Goal: Task Accomplishment & Management: Complete application form

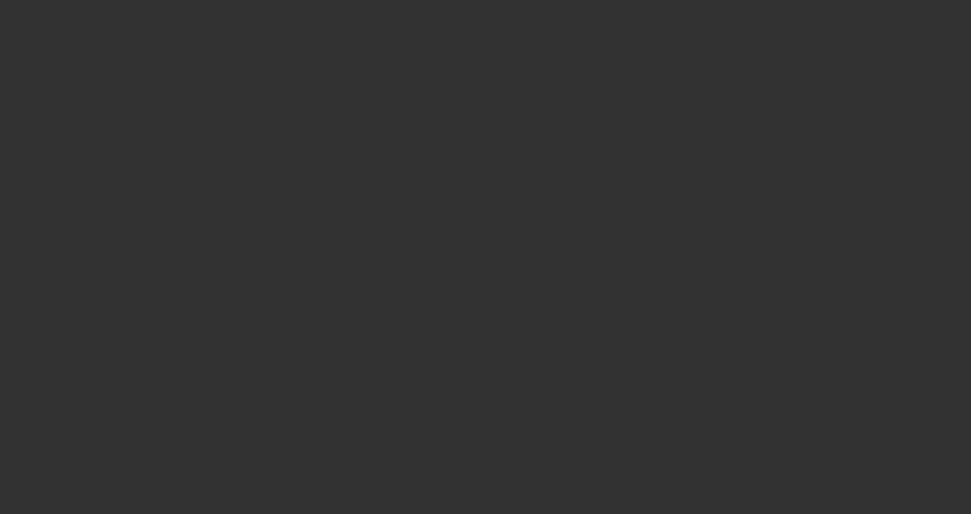
select select "3"
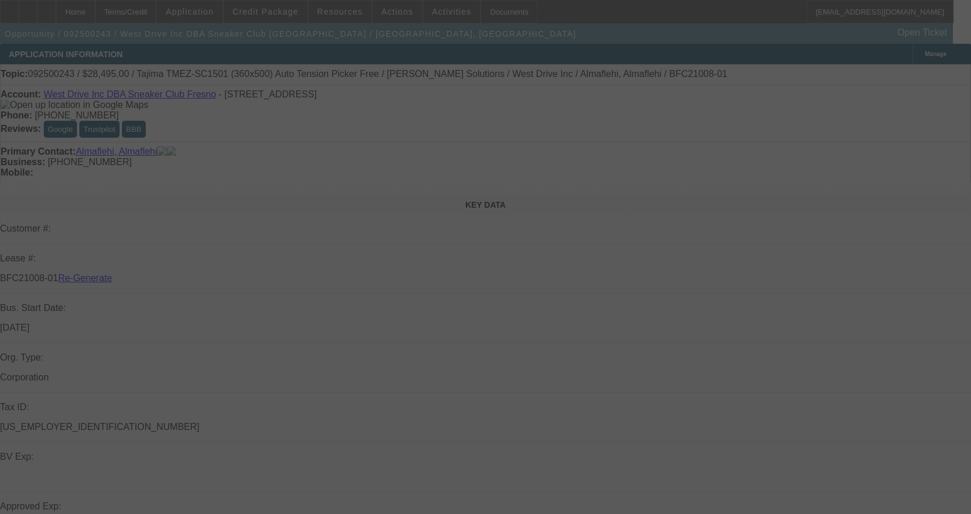
select select "0"
select select "2"
select select "0.1"
select select "4"
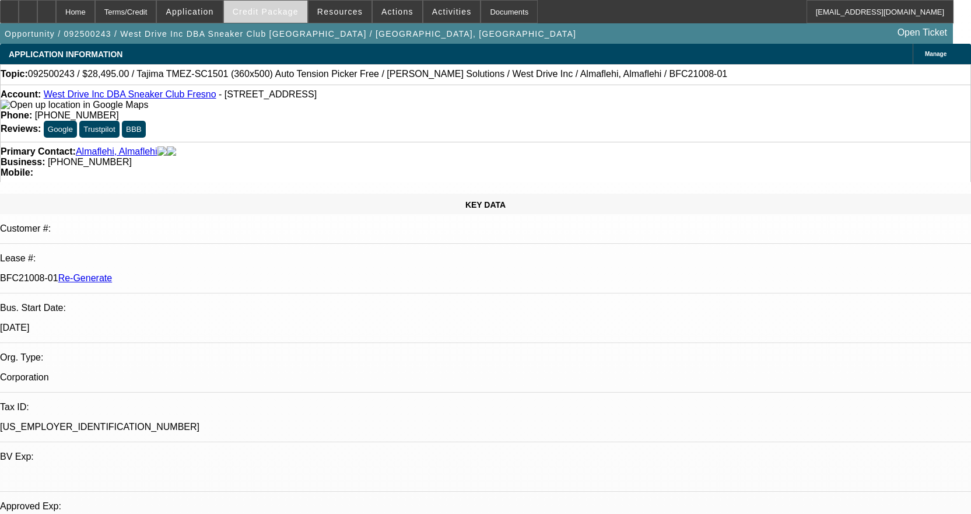
click at [286, 6] on span at bounding box center [265, 12] width 83 height 28
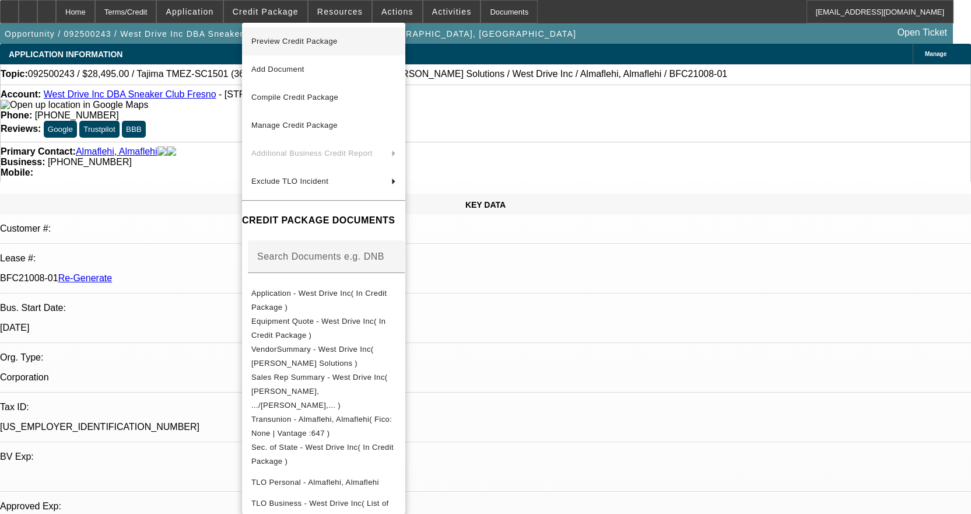
click at [332, 44] on span "Preview Credit Package" at bounding box center [294, 41] width 86 height 9
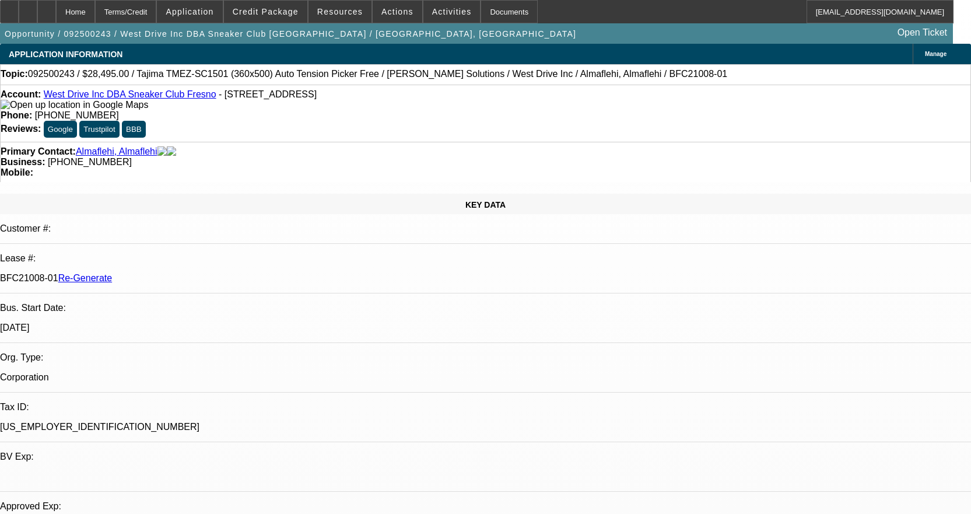
click at [132, 99] on link "West Drive Inc DBA Sneaker Club Fresno" at bounding box center [130, 94] width 173 height 10
click at [56, 12] on div at bounding box center [46, 11] width 19 height 23
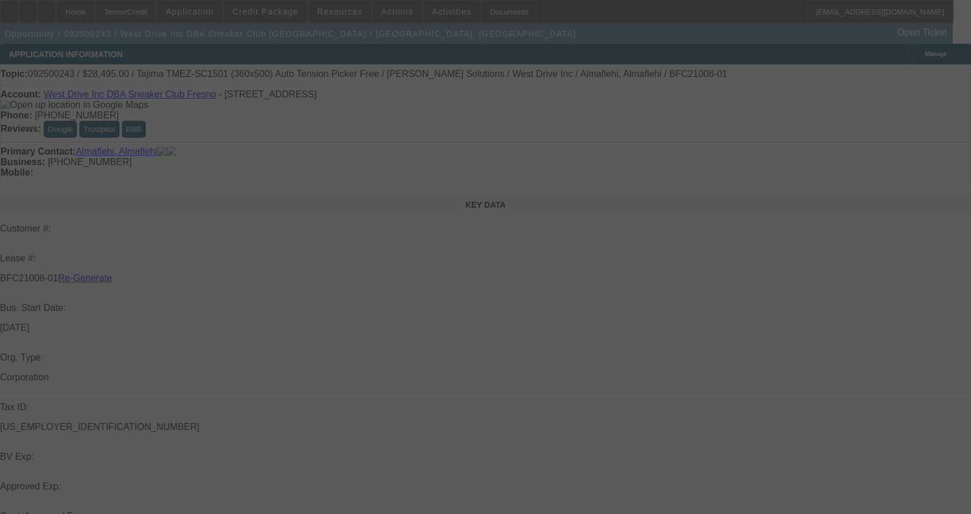
select select "3"
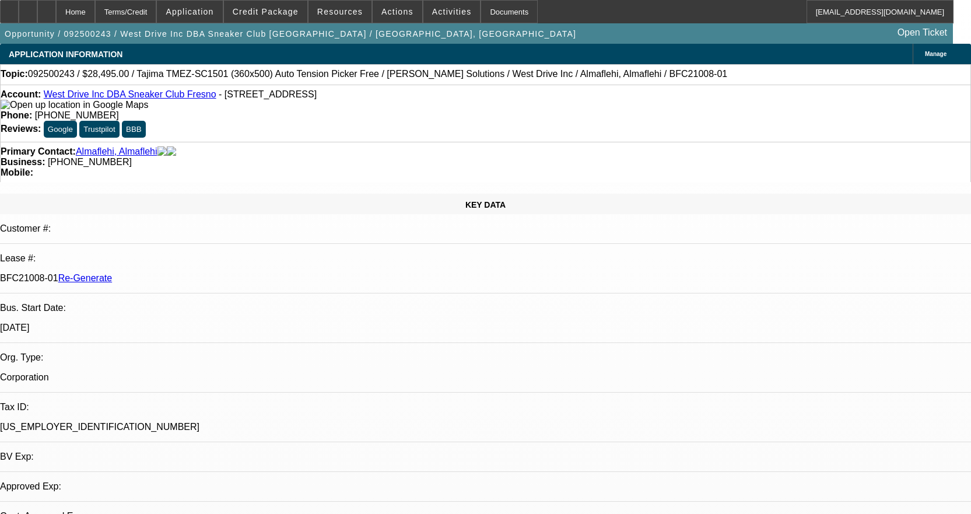
select select "0"
select select "2"
select select "0.1"
select select "4"
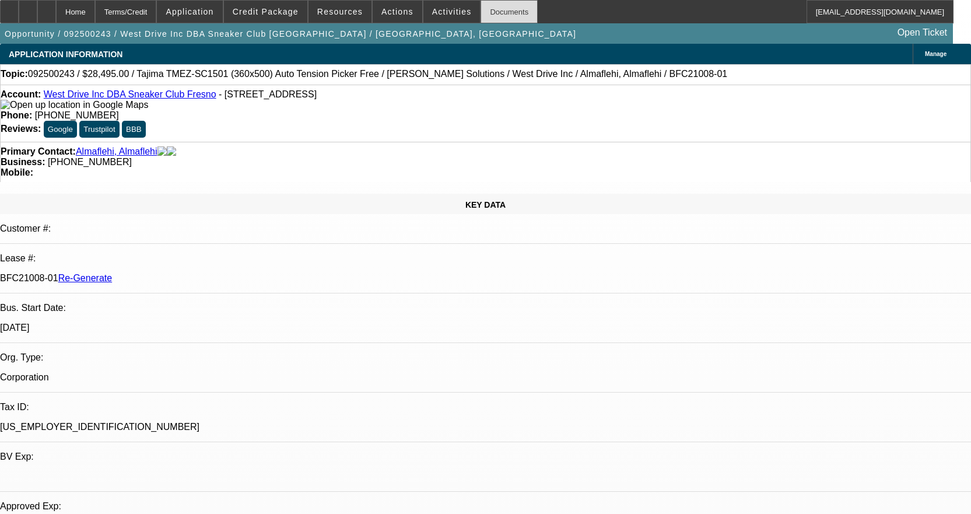
click at [485, 5] on div "Documents" at bounding box center [509, 11] width 57 height 23
click at [492, 17] on div "Documents" at bounding box center [509, 11] width 57 height 23
click at [110, 89] on div "Account: West Drive Inc DBA Sneaker Club Fresno - 3172 E Tulare St, Fresno, CA …" at bounding box center [485, 113] width 971 height 57
click at [109, 94] on link "West Drive Inc DBA Sneaker Club Fresno" at bounding box center [130, 94] width 173 height 10
click at [47, 8] on icon at bounding box center [47, 8] width 0 height 0
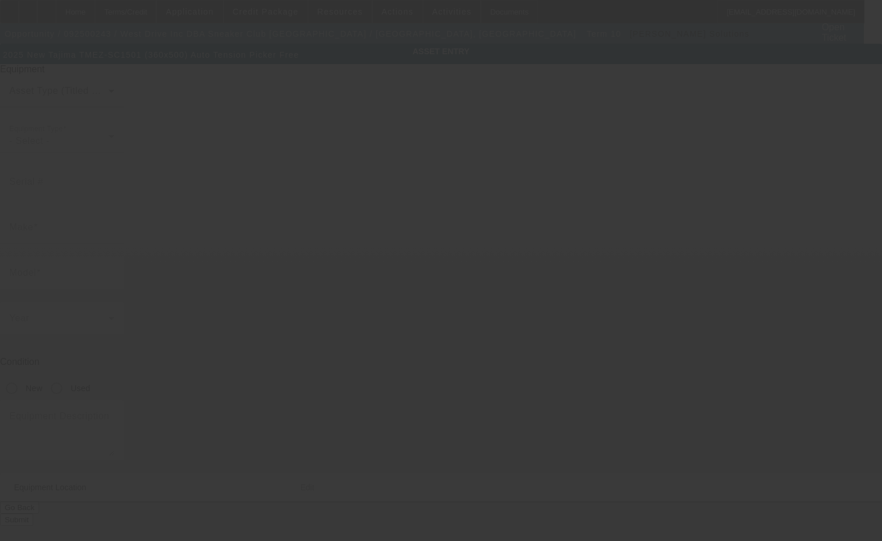
type input "Tajima"
type input "TMEZ-SC1501 (360x500) Auto Tension Picker Free"
radio input "true"
type textarea "single head machine"
type input "[STREET_ADDRESS]"
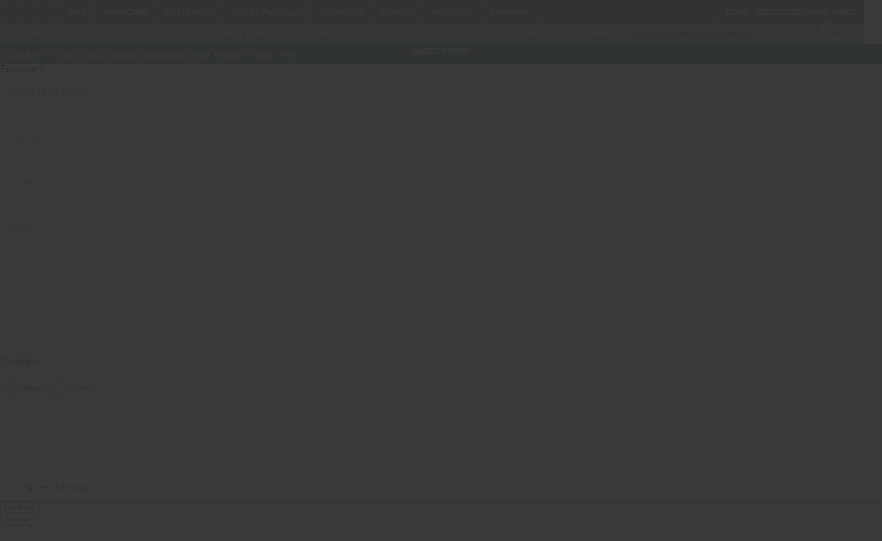
type input "[GEOGRAPHIC_DATA]"
type input "93702"
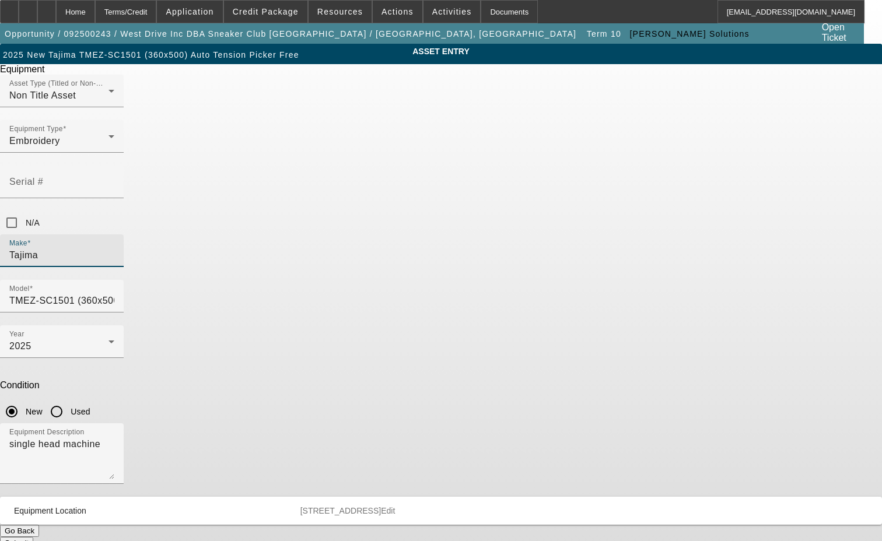
click at [114, 248] on input "Tajima" at bounding box center [61, 255] width 105 height 14
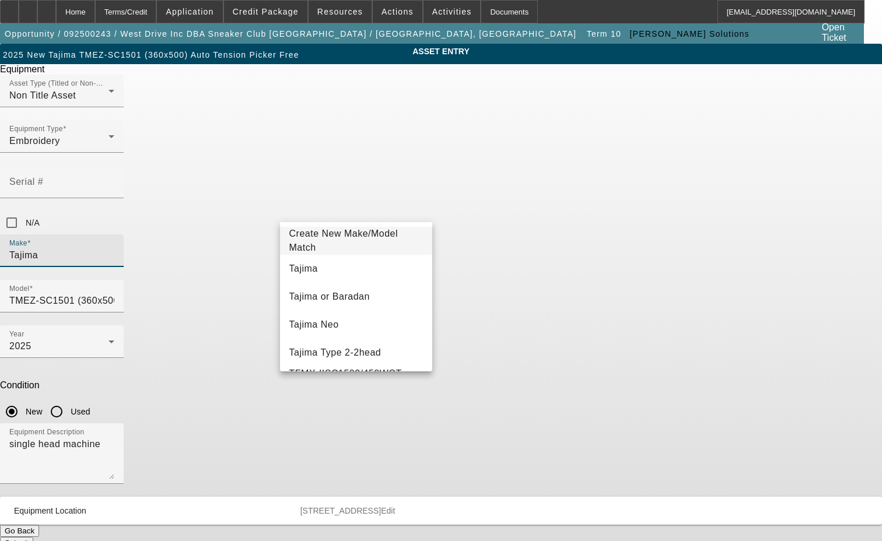
click at [370, 241] on span "Create New Make/Model Match" at bounding box center [343, 241] width 109 height 24
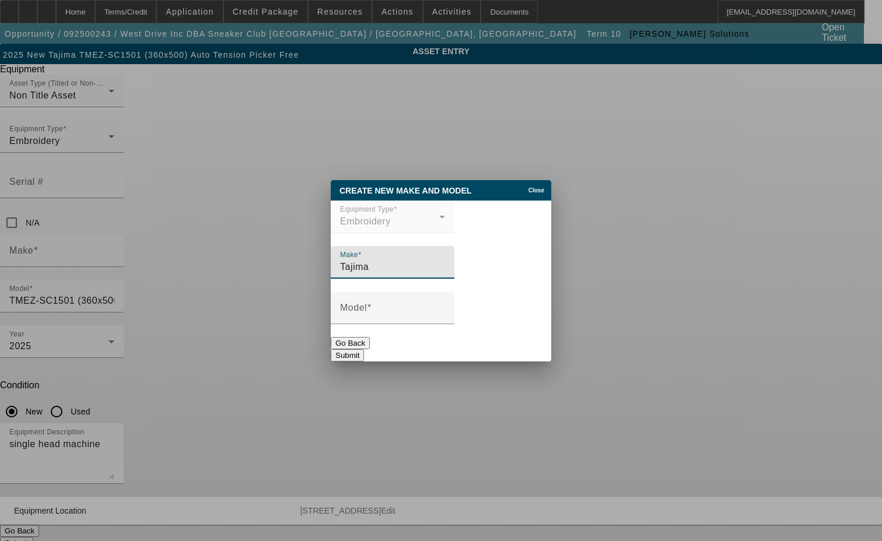
type input "Tajima"
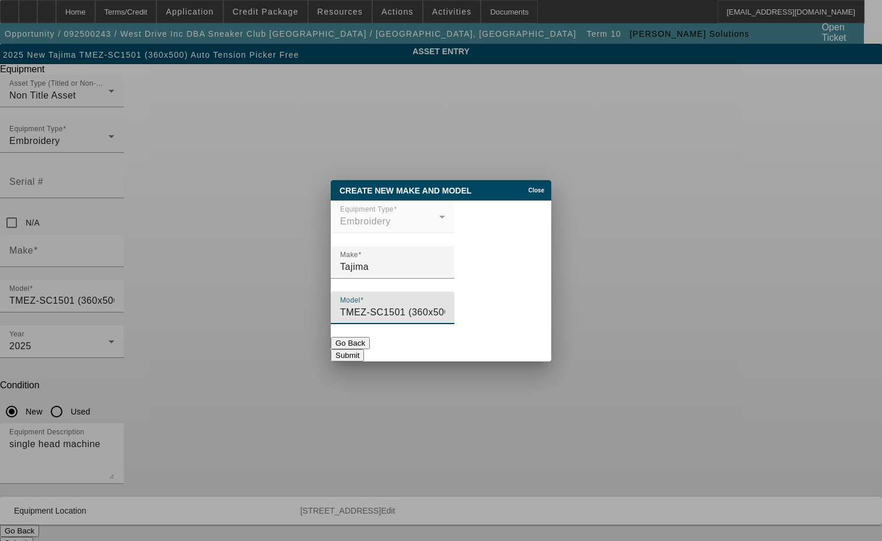
type input "TMEZ-SC1501 (360x500) Auto Tension Picker Free"
click at [364, 349] on button "Submit" at bounding box center [347, 355] width 33 height 12
type input "Tajima"
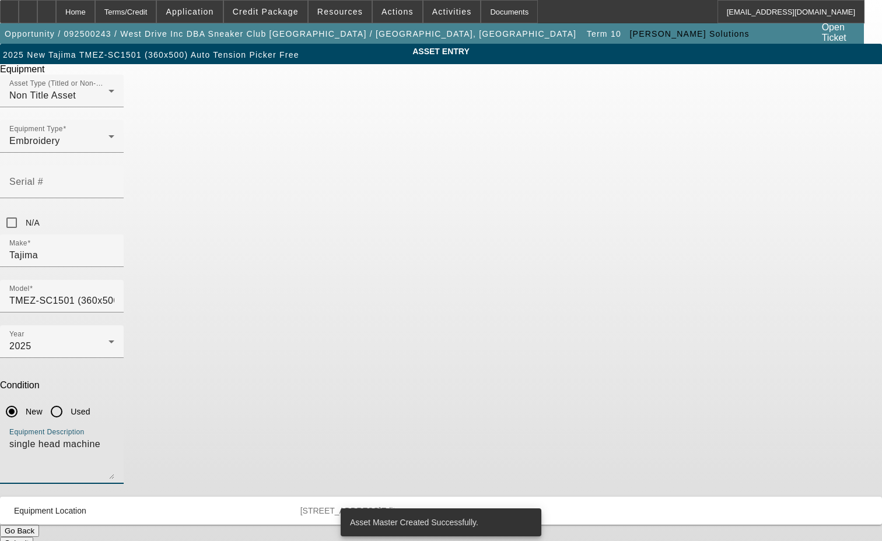
drag, startPoint x: 361, startPoint y: 299, endPoint x: 214, endPoint y: 309, distance: 147.3
click at [214, 309] on div "ASSET ENTRY Delete asset Equipment Asset Type (Titled or Non-Titled) Non Title …" at bounding box center [441, 297] width 882 height 506
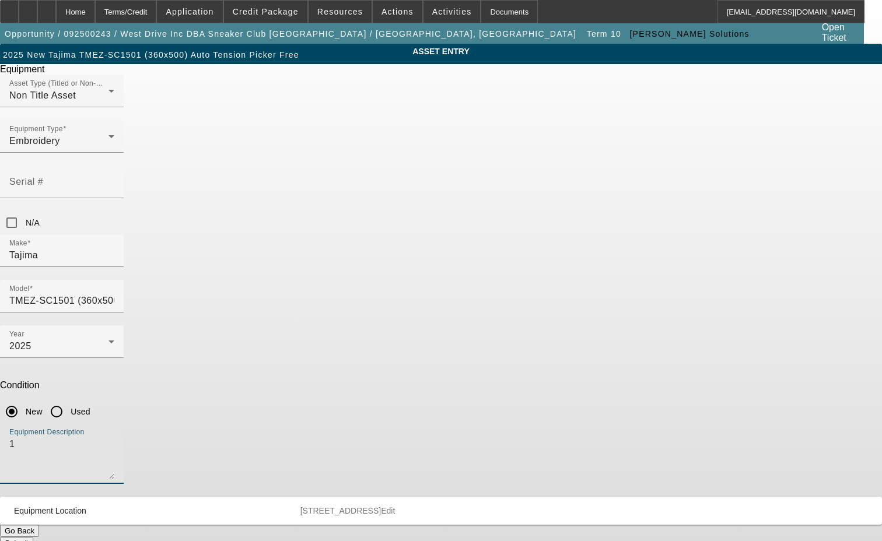
type textarea "1"
click at [124, 423] on div "Equipment Description 15 Needle 1 Head Embroidery Machine includes Stand, Suppl…" at bounding box center [62, 453] width 124 height 61
click at [114, 437] on textarea "15 Needle 1 Head Embroidery Machine includes Stand, Supply Kit, Cap Driver with…" at bounding box center [61, 458] width 105 height 42
type textarea "15 Needle 1 Head Embroidery Machine includes Stand, Supply Kit, Cap Driver with…"
click at [395, 506] on span "Edit" at bounding box center [388, 510] width 14 height 9
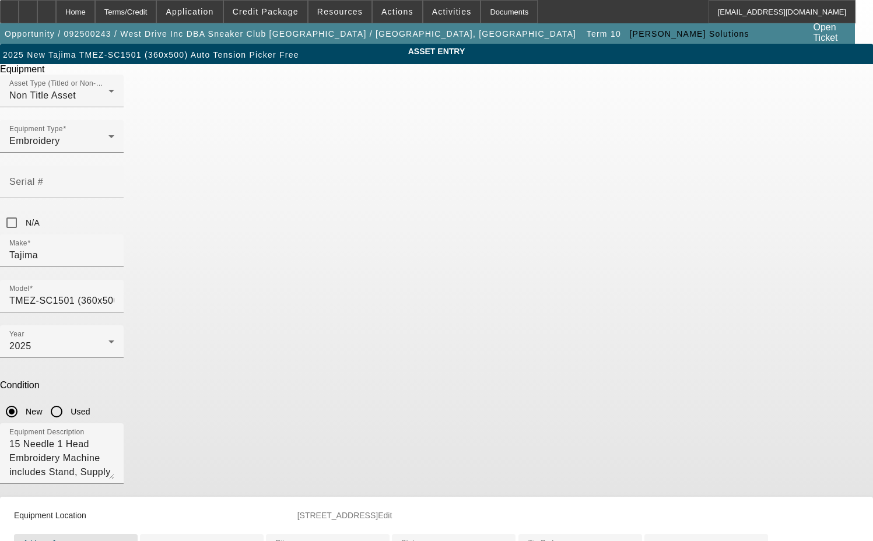
drag, startPoint x: 365, startPoint y: 420, endPoint x: 251, endPoint y: 419, distance: 113.7
click at [251, 419] on div "ASSET ENTRY Delete asset Equipment Asset Type (Titled or Non-Titled) Non Title …" at bounding box center [436, 351] width 873 height 615
type input "[STREET_ADDRESS]"
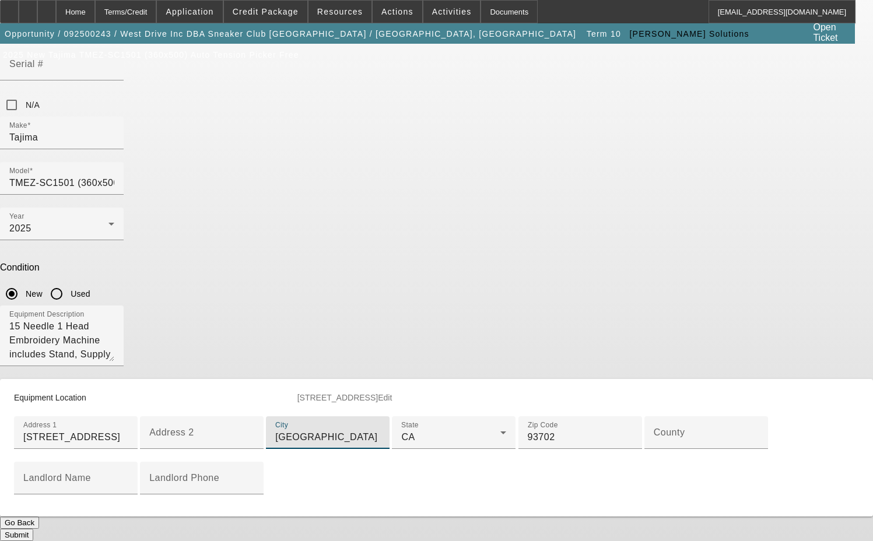
scroll to position [175, 0]
type input "[GEOGRAPHIC_DATA]"
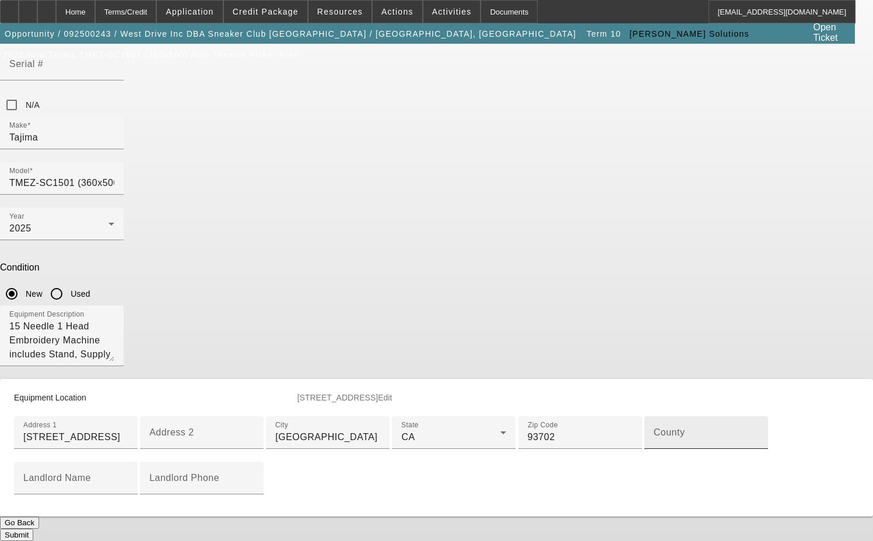
click at [654, 449] on div "County" at bounding box center [706, 432] width 105 height 33
type input "[GEOGRAPHIC_DATA]"
click at [33, 529] on button "Submit" at bounding box center [16, 535] width 33 height 12
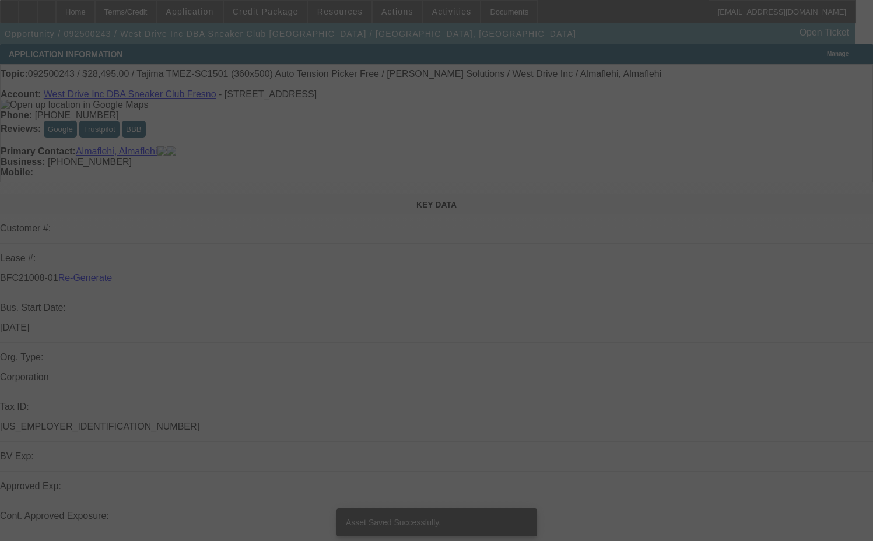
select select "3"
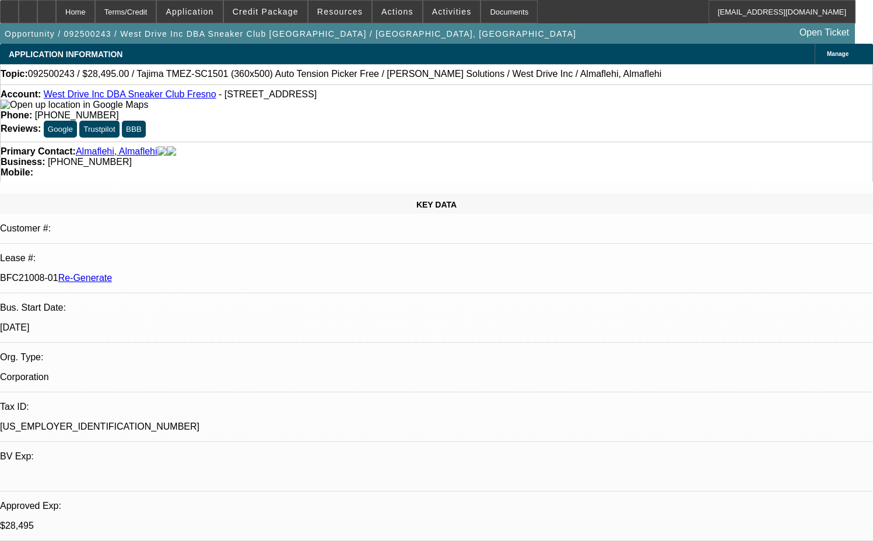
select select "0"
select select "2"
select select "0.1"
select select "4"
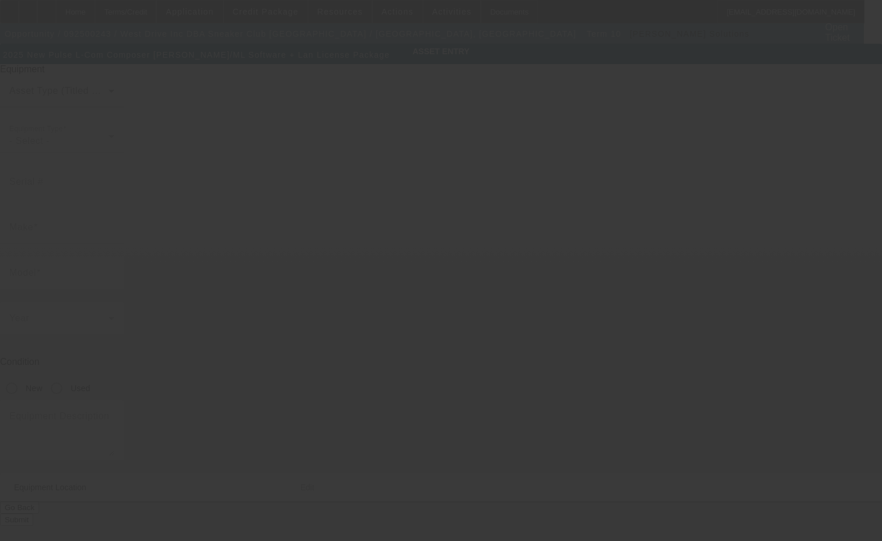
type input "Pulse"
type input "L-Com Composer Tajima DG/ML Software + Lan License Package"
radio input "true"
type textarea "software"
type input "3172 E Tulare St"
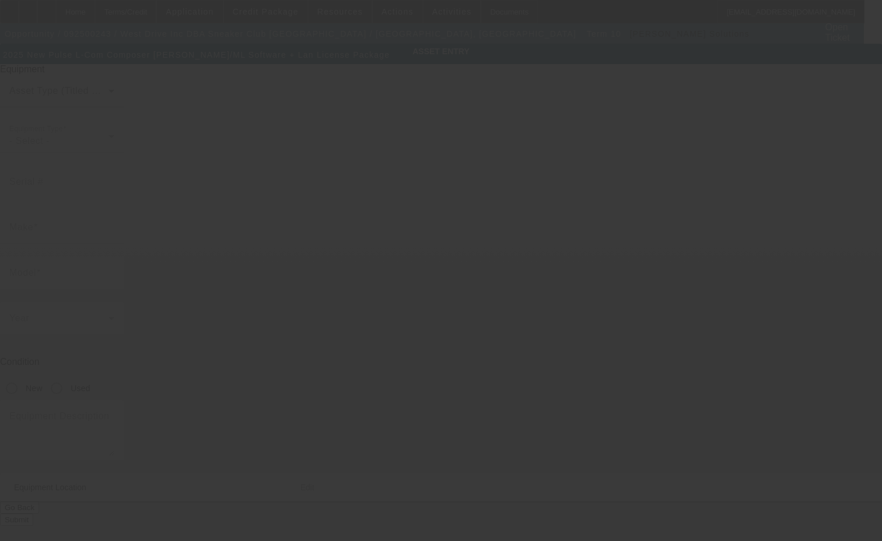
type input "[GEOGRAPHIC_DATA]"
type input "93702"
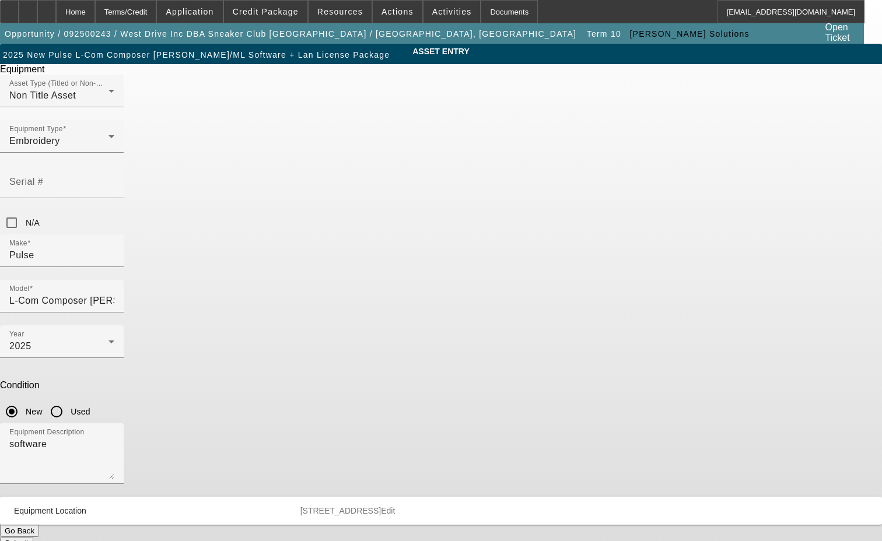
click at [395, 506] on span "Edit" at bounding box center [388, 510] width 14 height 9
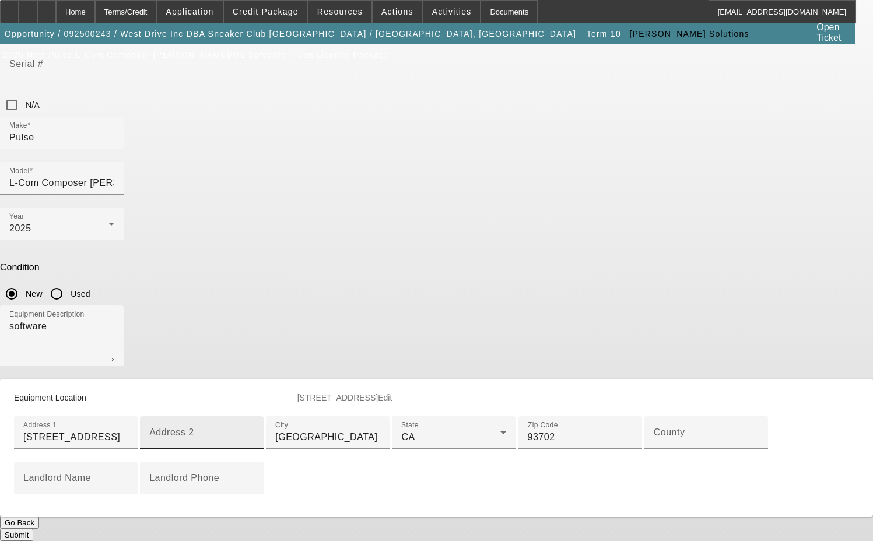
scroll to position [175, 0]
click at [654, 449] on div "County" at bounding box center [706, 432] width 105 height 33
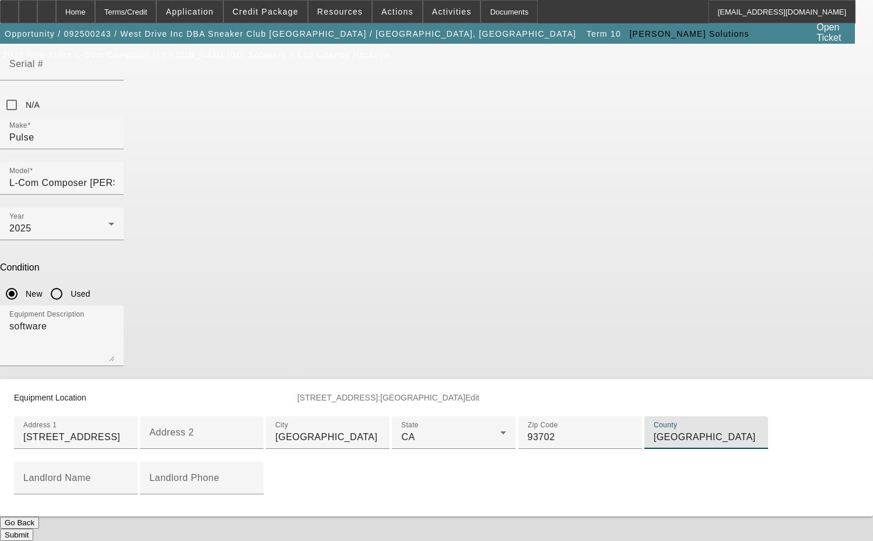
type input "[GEOGRAPHIC_DATA]"
click at [479, 393] on span "Edit" at bounding box center [472, 397] width 14 height 9
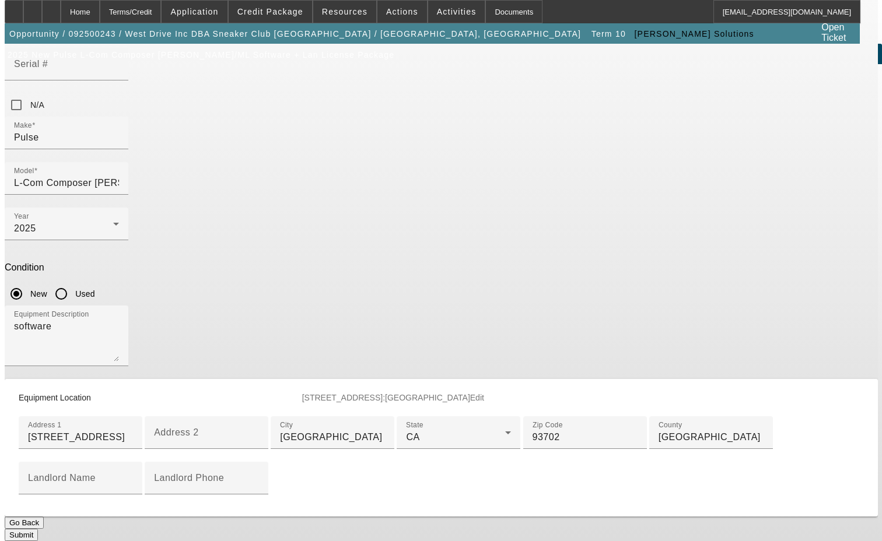
scroll to position [0, 0]
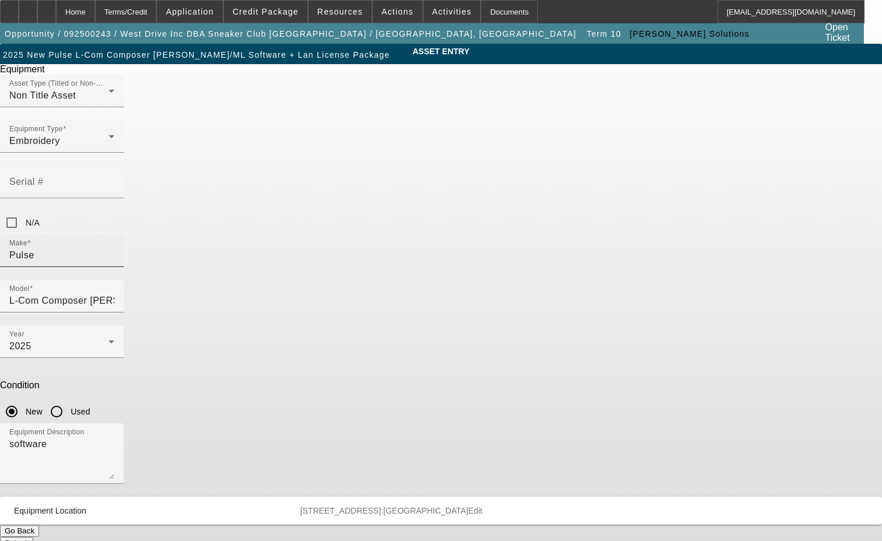
click at [114, 234] on div "Make Pulse" at bounding box center [61, 250] width 105 height 33
click at [114, 248] on input "Pulse" at bounding box center [61, 255] width 105 height 14
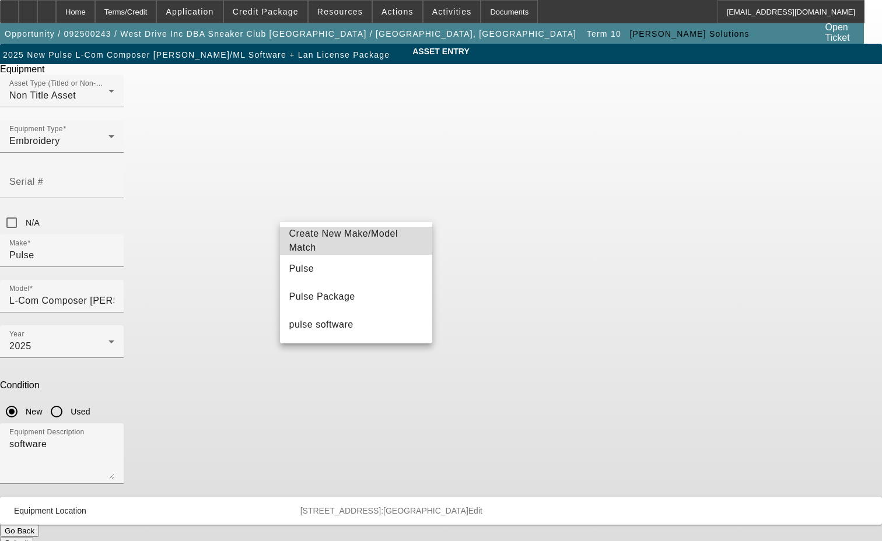
click at [337, 244] on span "Create New Make/Model Match" at bounding box center [343, 241] width 109 height 24
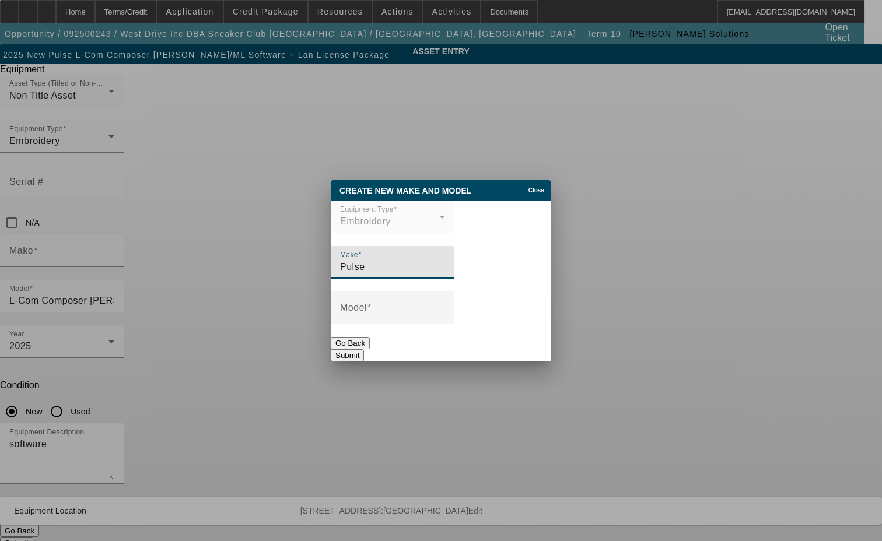
type input "Pulse"
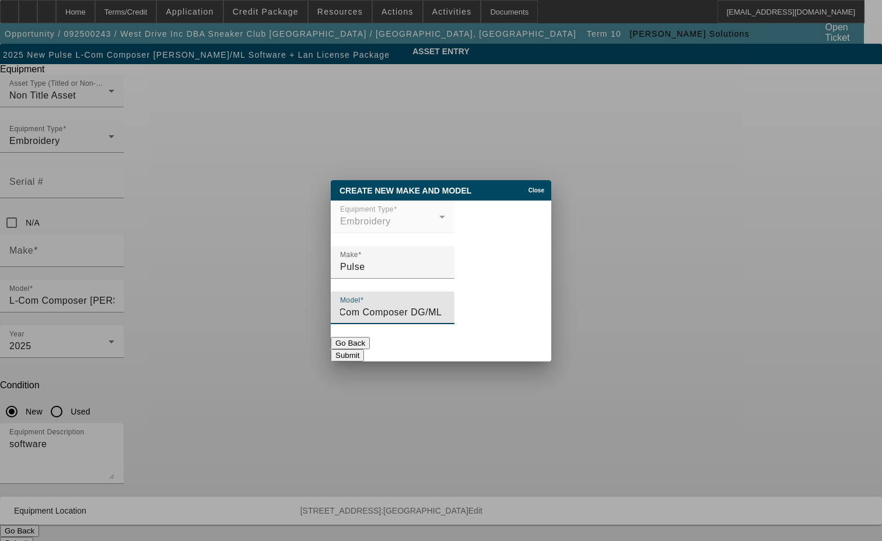
scroll to position [0, 14]
type input "L-Com Composer DG/ML Software + Lan License Package"
click at [364, 349] on button "Submit" at bounding box center [347, 355] width 33 height 12
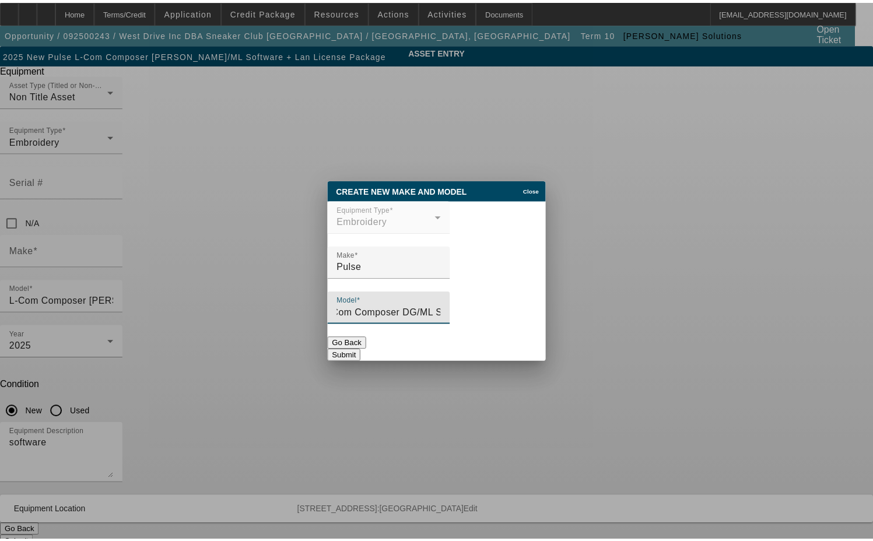
scroll to position [0, 0]
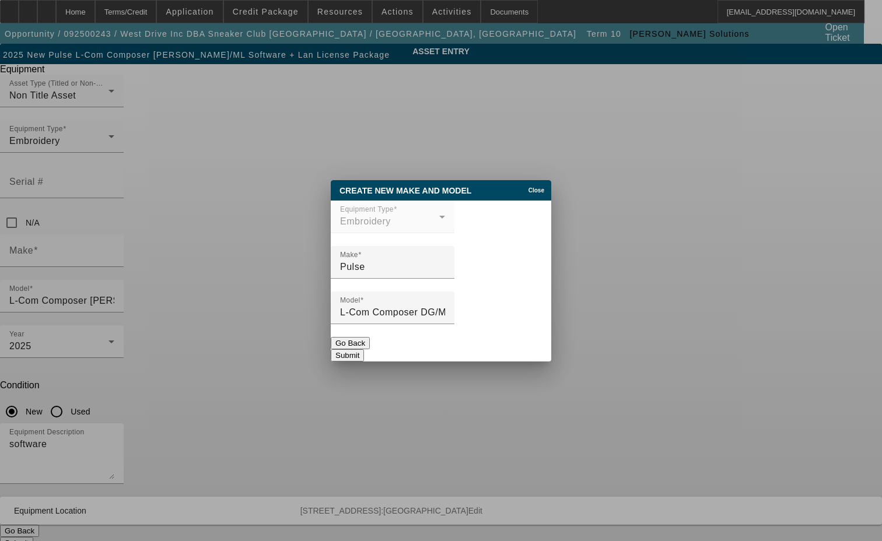
type input "Pulse"
type input "L-Com Composer DG/ML Software + Lan License Package"
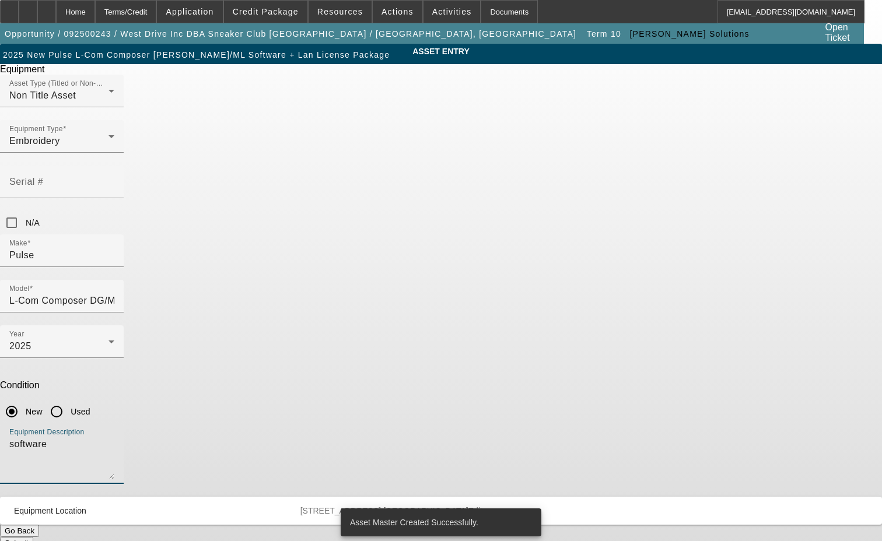
drag, startPoint x: 292, startPoint y: 296, endPoint x: 261, endPoint y: 296, distance: 31.5
click at [261, 296] on div "ASSET ENTRY Delete asset Equipment Asset Type (Titled or Non-Titled) Non Title …" at bounding box center [441, 297] width 882 height 506
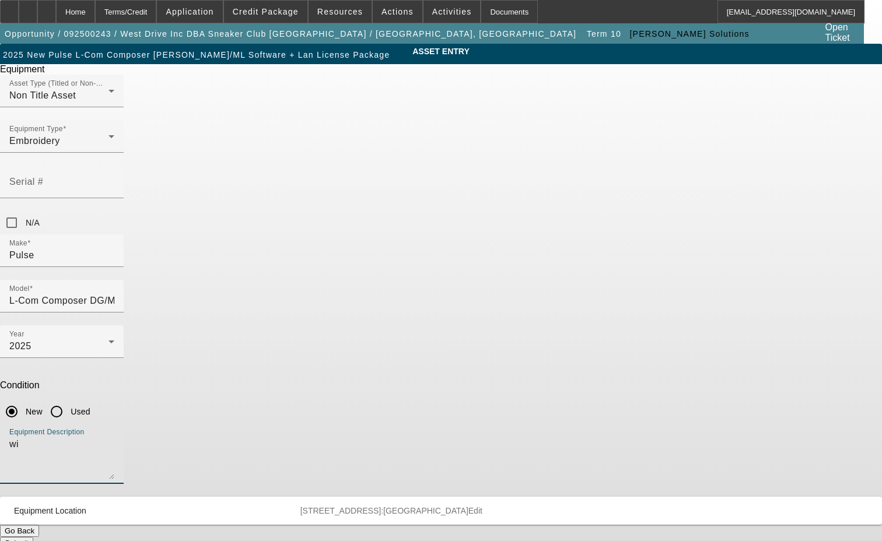
type textarea "w"
type textarea "I"
type textarea "includes (1) LAN Machine Connection License and Dongle"
click at [33, 537] on button "Submit" at bounding box center [16, 543] width 33 height 12
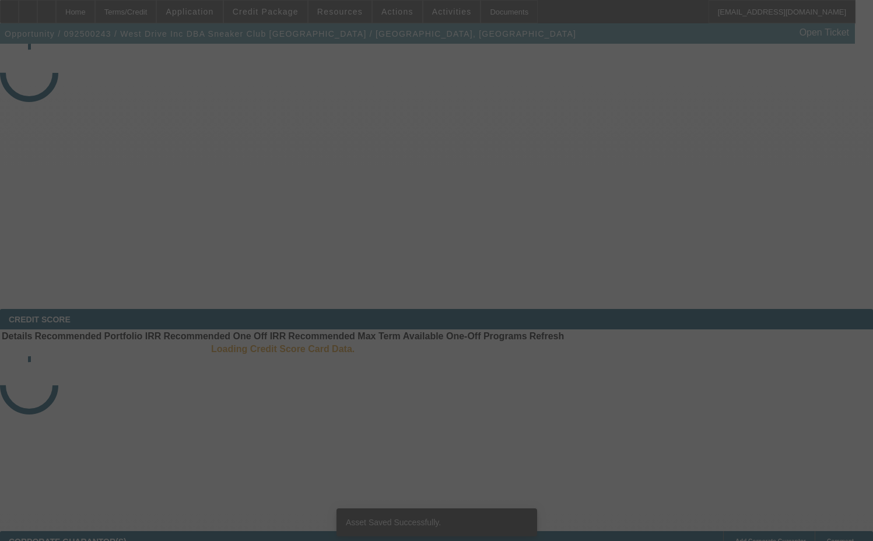
select select "3"
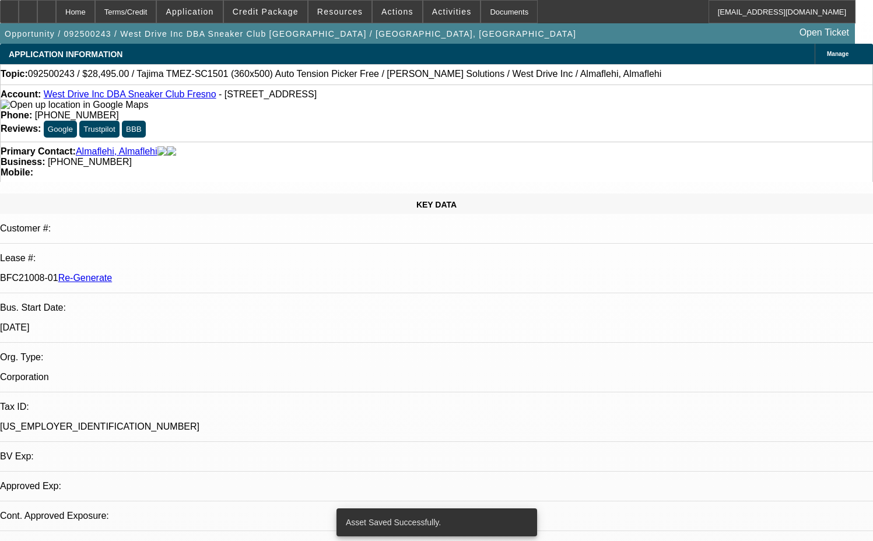
select select "0"
select select "2"
select select "0.1"
select select "4"
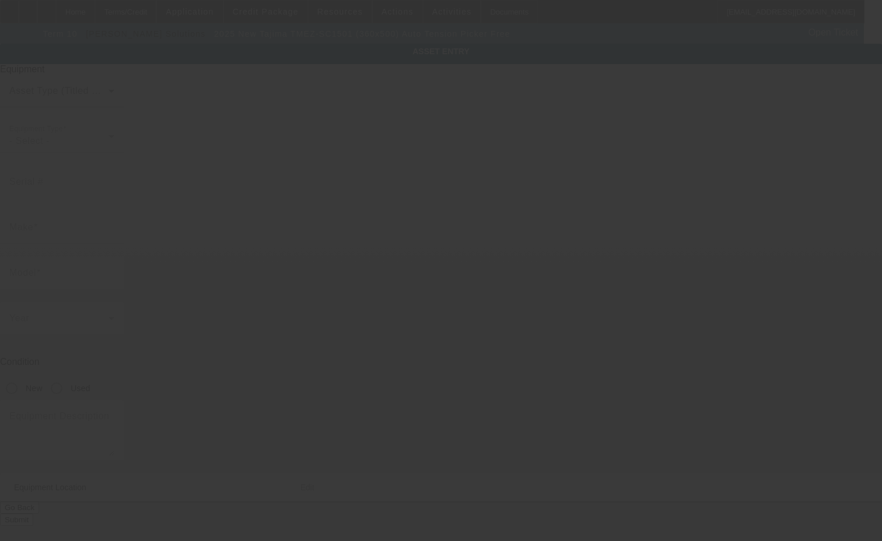
type input "Tajima"
type input "TMEZ-SC1501 (360x500) Auto Tension Picker Free"
radio input "true"
type textarea "15 Needle 1 Head Embroidery Machine includes Stand, Supply Kit, Cap Driver with…"
type input "3712 E Tulare St"
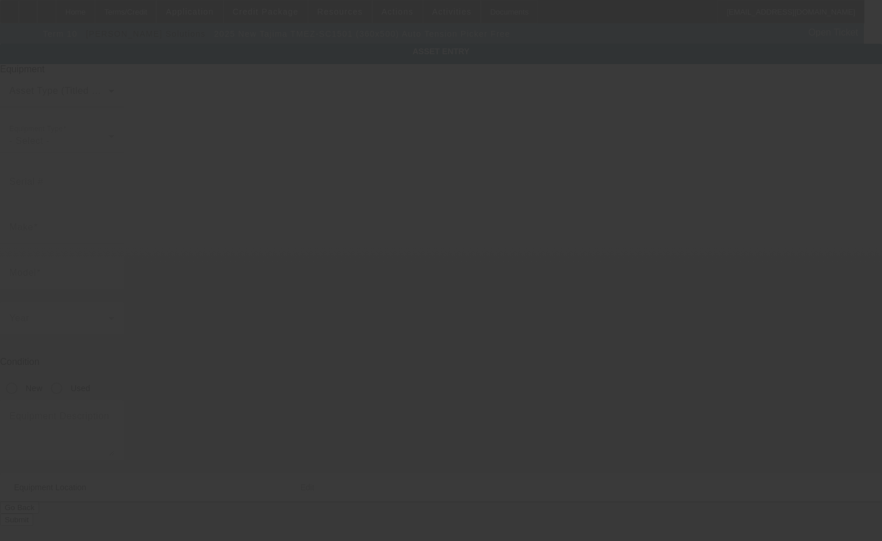
type input "Fresno"
type input "93702"
type input "Fresno"
type input "Pulse"
type input "L-COM Composer DG/ML Software + LAN License Package"
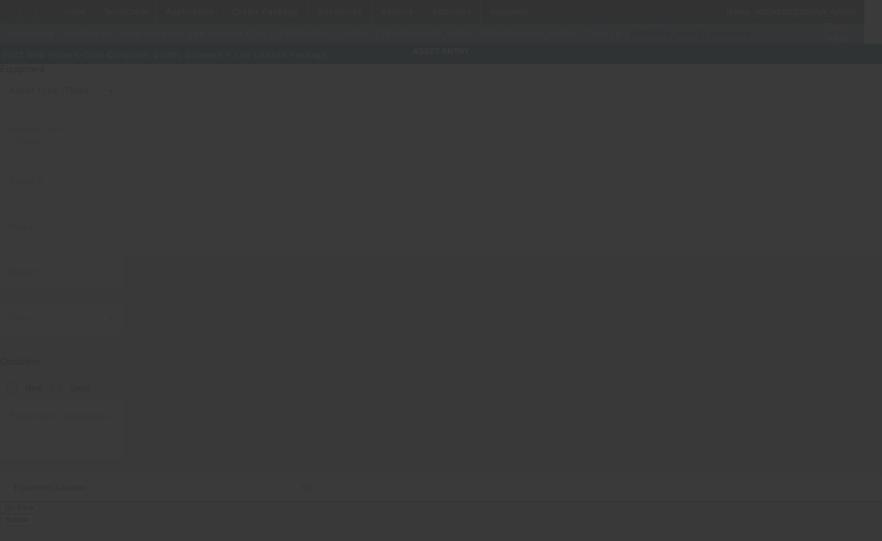
radio input "true"
type textarea "includes (1) LAN Machine Connection License and Dongle"
type input "3172 E Tulare St"
type input "[GEOGRAPHIC_DATA]"
type input "93702"
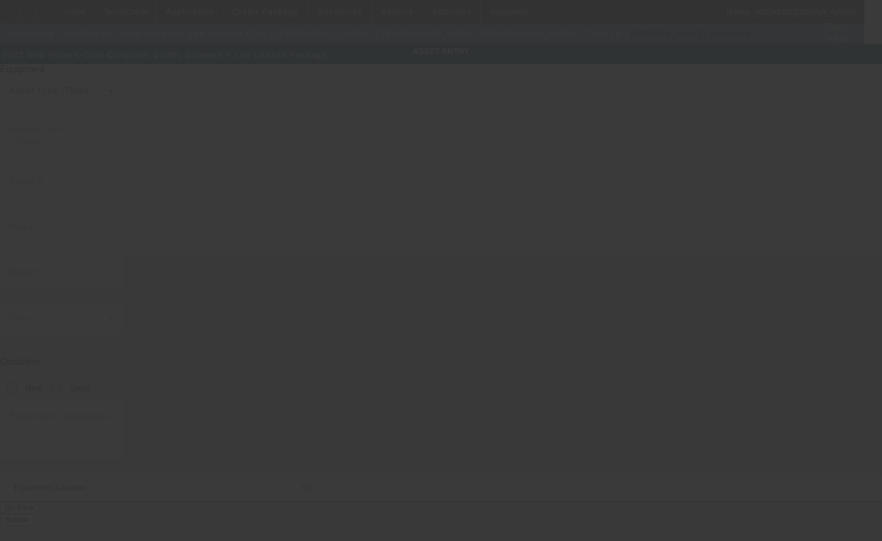
type input "[GEOGRAPHIC_DATA]"
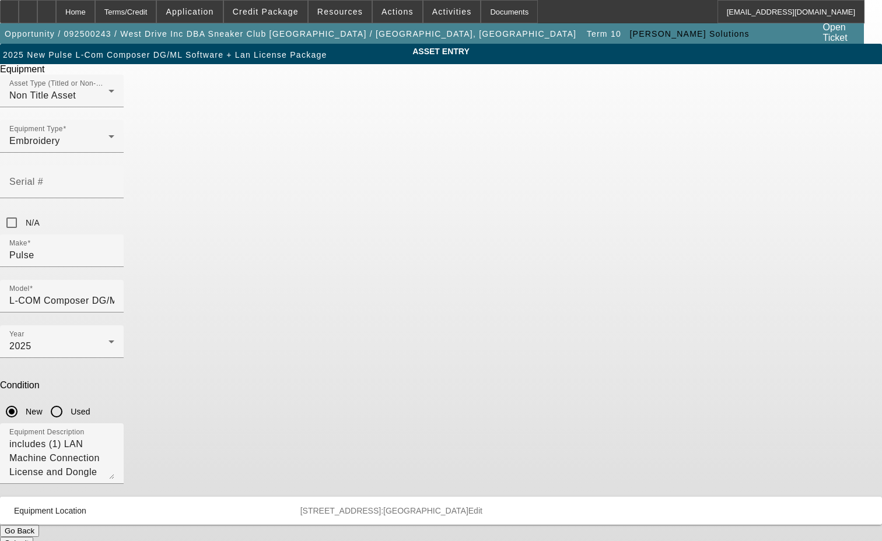
click at [482, 506] on span "Edit" at bounding box center [475, 510] width 14 height 9
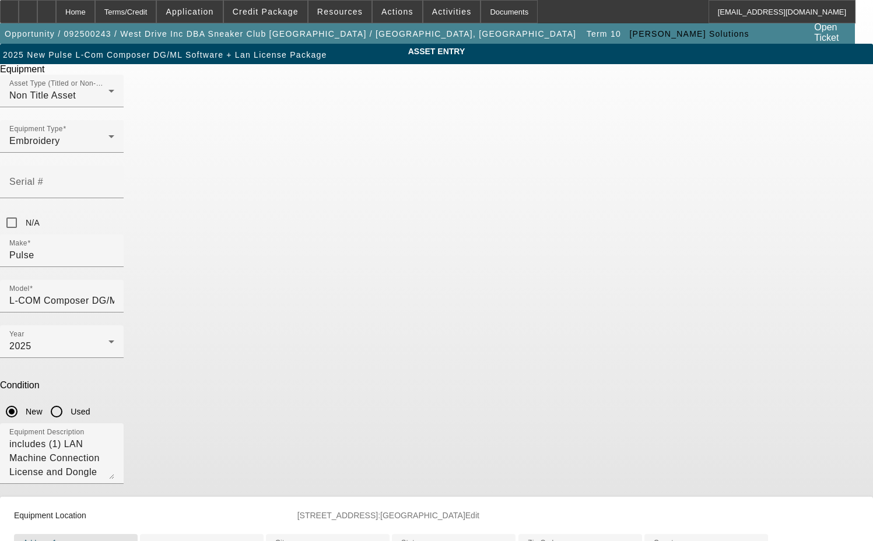
drag, startPoint x: 401, startPoint y: 425, endPoint x: 188, endPoint y: 444, distance: 213.7
click at [188, 444] on div "ASSET ENTRY Delete asset Equipment Asset Type (Titled or Non-Titled) Non Title …" at bounding box center [436, 351] width 873 height 615
type input "[STREET_ADDRESS]"
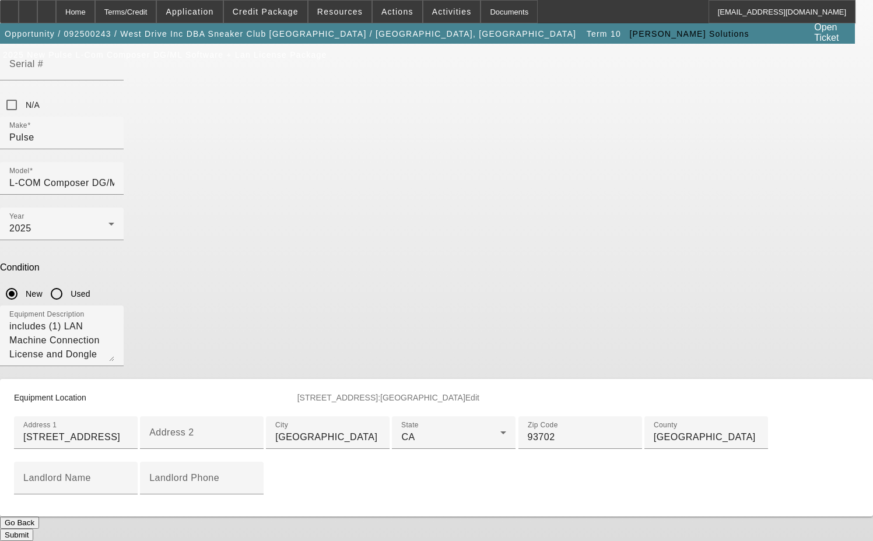
click at [33, 529] on button "Submit" at bounding box center [16, 535] width 33 height 12
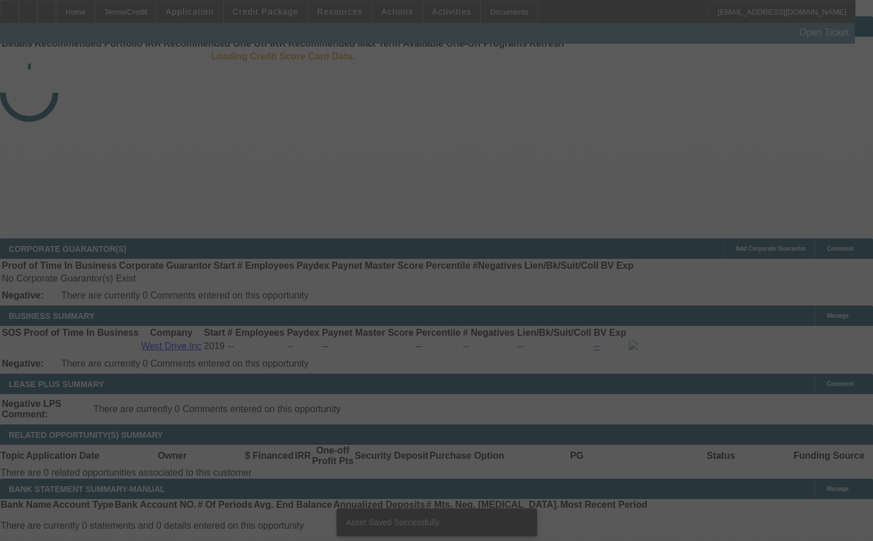
select select "3"
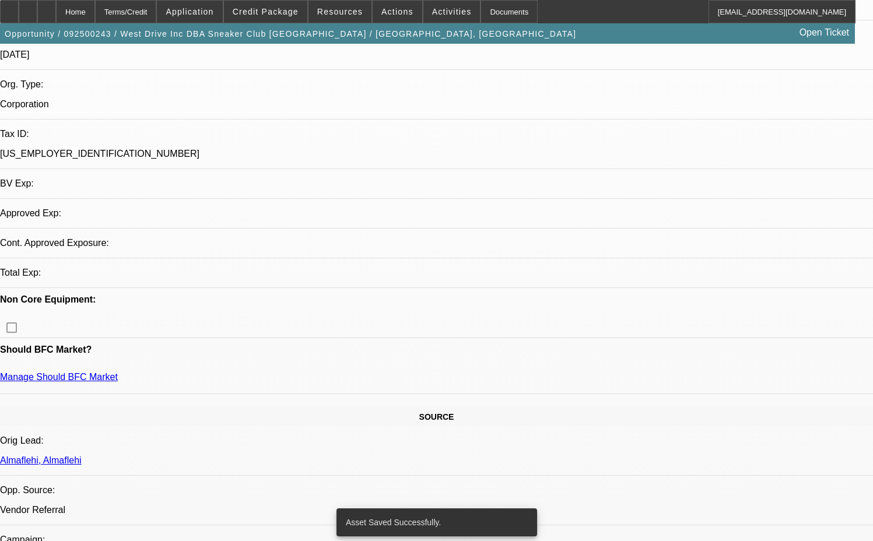
select select "0"
select select "2"
select select "0.1"
select select "4"
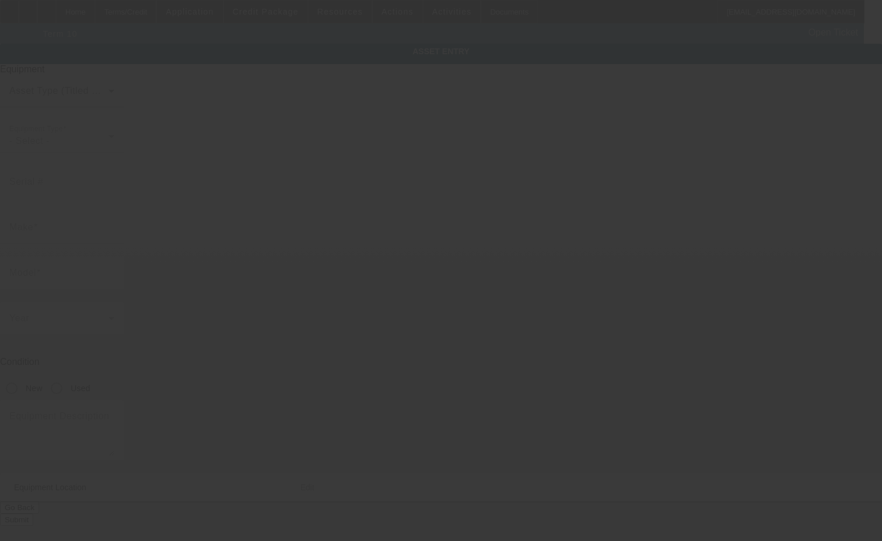
type input "Tajima"
type input "TMEZ-SC1501 (360x500) Auto Tension Picker Free"
radio input "true"
type textarea "15 Needle 1 Head Embroidery Machine includes Stand, Supply Kit, Cap Driver with…"
type input "[STREET_ADDRESS]"
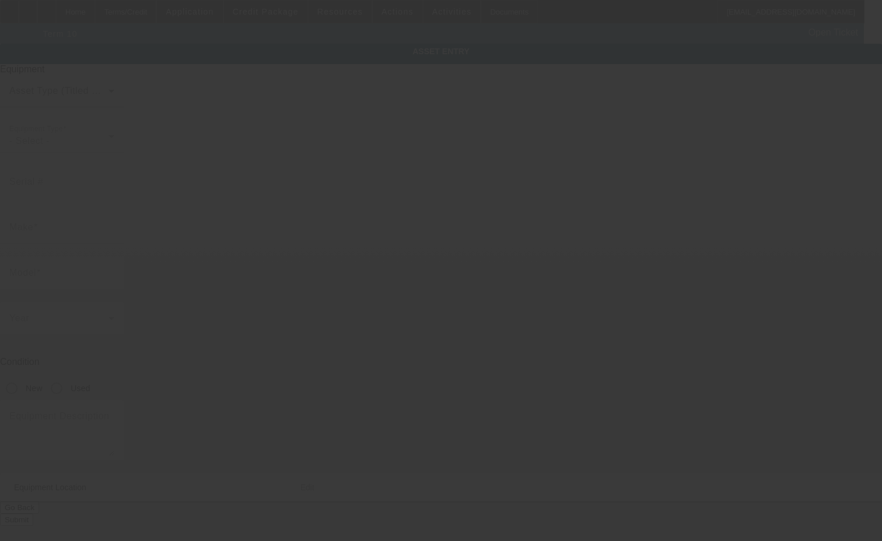
type input "[GEOGRAPHIC_DATA]"
type input "93702"
type input "[GEOGRAPHIC_DATA]"
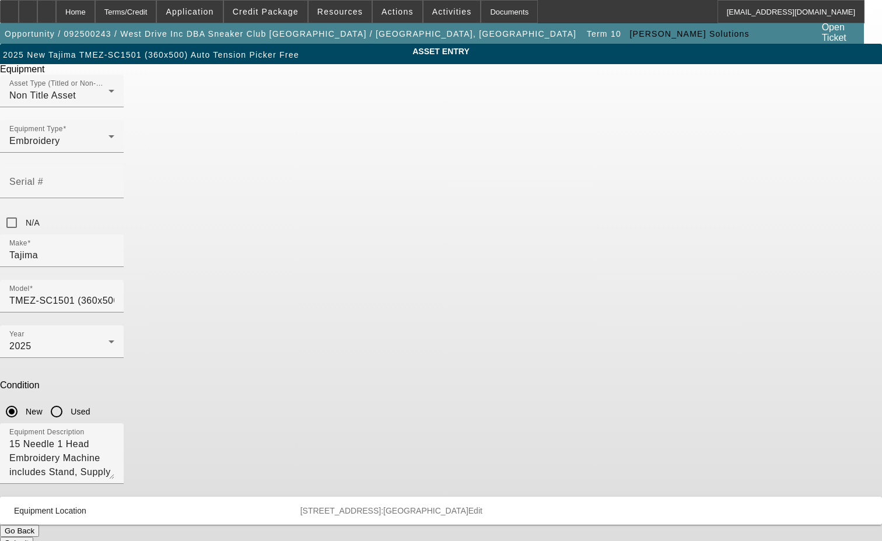
click at [482, 506] on span "Edit" at bounding box center [475, 510] width 14 height 9
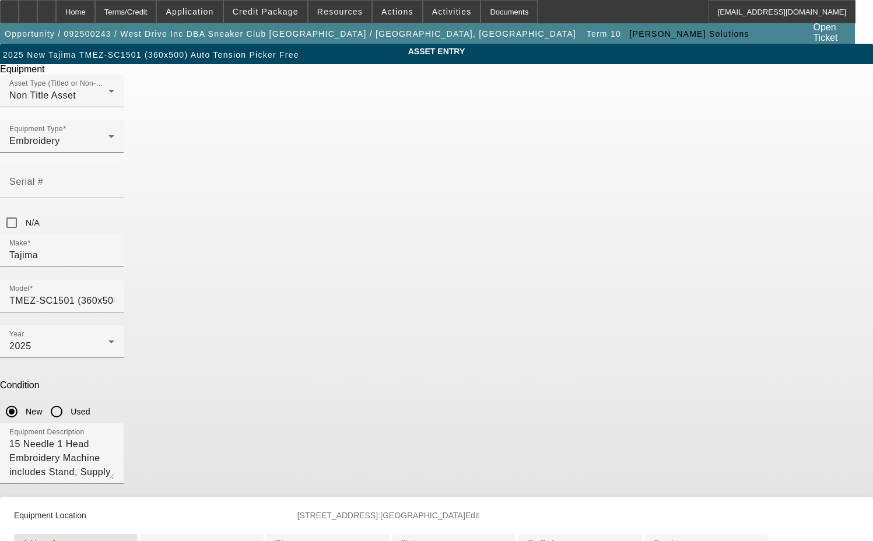
drag, startPoint x: 373, startPoint y: 422, endPoint x: 234, endPoint y: 422, distance: 138.2
click at [237, 423] on div "ASSET ENTRY Delete asset Equipment Asset Type (Titled or Non-Titled) Non Title …" at bounding box center [436, 351] width 873 height 615
drag, startPoint x: 360, startPoint y: 425, endPoint x: 282, endPoint y: 423, distance: 78.7
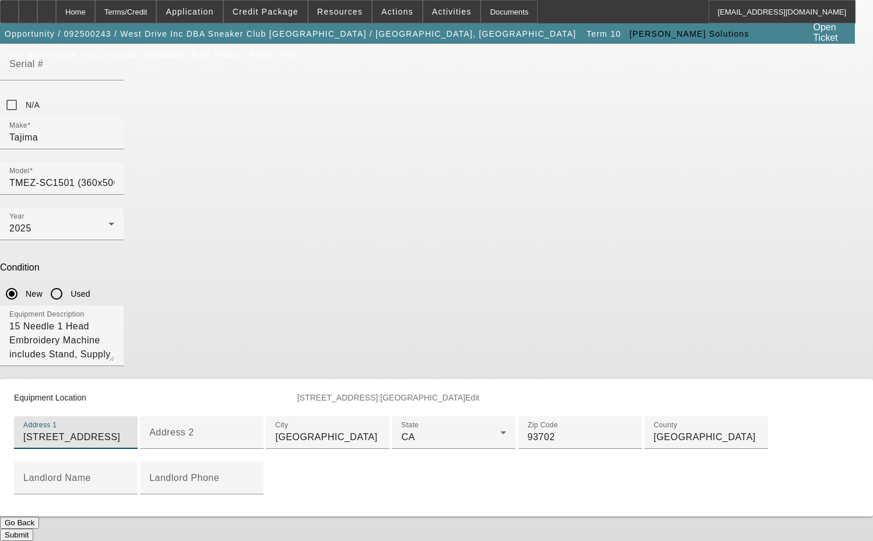
scroll to position [292, 0]
type input "[STREET_ADDRESS]"
click at [33, 529] on button "Submit" at bounding box center [16, 535] width 33 height 12
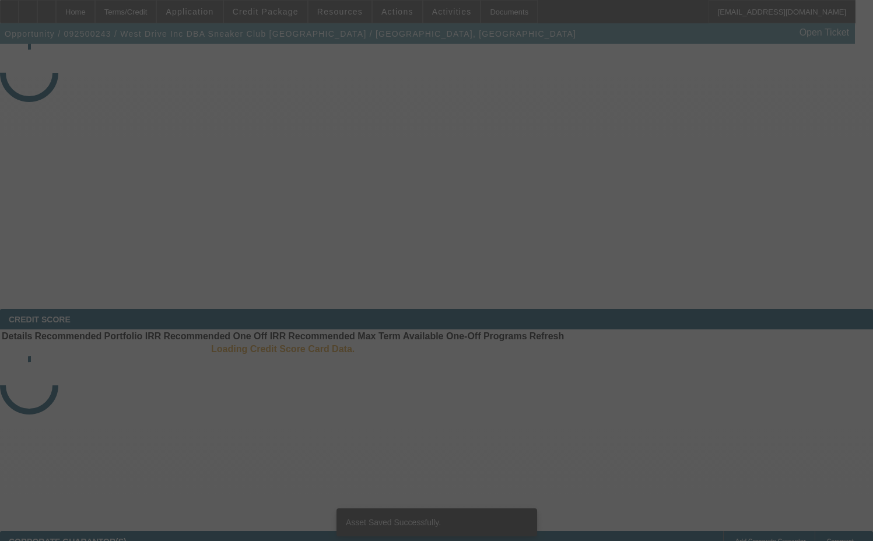
select select "3"
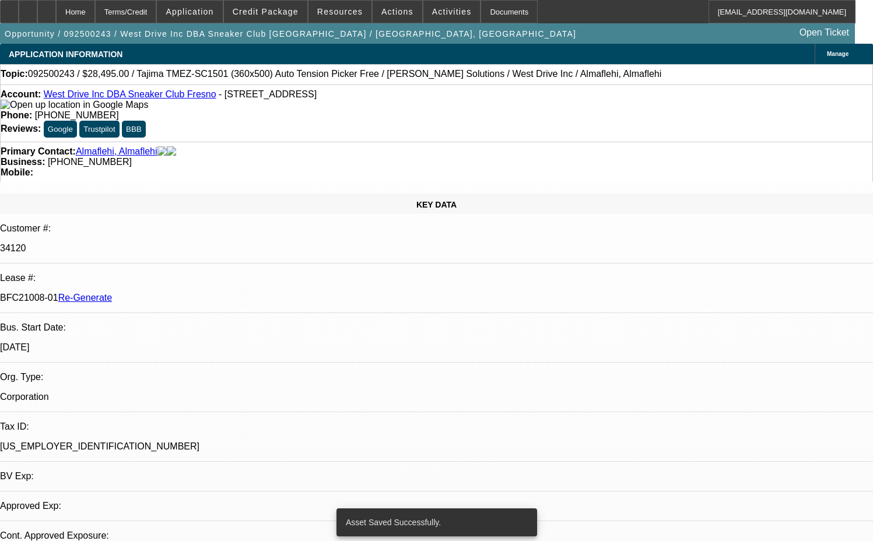
select select "0"
select select "2"
select select "0.1"
select select "4"
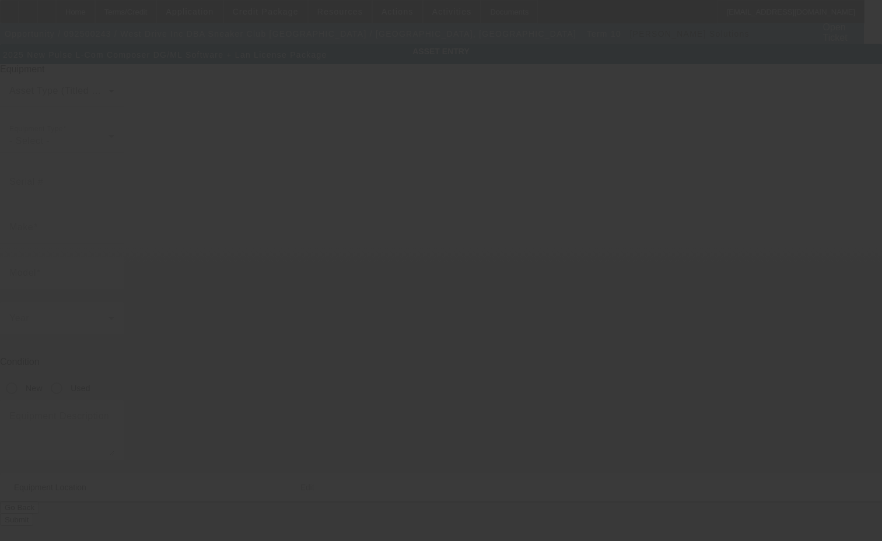
type input "Pulse"
type input "L-COM Composer DG/ML Software + LAN License Package"
radio input "true"
type textarea "includes (1) LAN Machine Connection License and Dongle"
type input "[STREET_ADDRESS]"
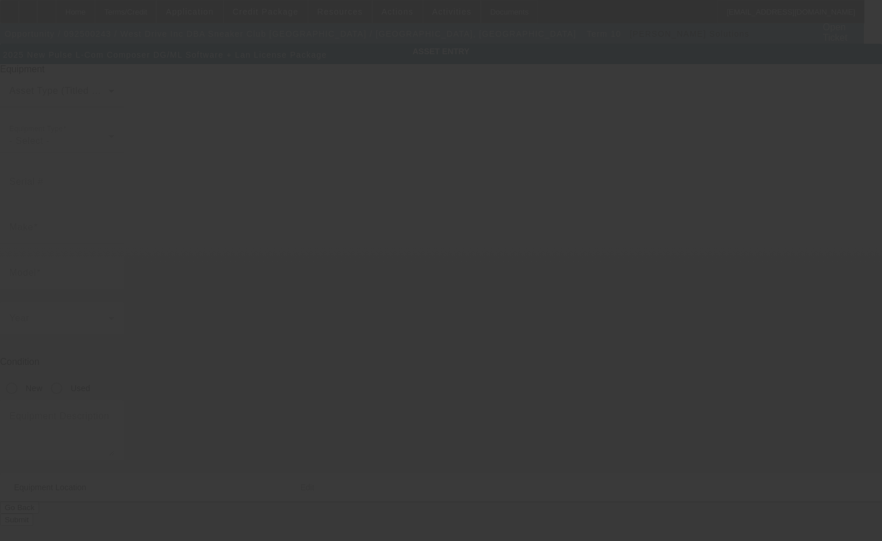
type input "[GEOGRAPHIC_DATA]"
type input "93702"
type input "[GEOGRAPHIC_DATA]"
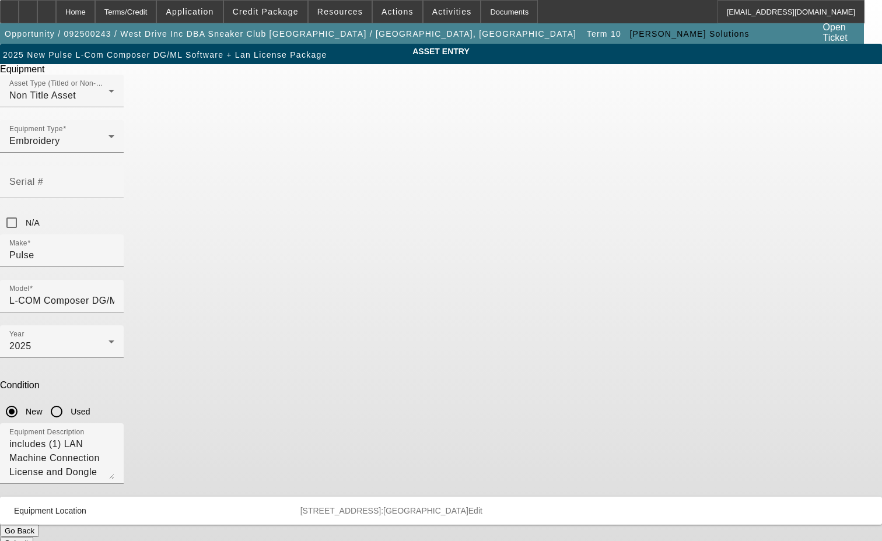
click at [482, 506] on span "Edit" at bounding box center [475, 510] width 14 height 9
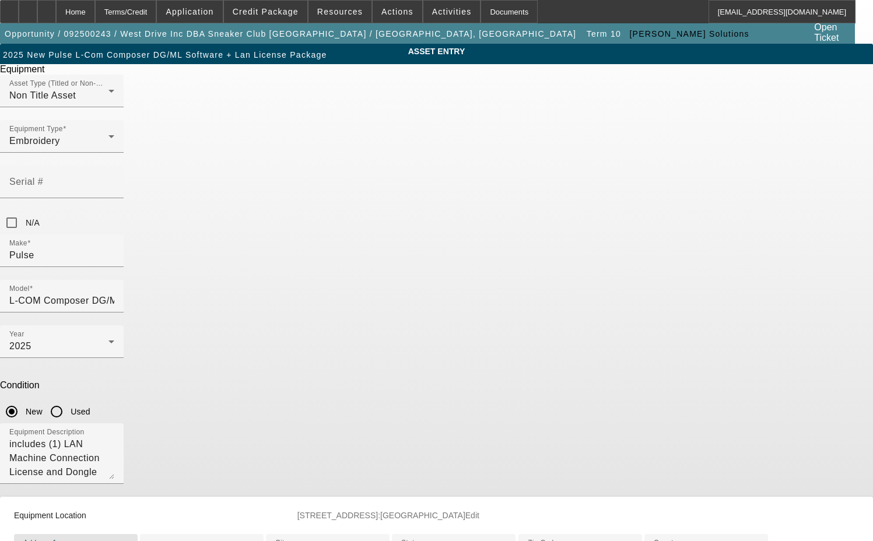
drag, startPoint x: 377, startPoint y: 430, endPoint x: 223, endPoint y: 422, distance: 154.1
click at [230, 423] on div "ASSET ENTRY Delete asset Equipment Asset Type (Titled or Non-Titled) Non Title …" at bounding box center [436, 351] width 873 height 615
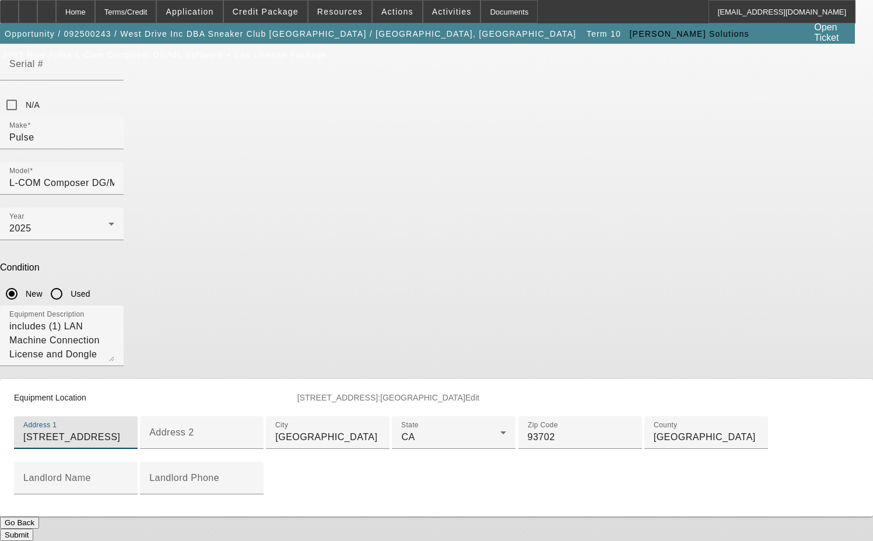
scroll to position [292, 0]
click at [510, 529] on div "Submit" at bounding box center [436, 535] width 873 height 12
click at [33, 529] on button "Submit" at bounding box center [16, 535] width 33 height 12
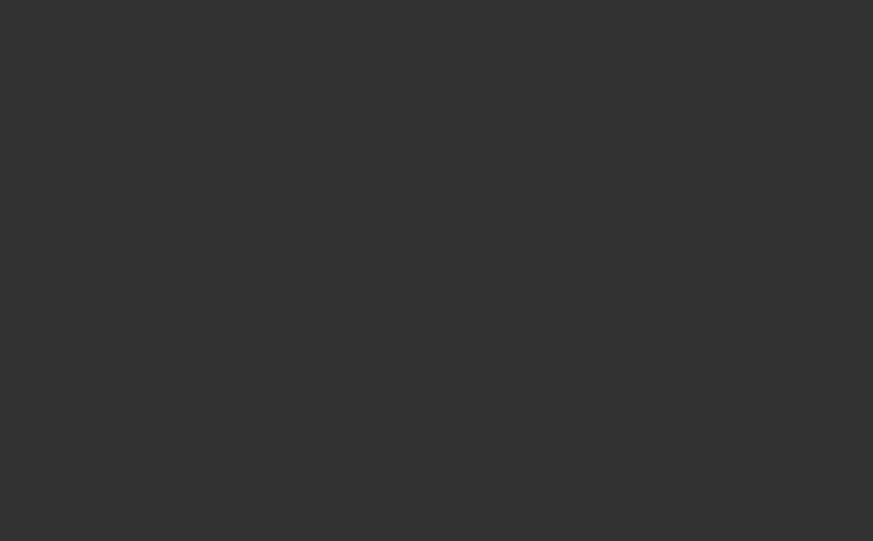
select select "3"
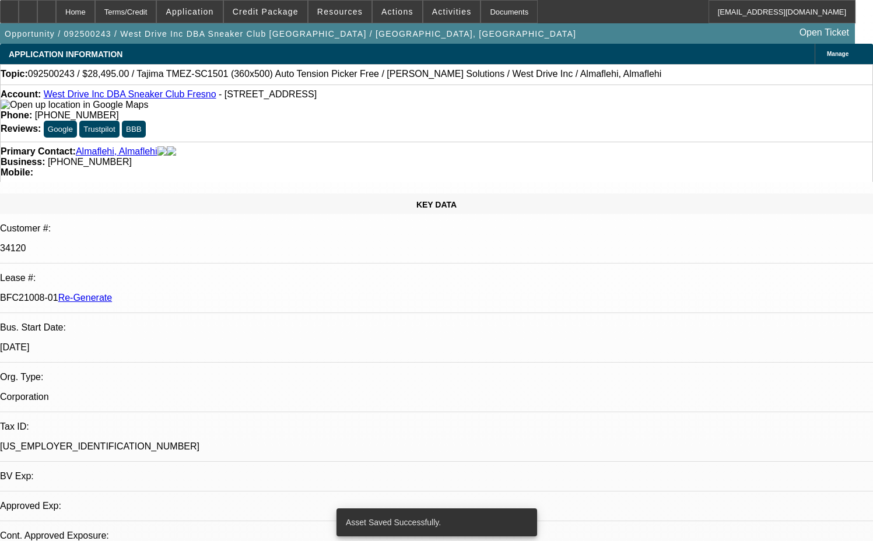
select select "0"
select select "2"
select select "0.1"
select select "4"
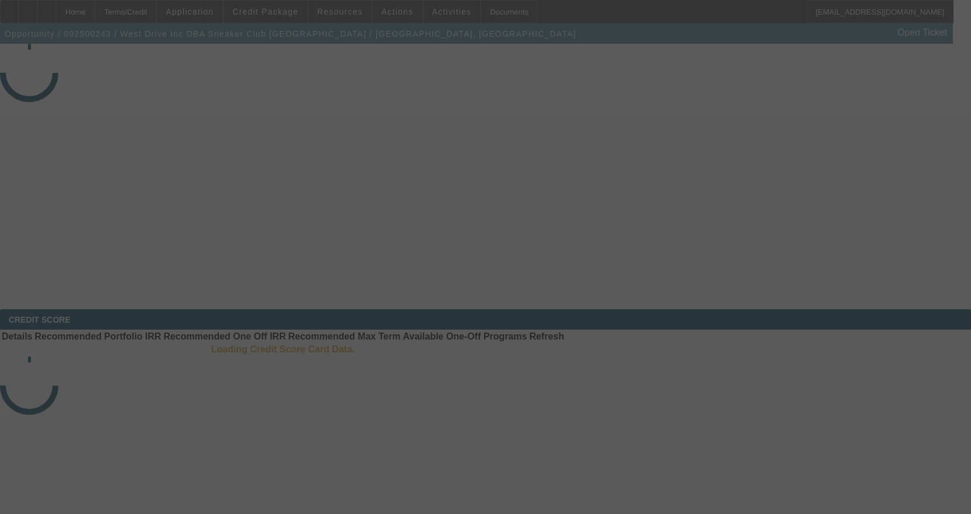
select select "3"
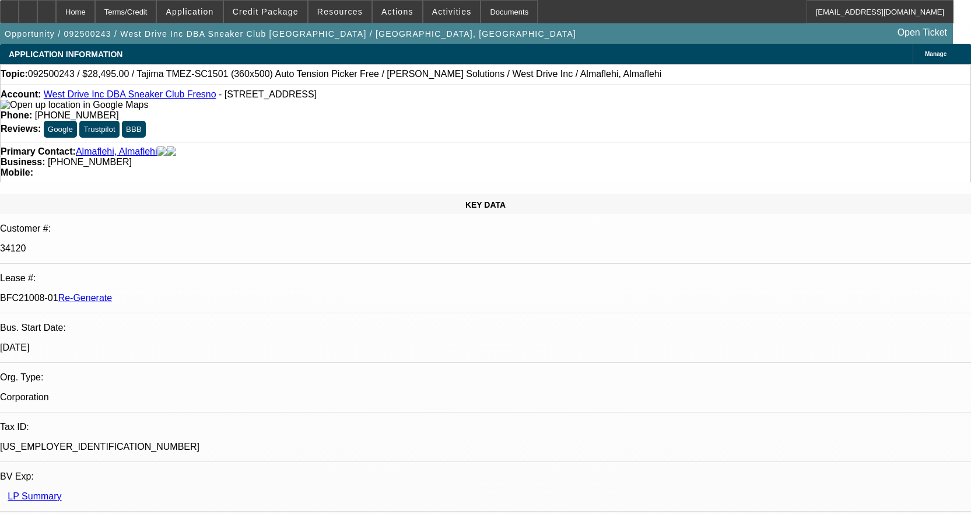
select select "0"
select select "2"
select select "0.1"
select select "4"
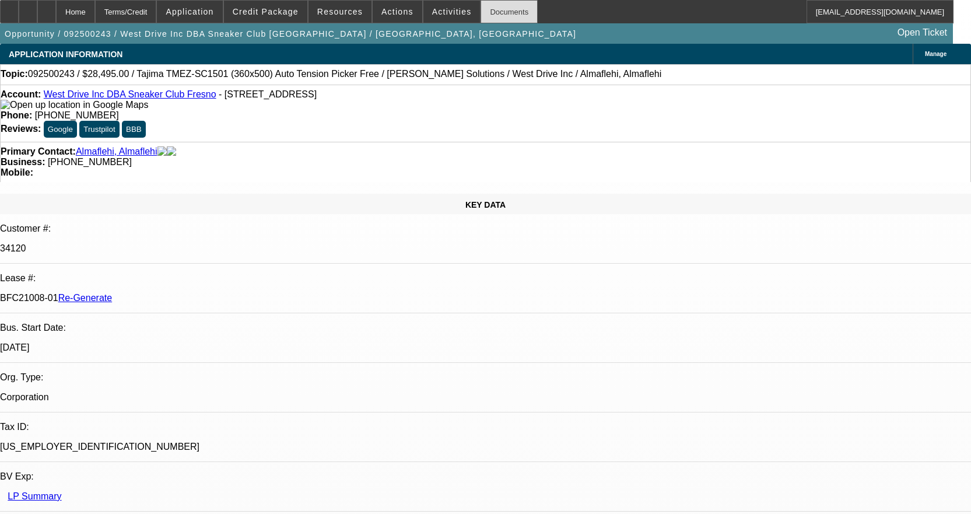
click at [500, 6] on div "Documents" at bounding box center [509, 11] width 57 height 23
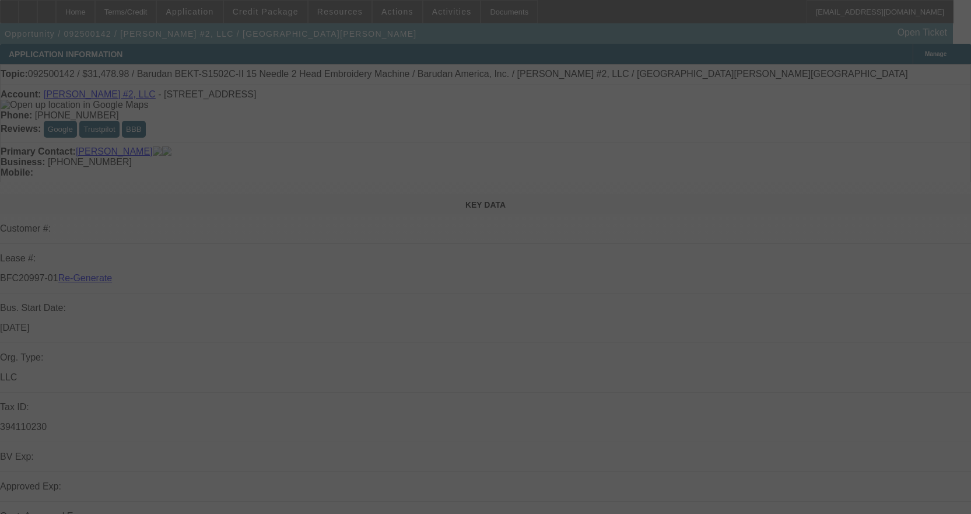
select select "3"
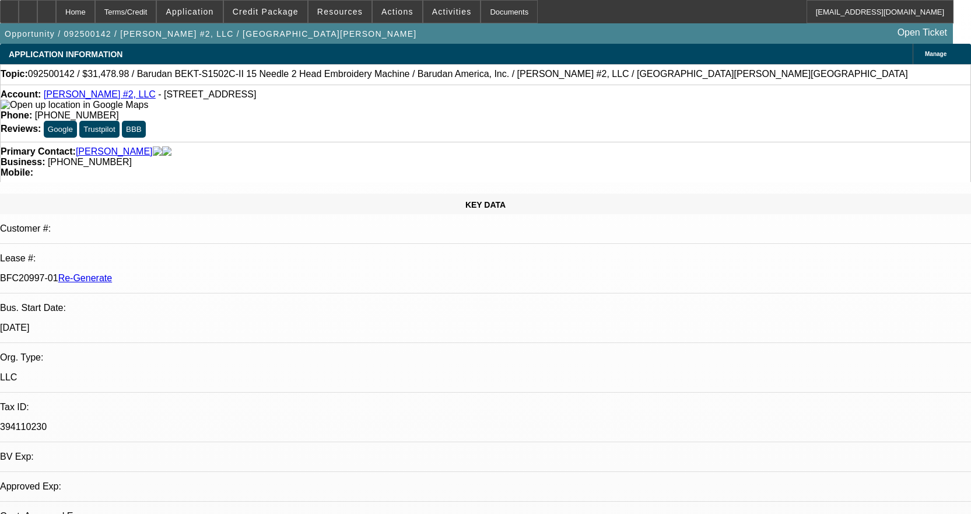
select select "0.1"
select select "1.5"
select select "2"
select select "0"
select select "2"
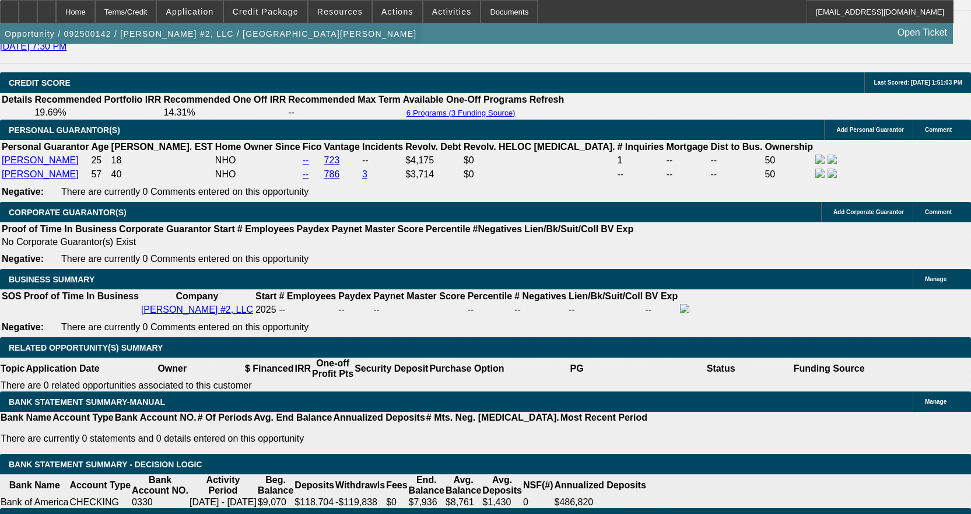
scroll to position [1691, 0]
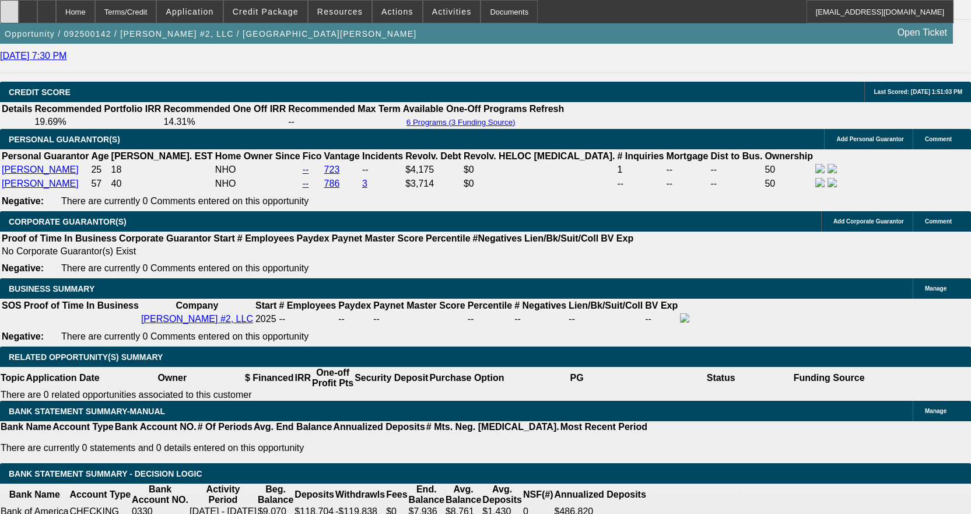
click at [16, 16] on div at bounding box center [9, 11] width 19 height 23
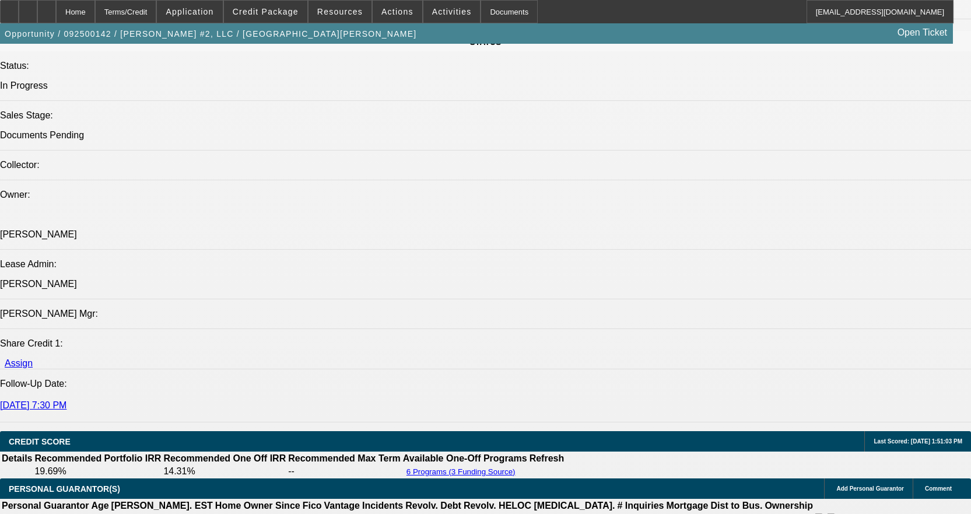
scroll to position [1341, 0]
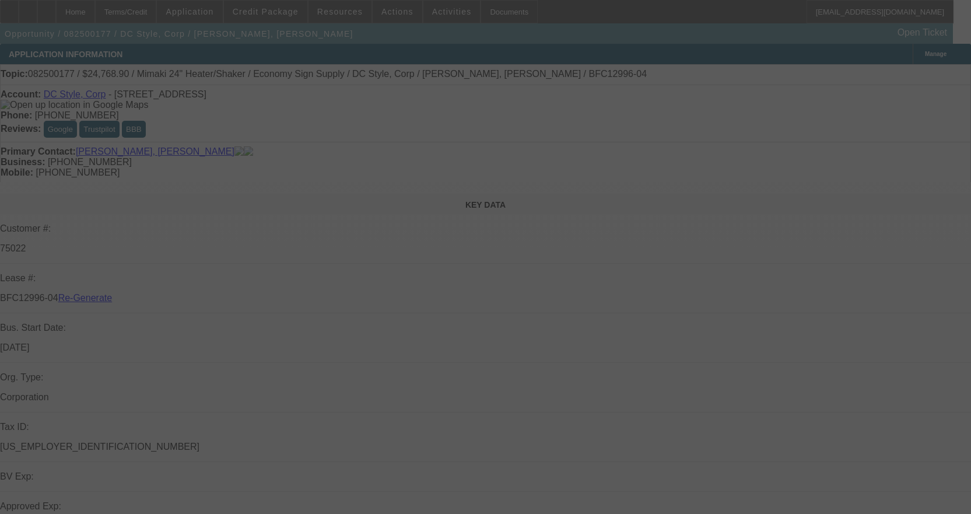
select select "3"
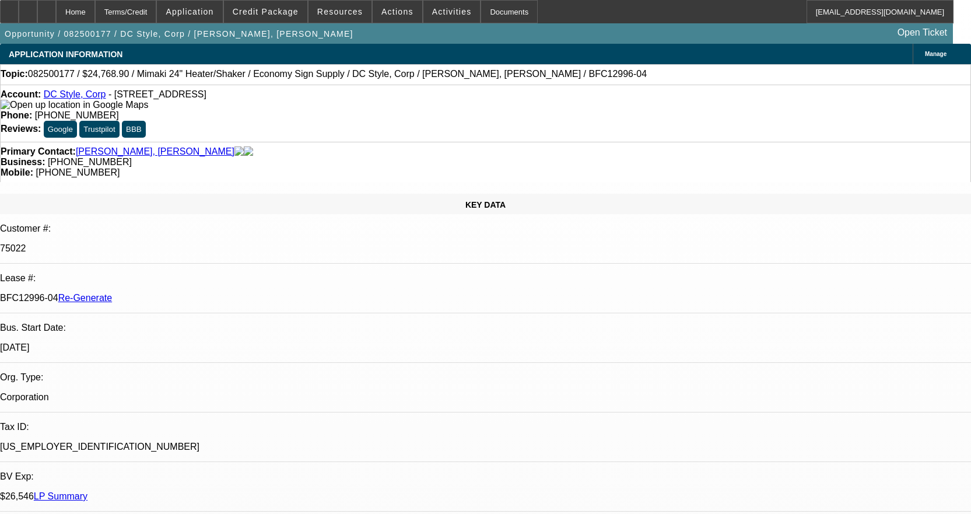
select select "0"
select select "6"
click at [501, 17] on div "Documents" at bounding box center [509, 11] width 57 height 23
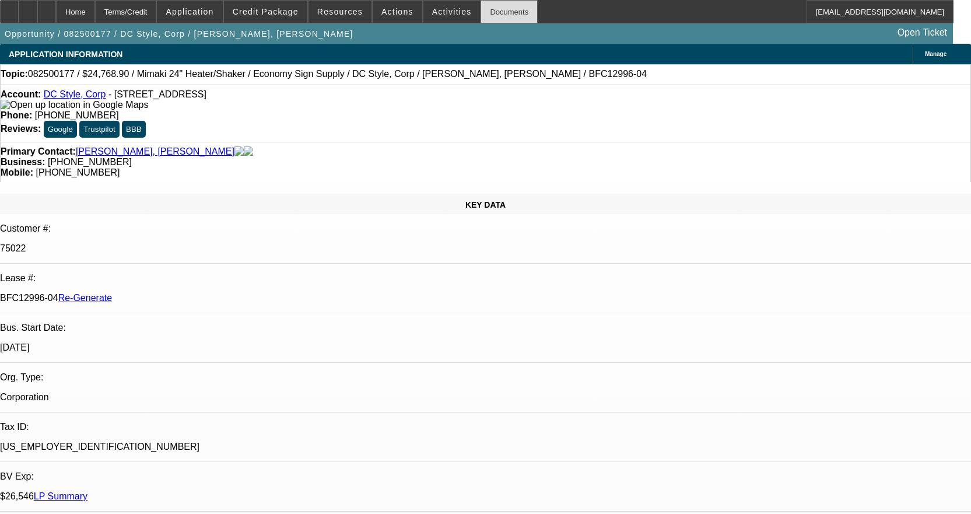
click at [492, 13] on div "Documents" at bounding box center [509, 11] width 57 height 23
click at [432, 12] on span "Activities" at bounding box center [452, 11] width 40 height 9
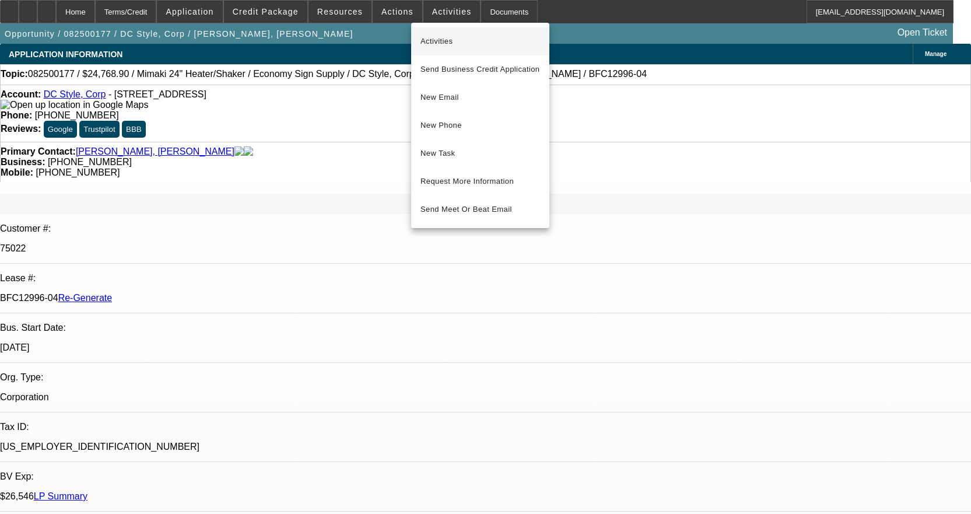
click at [457, 34] on button "Activities" at bounding box center [480, 41] width 138 height 28
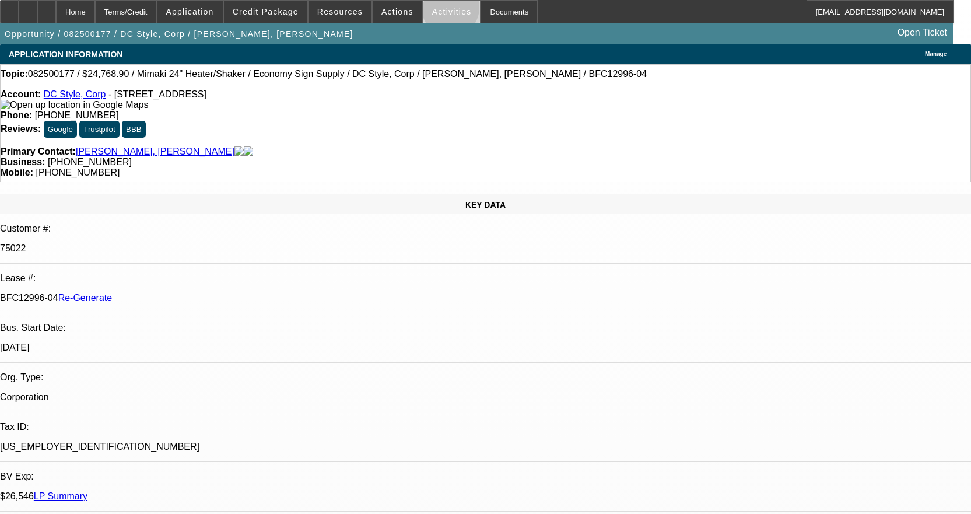
click at [439, 10] on span "Activities" at bounding box center [452, 11] width 40 height 9
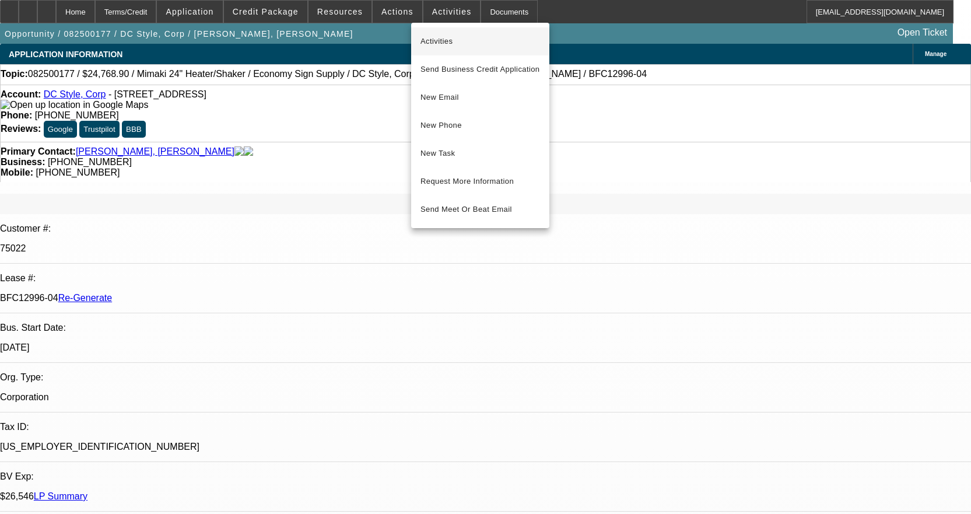
click at [439, 34] on span "Activities" at bounding box center [480, 41] width 120 height 14
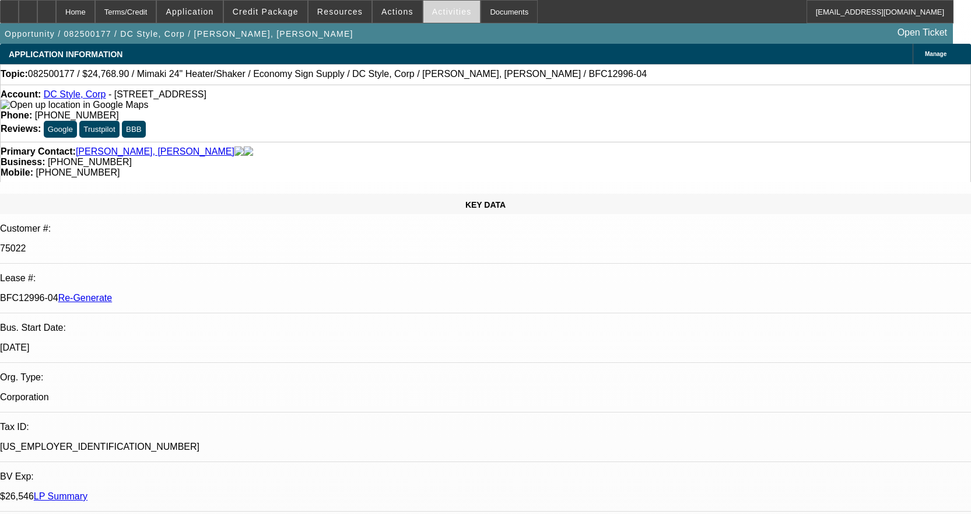
click at [439, 15] on span "Activities" at bounding box center [452, 11] width 40 height 9
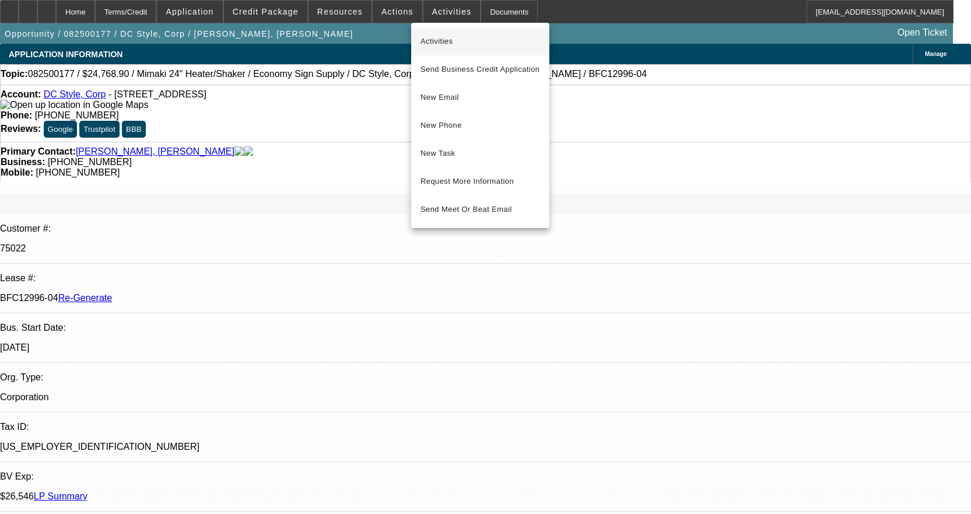
click at [431, 37] on span "Activities" at bounding box center [480, 41] width 120 height 14
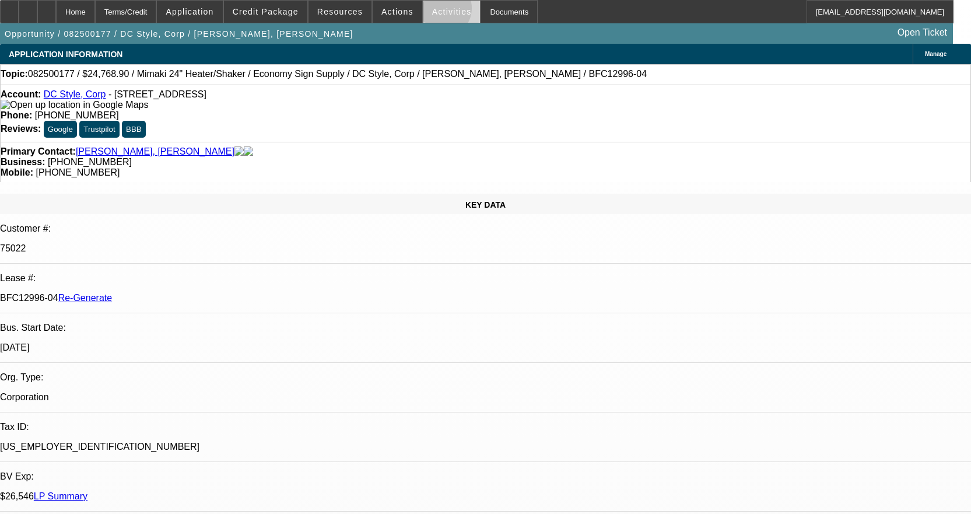
click at [432, 11] on span "Activities" at bounding box center [452, 11] width 40 height 9
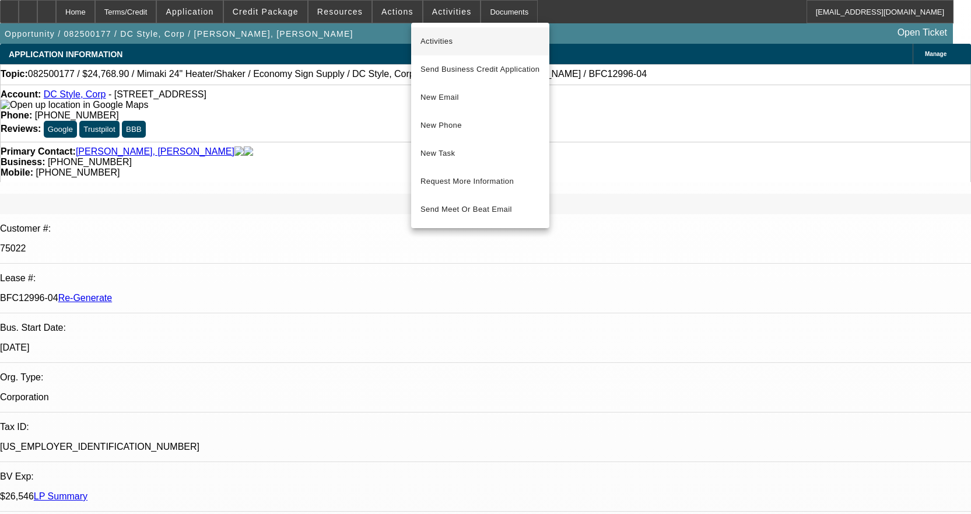
click at [434, 40] on span "Activities" at bounding box center [480, 41] width 120 height 14
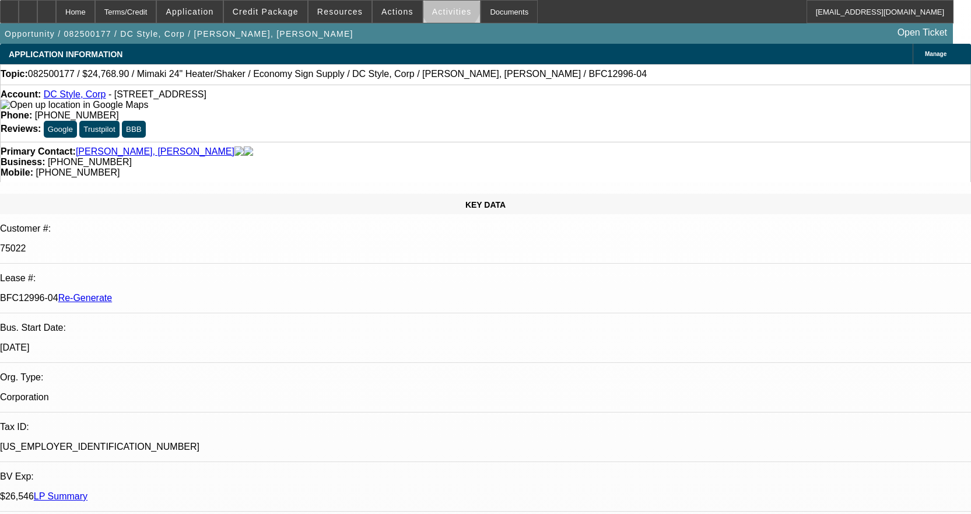
click at [439, 6] on span at bounding box center [451, 12] width 57 height 28
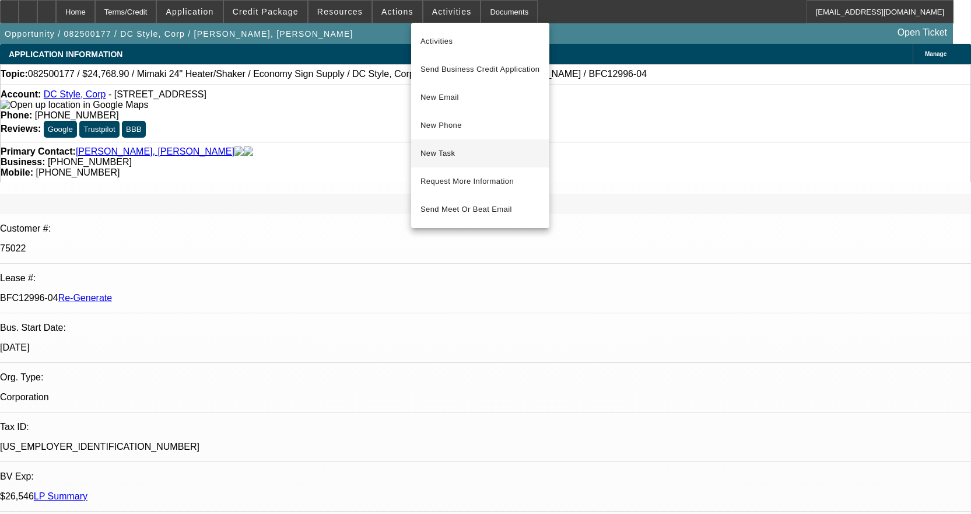
click at [461, 152] on span "New Task" at bounding box center [480, 153] width 120 height 14
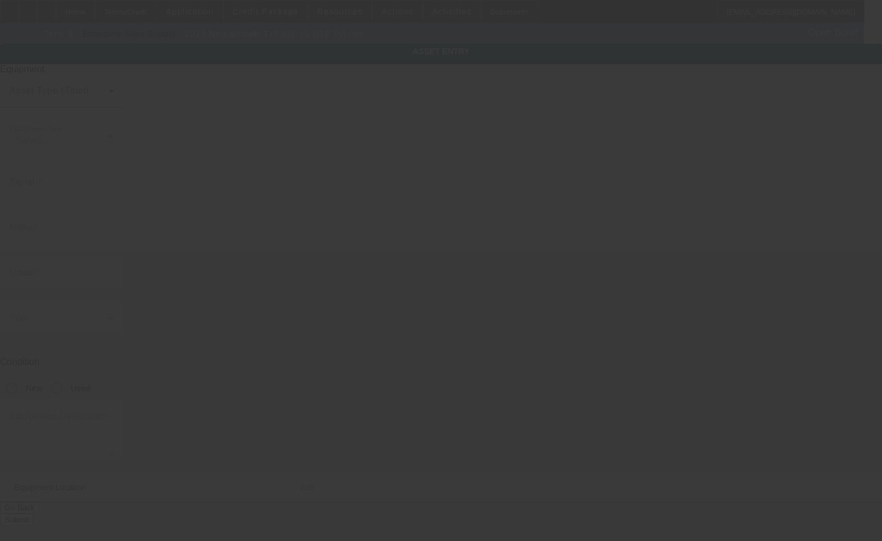
type input "Mimaki"
type input "TxF300-75 DTF Printer"
radio input "true"
type textarea "DTF printer"
type input "[STREET_ADDRESS]"
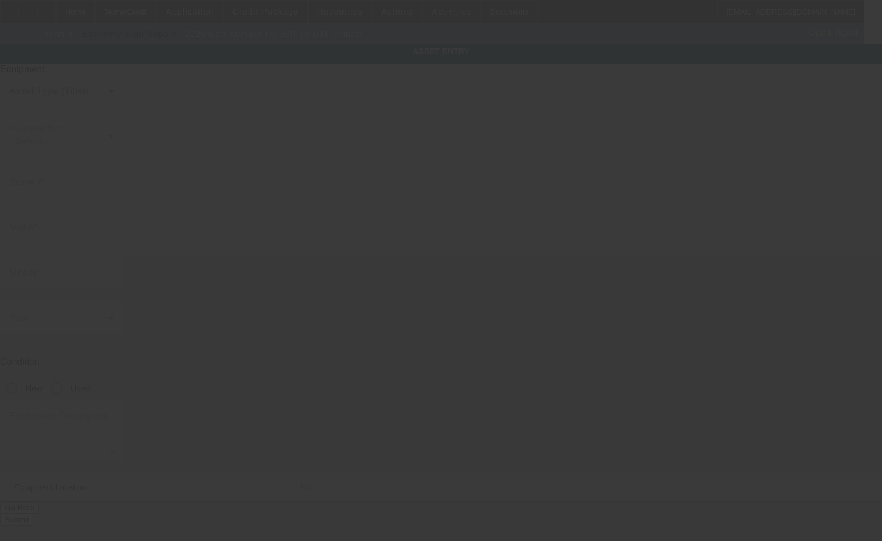
type input "Ste 5B"
type input "[GEOGRAPHIC_DATA]"
type input "33909"
type input "[PERSON_NAME]"
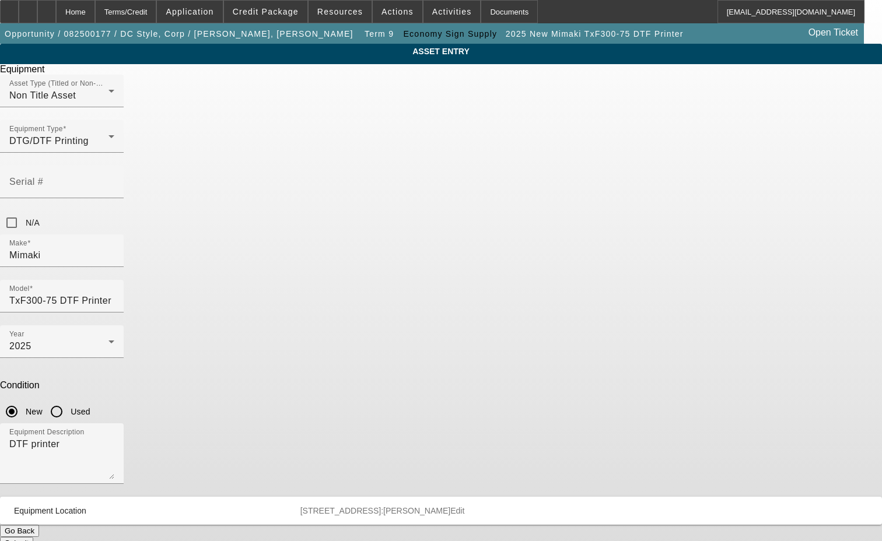
click at [836, 13] on span "Delete asset" at bounding box center [853, 10] width 35 height 6
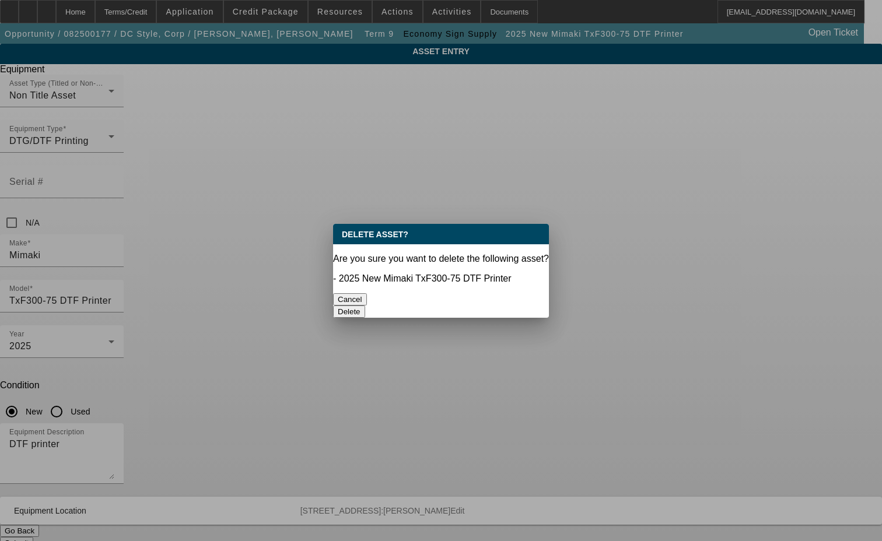
click at [365, 306] on button "Delete" at bounding box center [349, 312] width 32 height 12
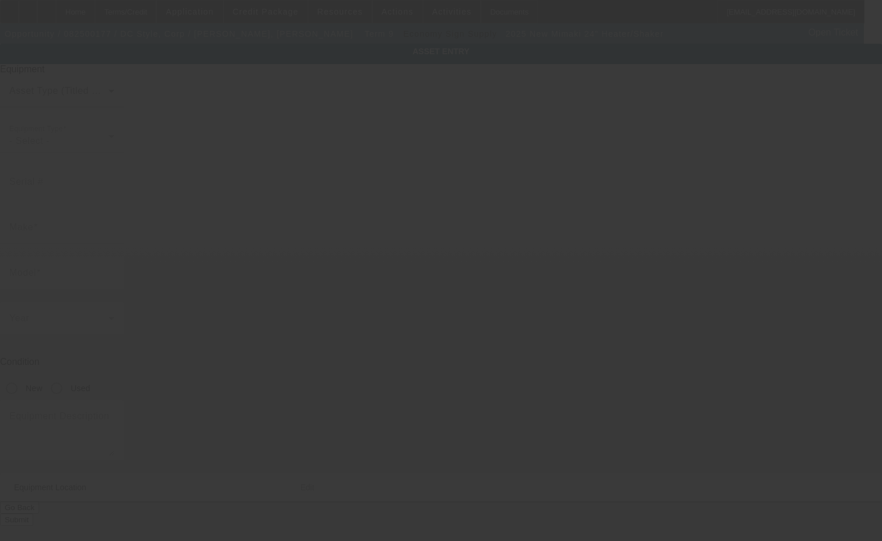
type input "Mimaki"
type input "24" Heater/Shaker"
radio input "true"
type textarea "powder shaker"
type input "[STREET_ADDRESS]"
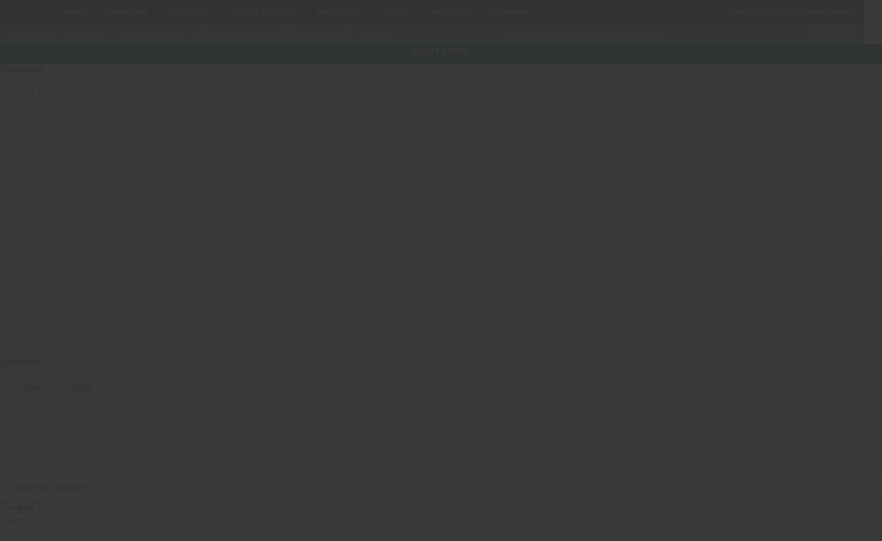
type input "Ste 5B"
type input "[GEOGRAPHIC_DATA]"
type input "33909"
type input "[PERSON_NAME]"
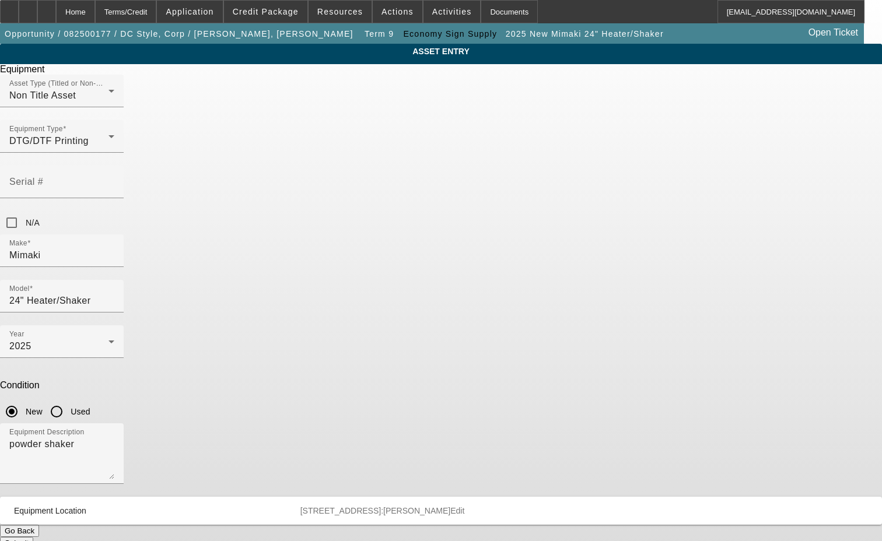
click at [823, 20] on div "Delete asset" at bounding box center [852, 10] width 58 height 20
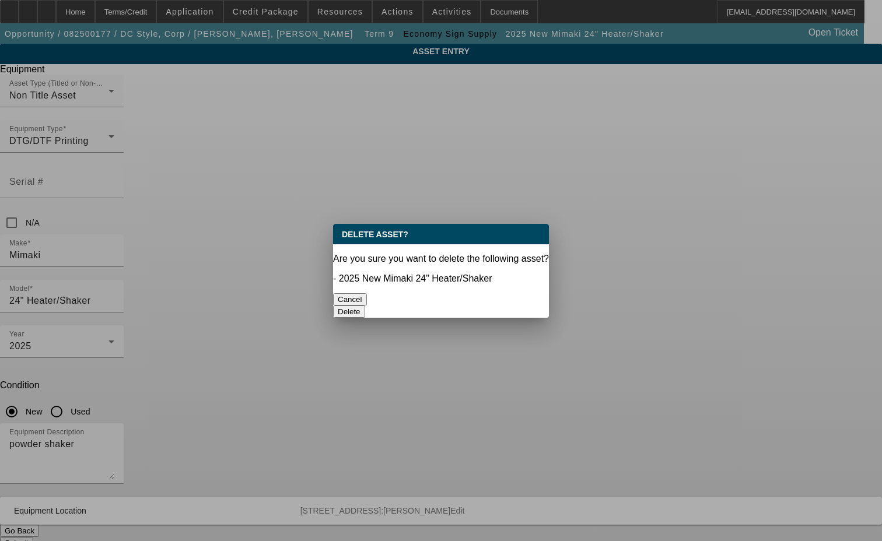
click at [365, 306] on button "Delete" at bounding box center [349, 312] width 32 height 12
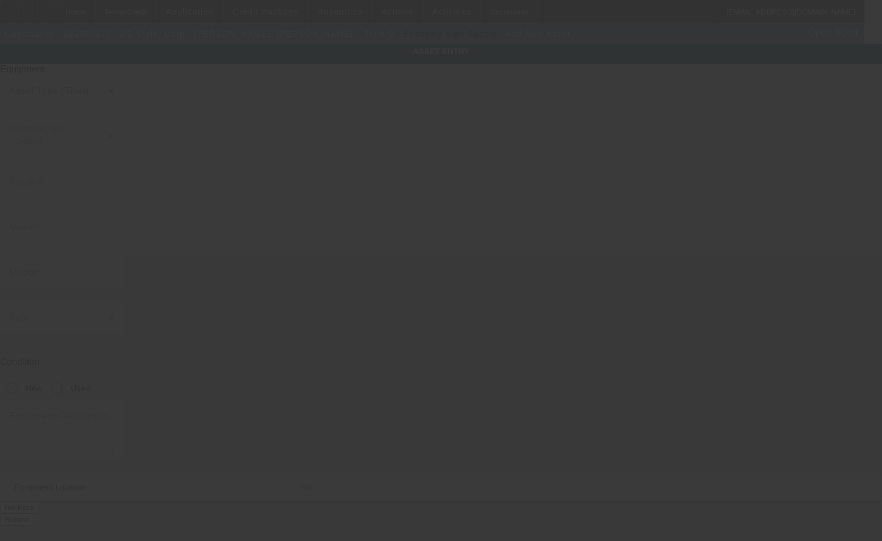
type input "[STREET_ADDRESS]"
type input "Ste 5D"
type input "[GEOGRAPHIC_DATA]"
type input "33909"
type input "Lee"
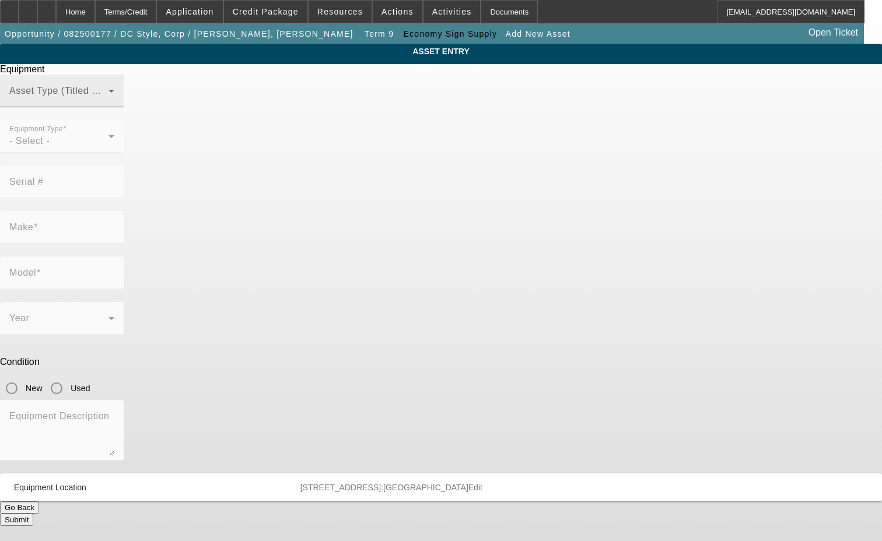
click at [108, 103] on span at bounding box center [58, 96] width 99 height 14
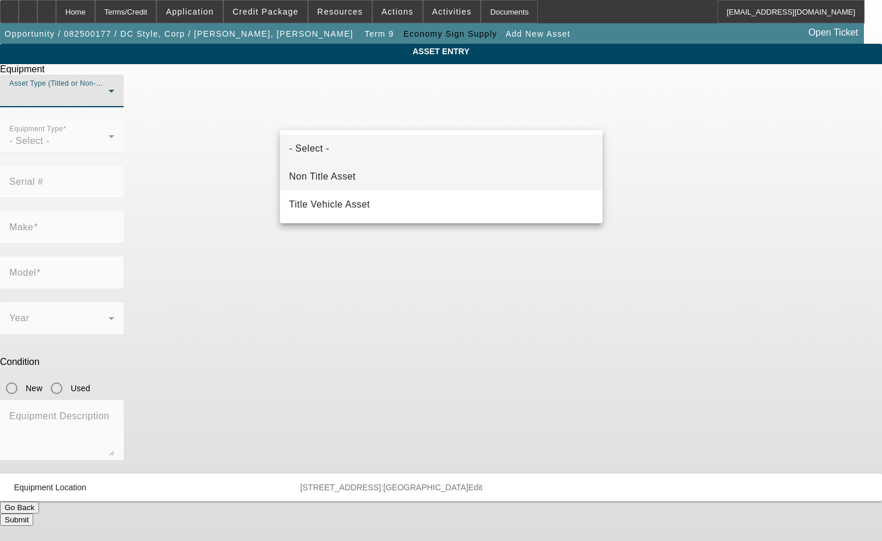
click at [338, 177] on span "Non Title Asset" at bounding box center [322, 177] width 66 height 14
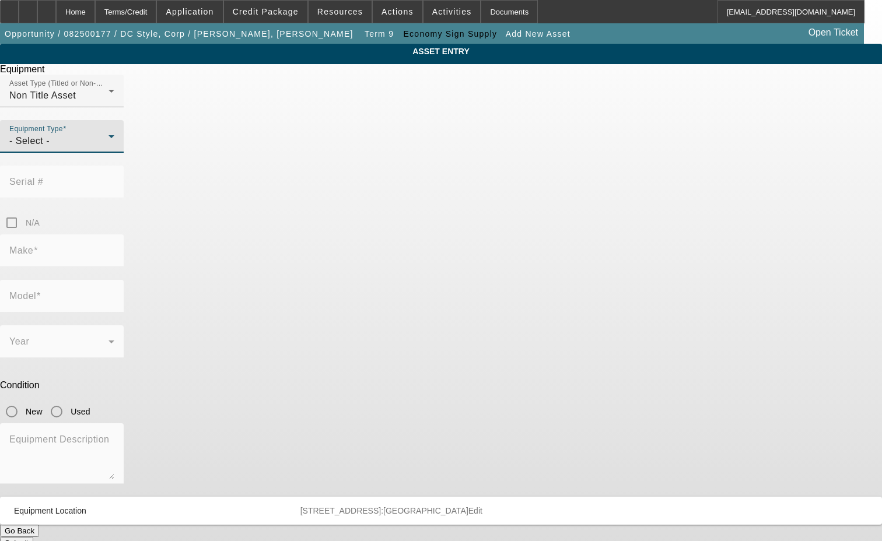
click at [108, 148] on div "- Select -" at bounding box center [58, 141] width 99 height 14
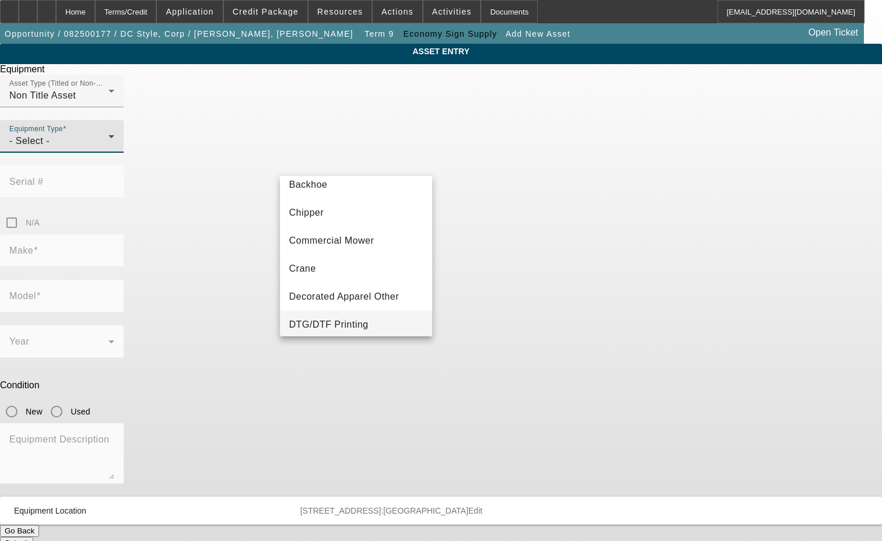
scroll to position [233, 0]
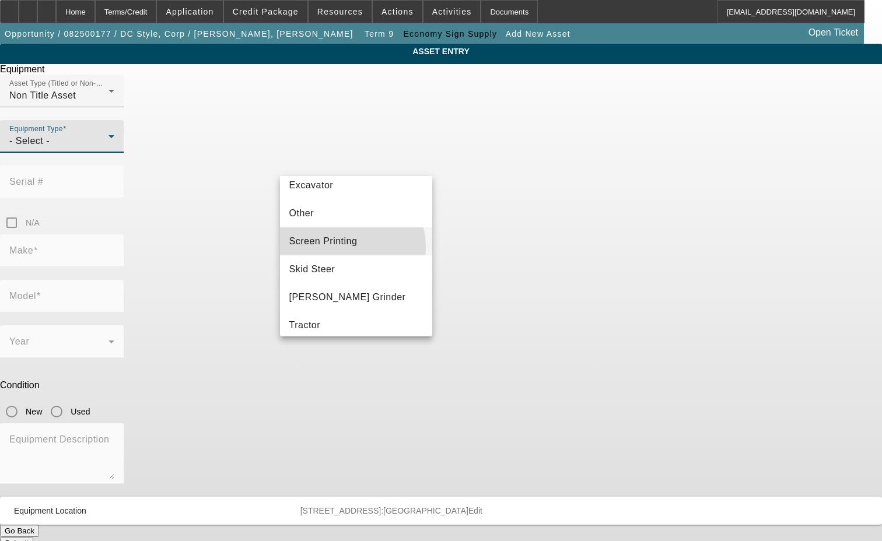
click at [348, 247] on span "Screen Printing" at bounding box center [323, 241] width 68 height 14
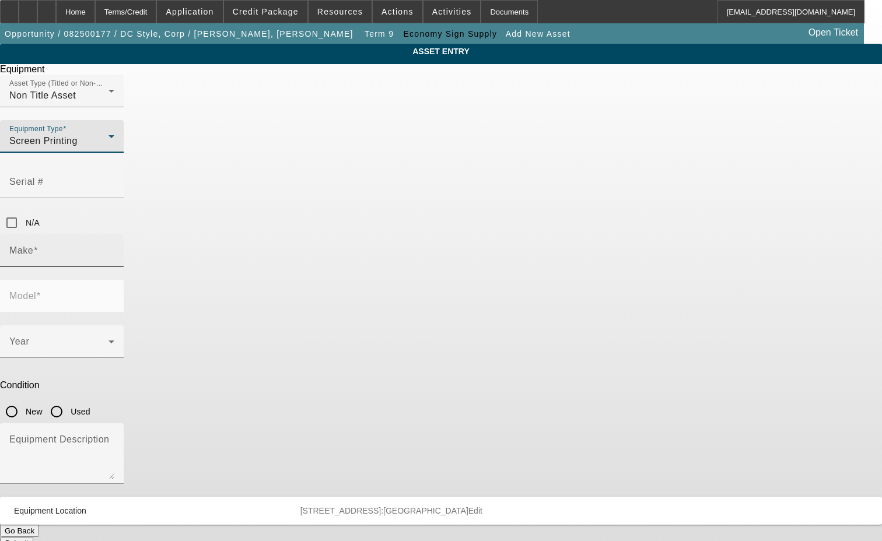
click at [114, 248] on input "Make" at bounding box center [61, 255] width 105 height 14
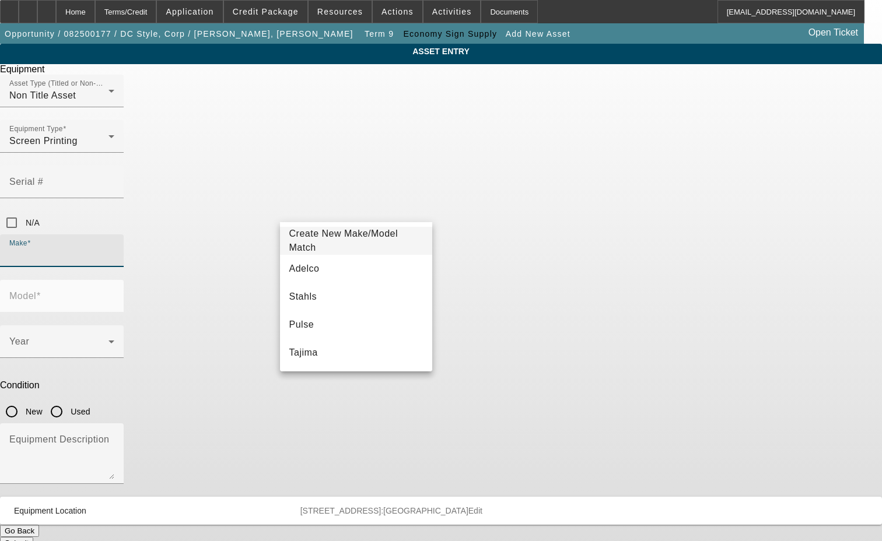
click at [338, 238] on span "Create New Make/Model Match" at bounding box center [343, 241] width 109 height 24
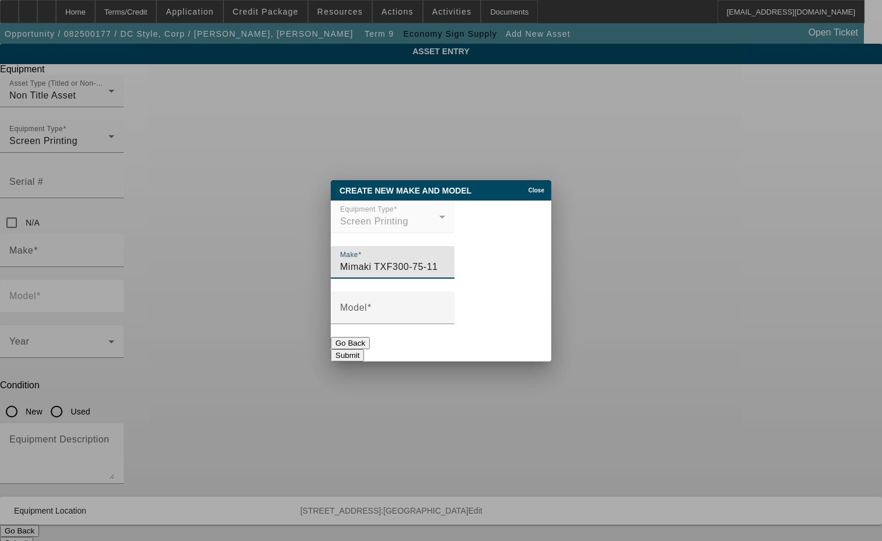
click at [443, 269] on input "Mimaki TXF300-75-11" at bounding box center [392, 267] width 105 height 14
type input "M"
click at [370, 349] on button "Go Back" at bounding box center [350, 343] width 39 height 12
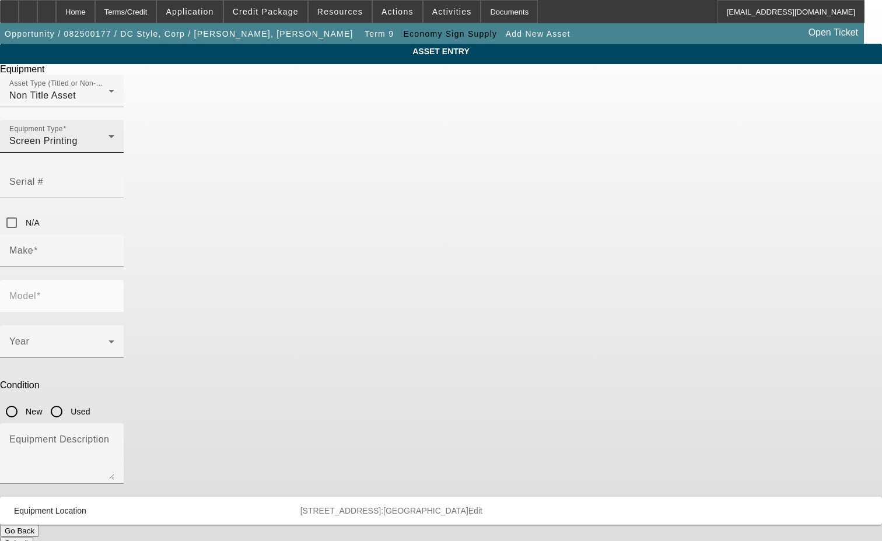
click at [108, 148] on div "Screen Printing" at bounding box center [58, 141] width 99 height 14
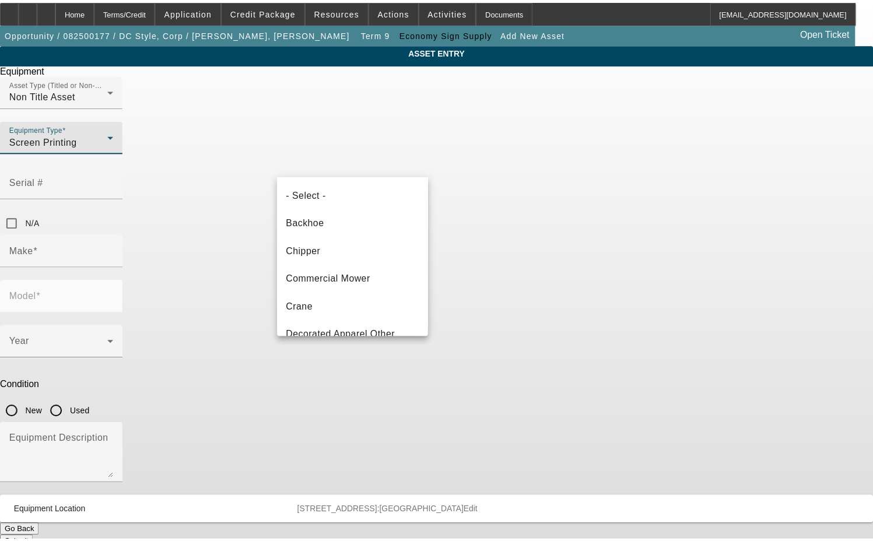
scroll to position [152, 0]
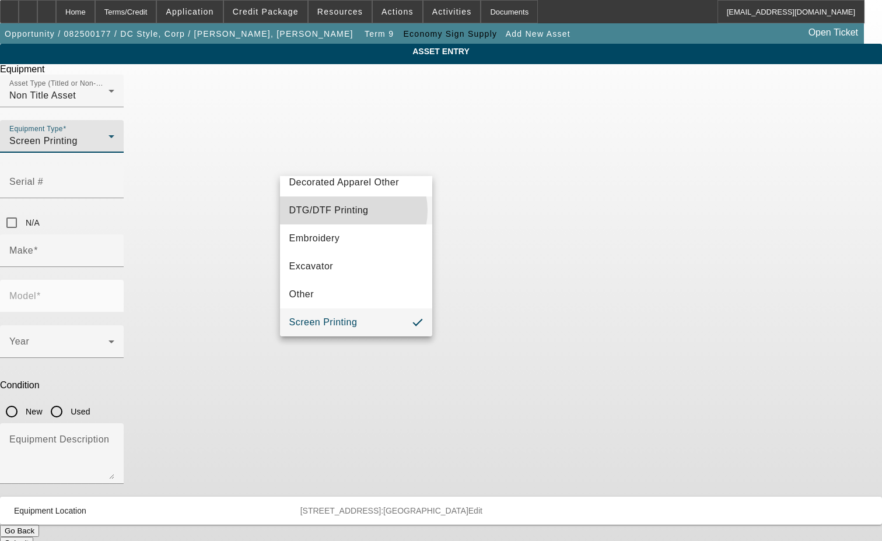
click at [353, 211] on span "DTG/DTF Printing" at bounding box center [328, 211] width 79 height 14
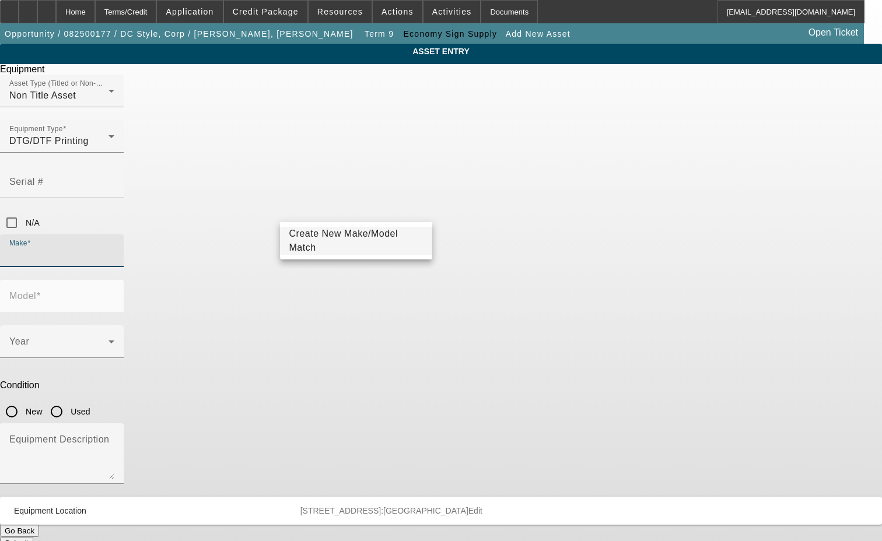
click at [114, 248] on input "Make" at bounding box center [61, 255] width 105 height 14
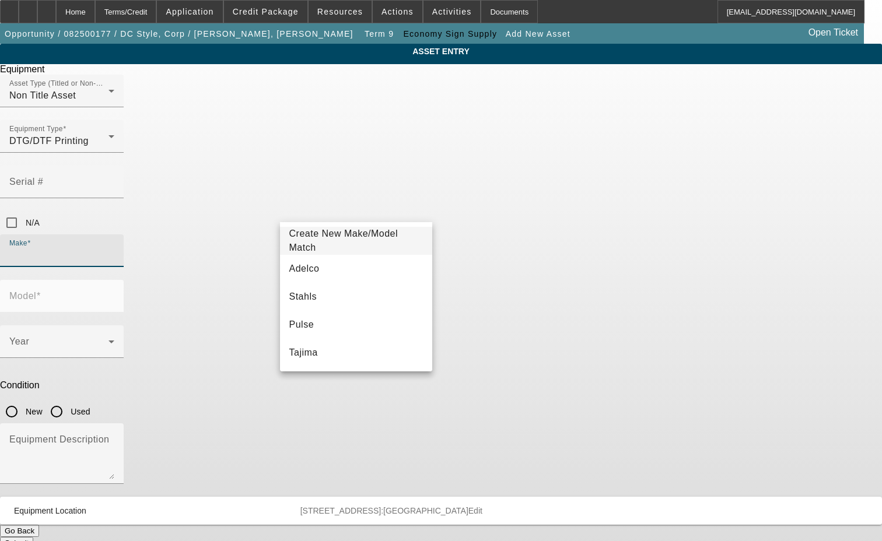
click at [322, 241] on span "Create New Make/Model Match" at bounding box center [343, 241] width 109 height 24
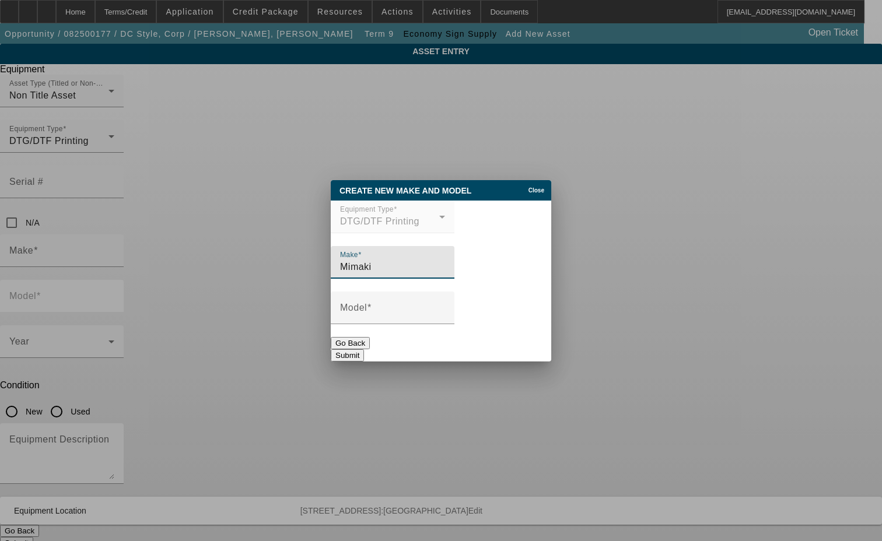
type input "Mimaki"
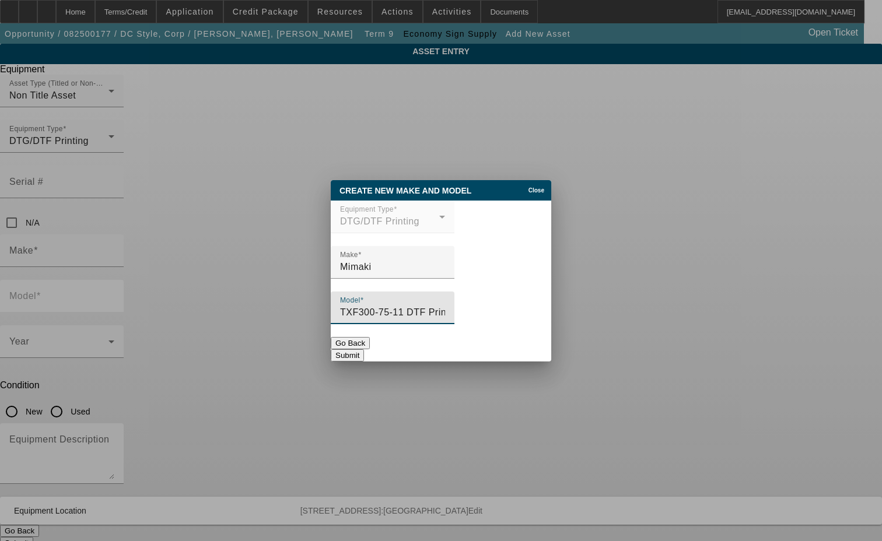
type input "TXF300-75-11 DTF Printer"
click at [364, 350] on button "Submit" at bounding box center [347, 355] width 33 height 12
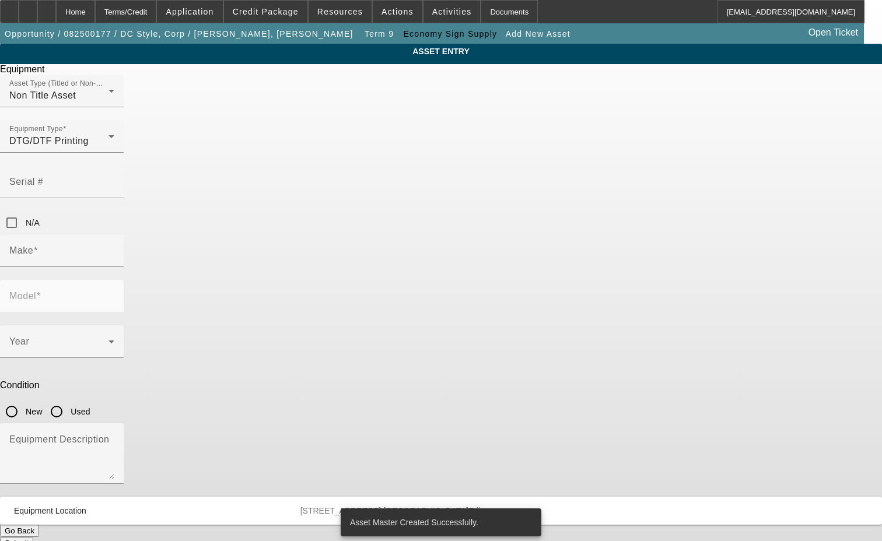
type input "Mimaki"
type input "TXF300-75-11 DTF Printer"
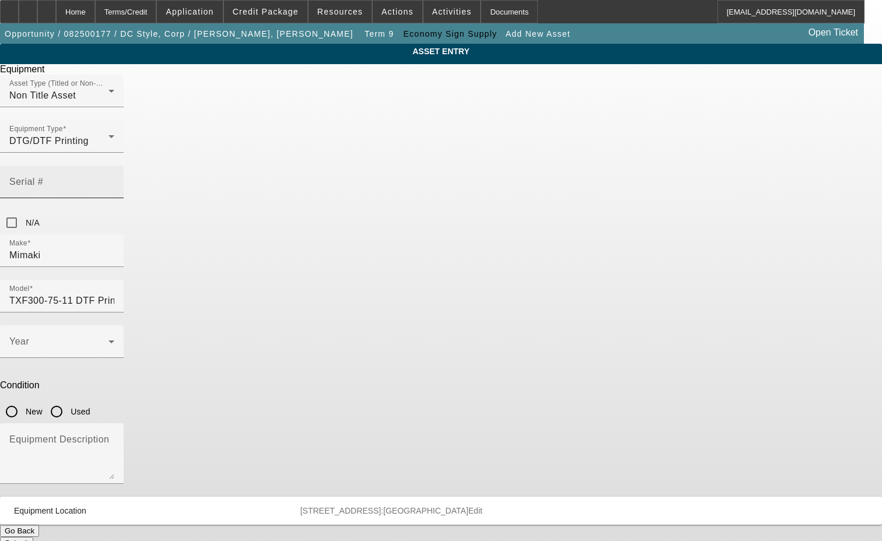
click at [43, 177] on mat-label "Serial #" at bounding box center [26, 182] width 34 height 10
click at [114, 180] on input "Serial #" at bounding box center [61, 187] width 105 height 14
type input "FK46B186"
click at [108, 339] on span at bounding box center [58, 346] width 99 height 14
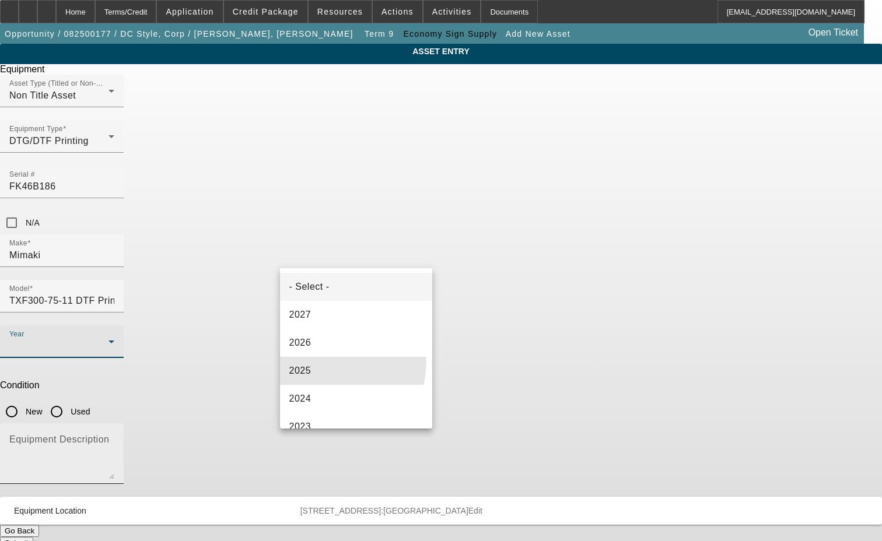
drag, startPoint x: 321, startPoint y: 361, endPoint x: 423, endPoint y: 315, distance: 111.7
click at [322, 361] on mat-option "2025" at bounding box center [356, 371] width 153 height 28
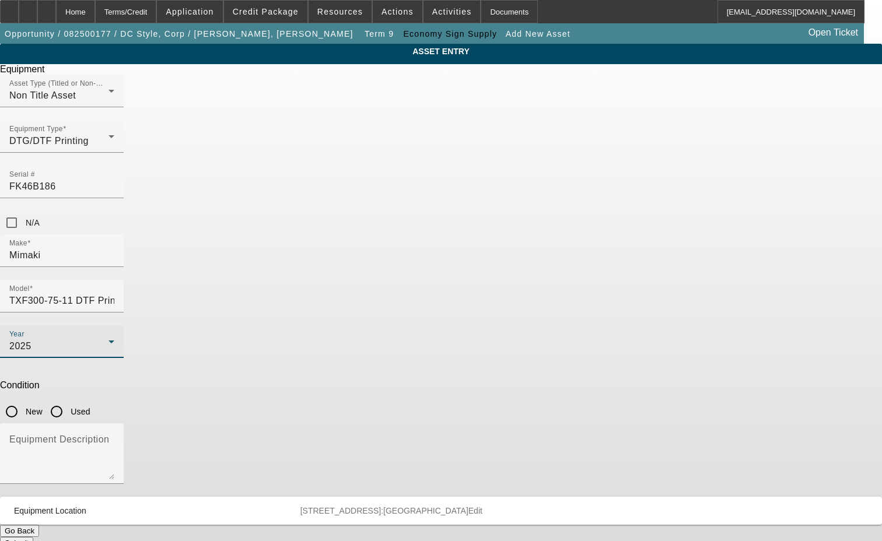
click at [23, 400] on input "New" at bounding box center [11, 411] width 23 height 23
radio input "true"
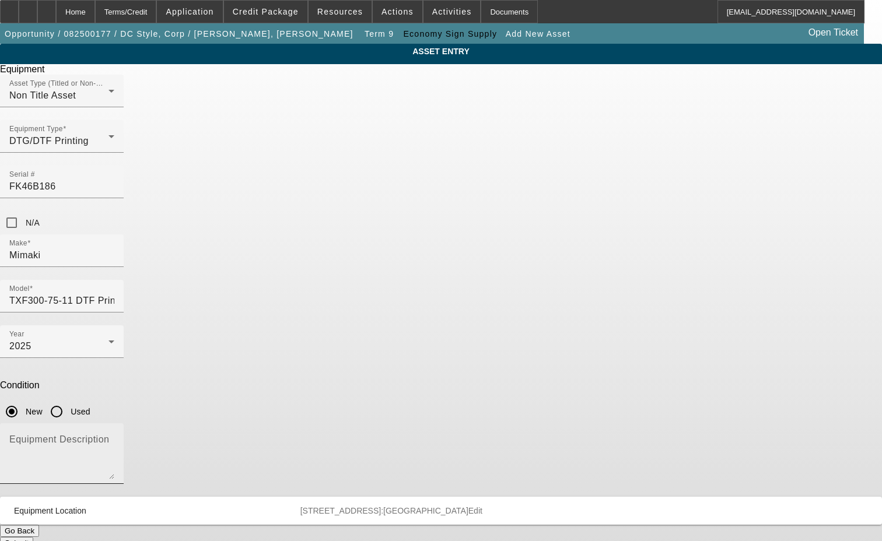
click at [114, 437] on textarea "Equipment Description" at bounding box center [61, 458] width 105 height 42
click at [114, 437] on textarea "with (4 Assorted) 600ML Thermal Transfer Pigment Ink, (4)" at bounding box center [61, 458] width 105 height 42
click at [114, 437] on textarea "with (4 Assorted) 600ml Thermal Transfer Pigment Ink, (4)" at bounding box center [61, 458] width 105 height 42
type textarea "with (4 Assorted) 600ml Thermal Transfer Pigment Ink, (4) 500ml Thermal Transfe…"
click at [33, 537] on button "Submit" at bounding box center [16, 543] width 33 height 12
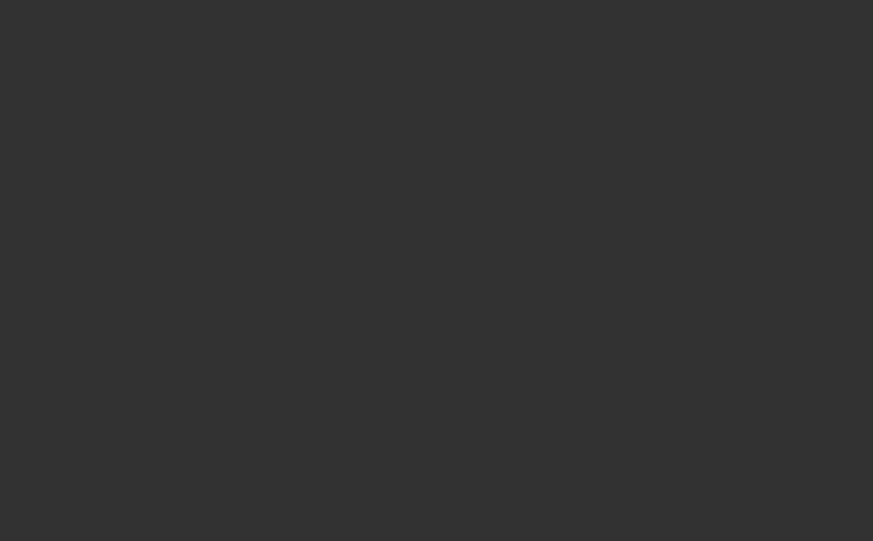
select select "3"
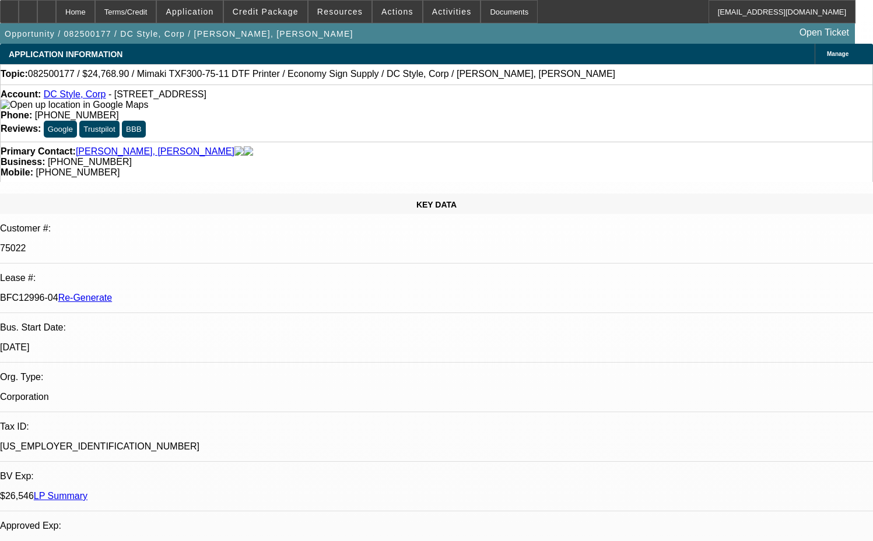
select select "0"
select select "6"
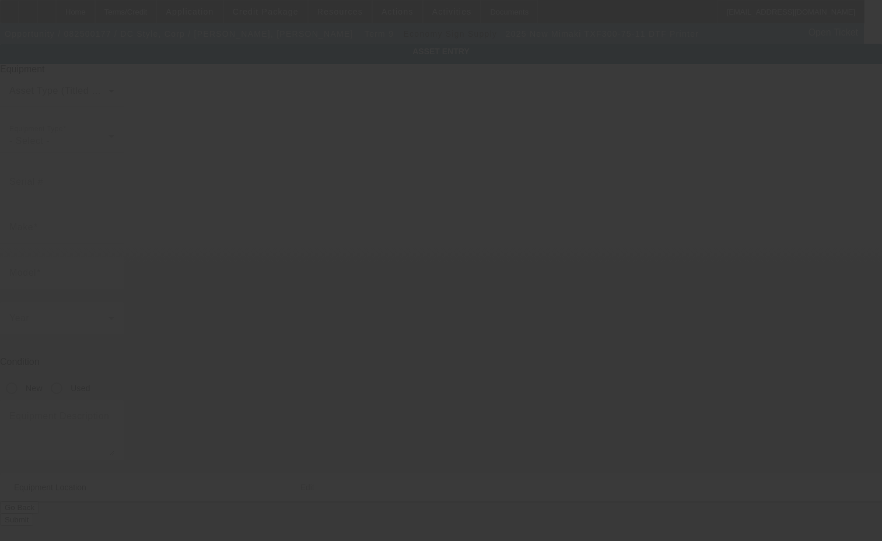
type input "FK46B186"
type input "Mimaki"
type input "TXF300-75-11 DTF Printer"
radio input "true"
type textarea "with (4 Assorted) 600ml Thermal Transfer Pigment Ink, (4) 500ml Thermal Transfe…"
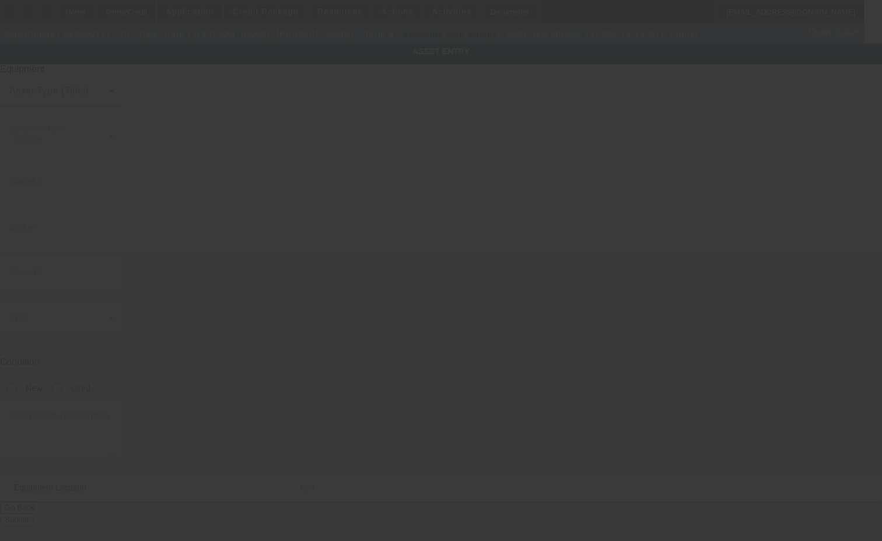
type input "[STREET_ADDRESS]"
type input "Ste 5D"
type input "[GEOGRAPHIC_DATA]"
type input "33909"
type input "[PERSON_NAME]"
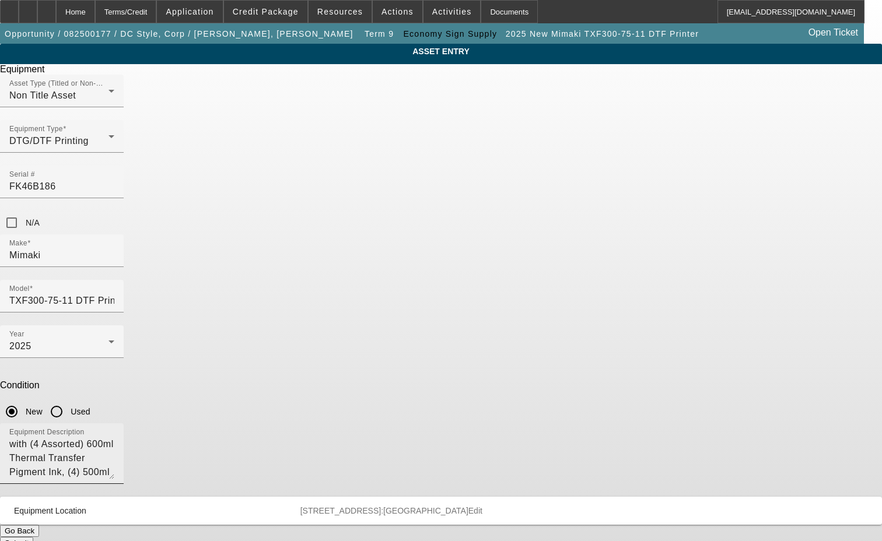
click at [114, 437] on textarea "with (4 Assorted) 600ml Thermal Transfer Pigment Ink, (4) 500ml Thermal Transfe…" at bounding box center [61, 458] width 105 height 42
type textarea "with (4 Assorted) 600ml Thermal Transfer Pigment Ink, (4) 500ml Thermal Transfe…"
click at [33, 537] on button "Submit" at bounding box center [16, 543] width 33 height 12
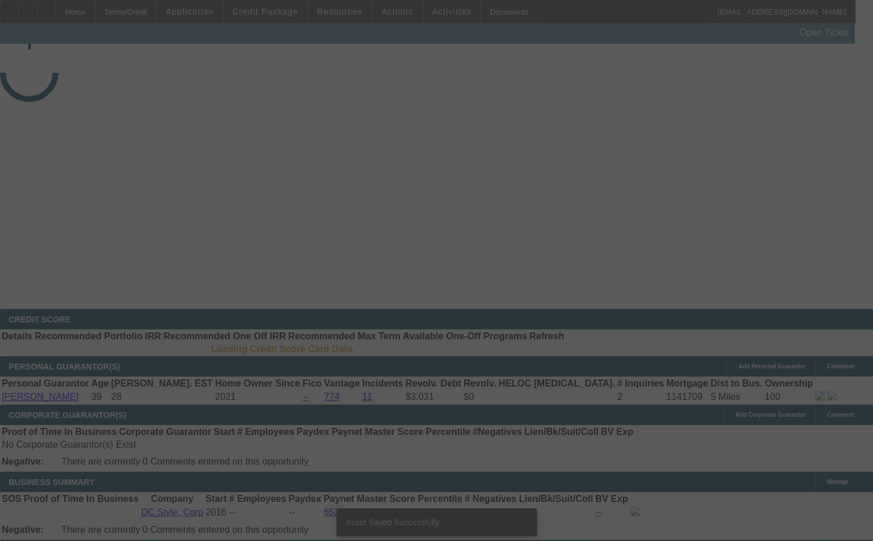
select select "3"
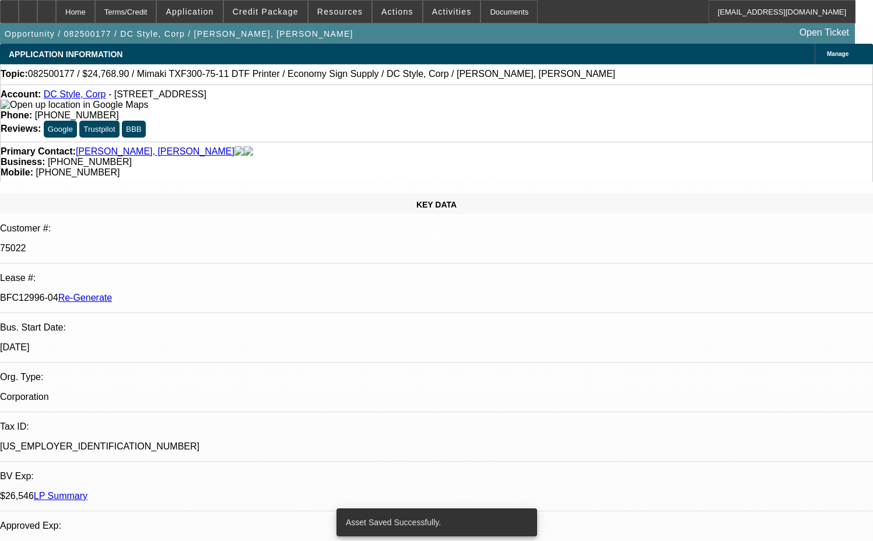
select select "0"
select select "6"
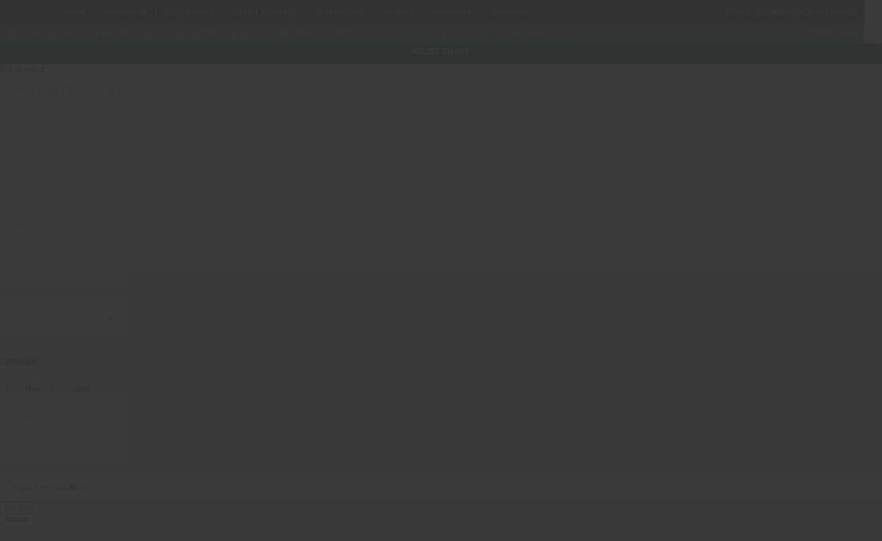
type input "[STREET_ADDRESS]"
type input "Ste 5D"
type input "[GEOGRAPHIC_DATA]"
type input "33909"
type input "[PERSON_NAME]"
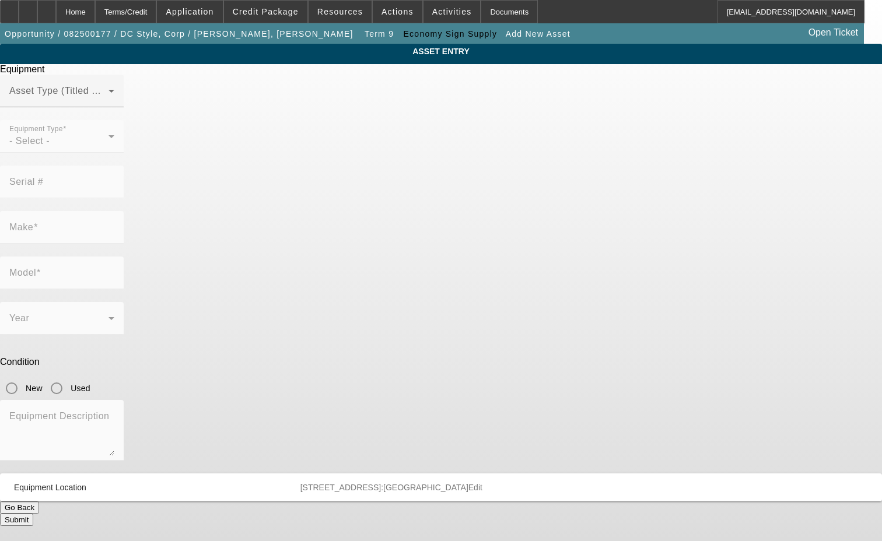
click at [124, 159] on mat-form-field "Equipment Type - Select -" at bounding box center [62, 142] width 124 height 45
click at [108, 103] on span at bounding box center [58, 96] width 99 height 14
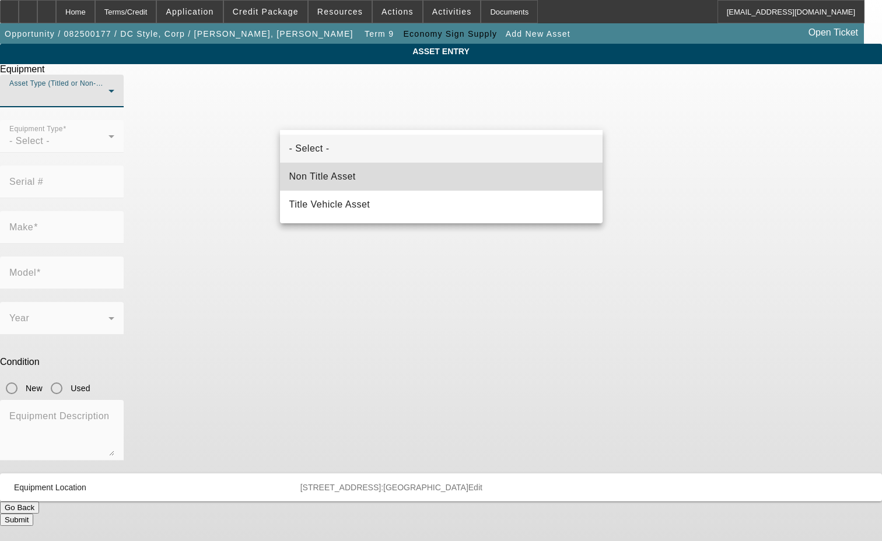
click at [345, 172] on span "Non Title Asset" at bounding box center [322, 177] width 66 height 14
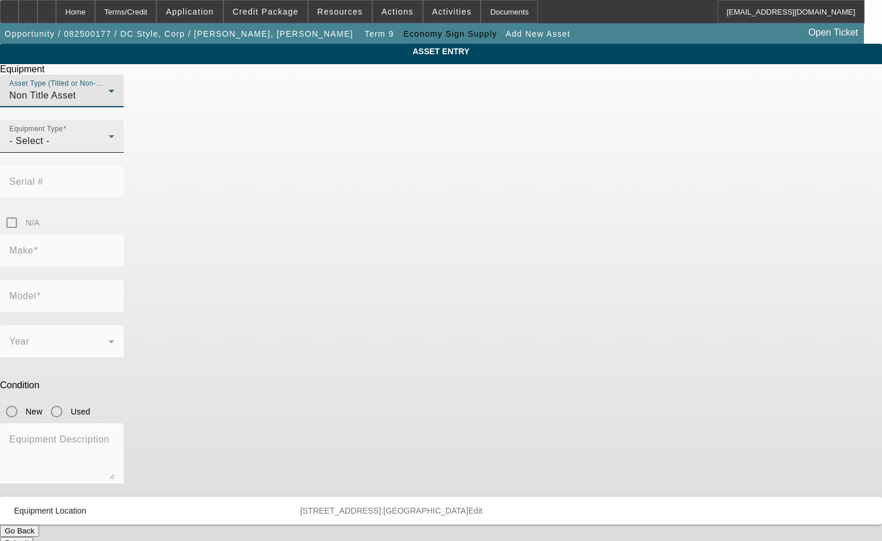
click at [108, 148] on div "- Select -" at bounding box center [58, 141] width 99 height 14
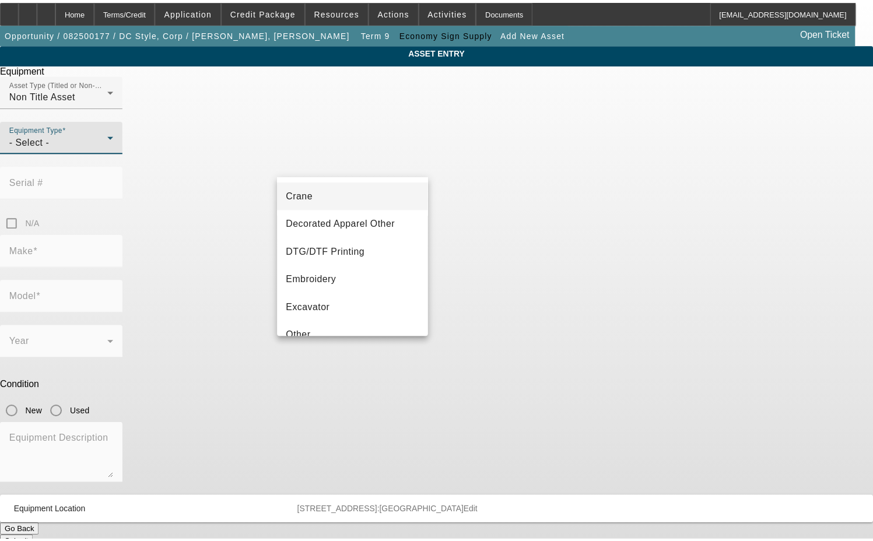
scroll to position [117, 0]
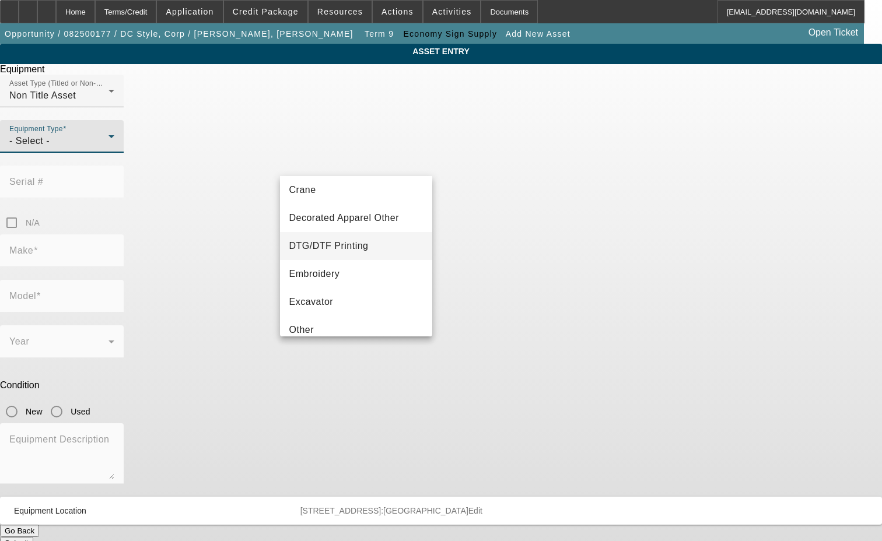
click at [326, 239] on span "DTG/DTF Printing" at bounding box center [328, 246] width 79 height 14
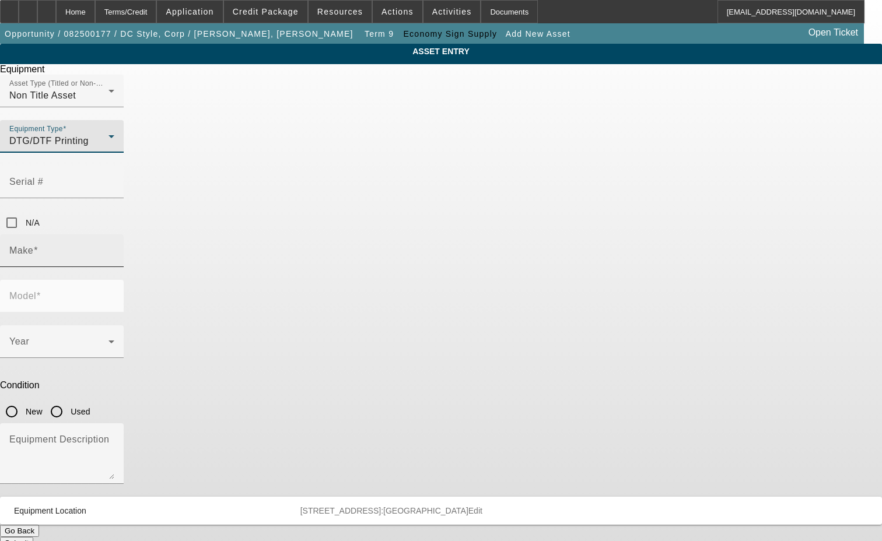
click at [114, 248] on input "Make" at bounding box center [61, 255] width 105 height 14
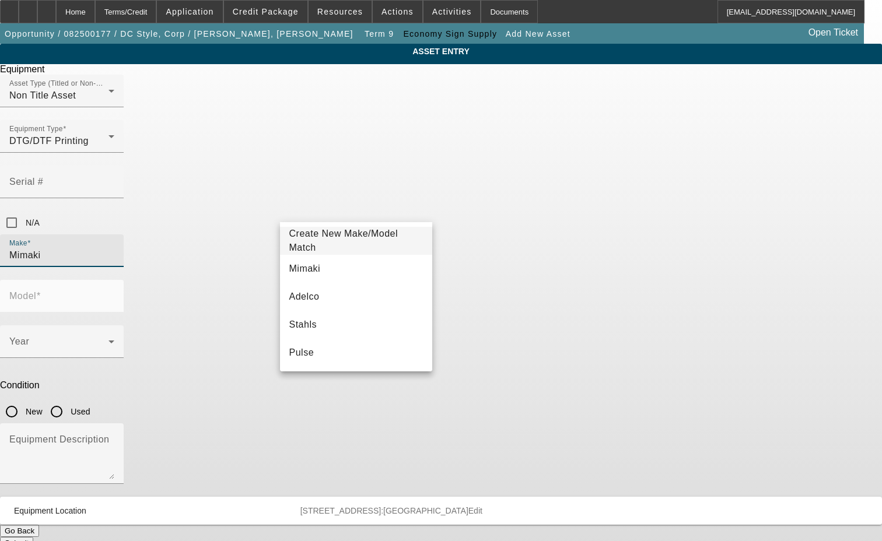
type input "Mimaki"
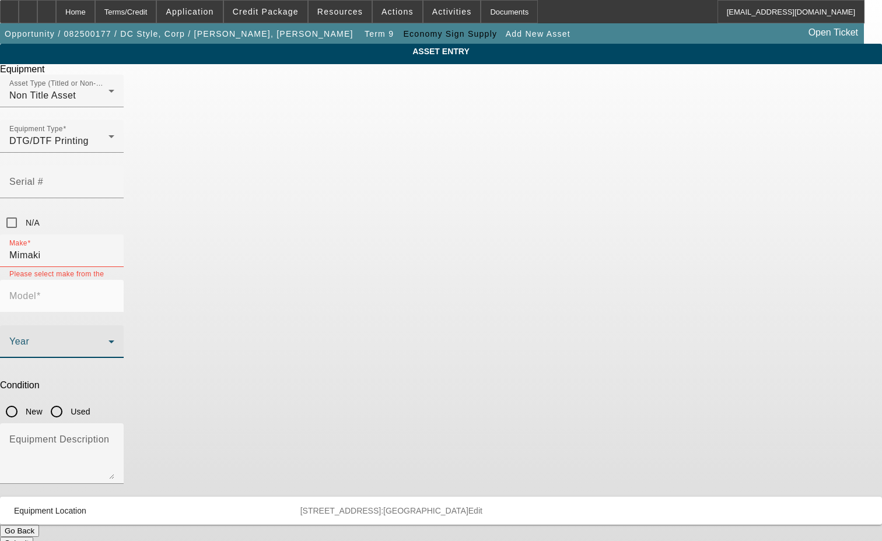
drag, startPoint x: 331, startPoint y: 225, endPoint x: 335, endPoint y: 216, distance: 9.9
click at [114, 267] on mat-error "Please select make from the list,create new if needed." at bounding box center [61, 279] width 105 height 24
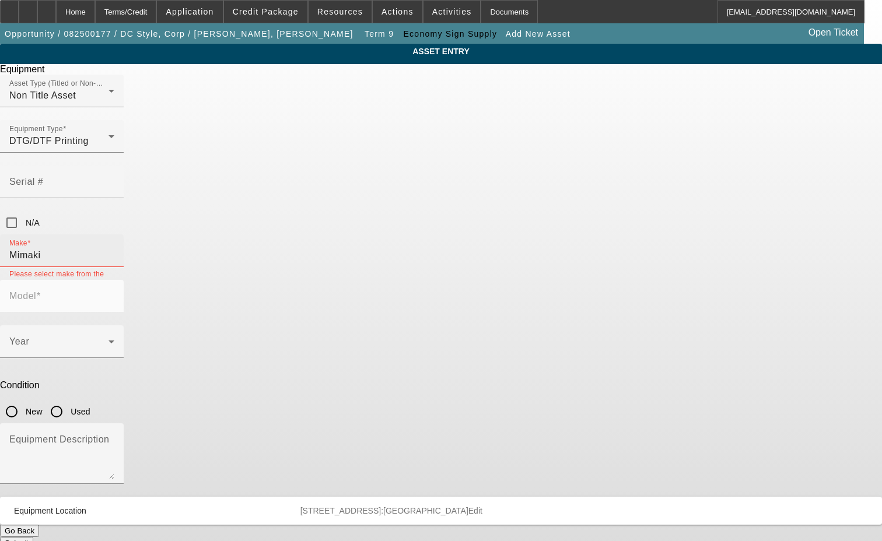
click at [114, 234] on div "Make Mimaki" at bounding box center [61, 250] width 105 height 33
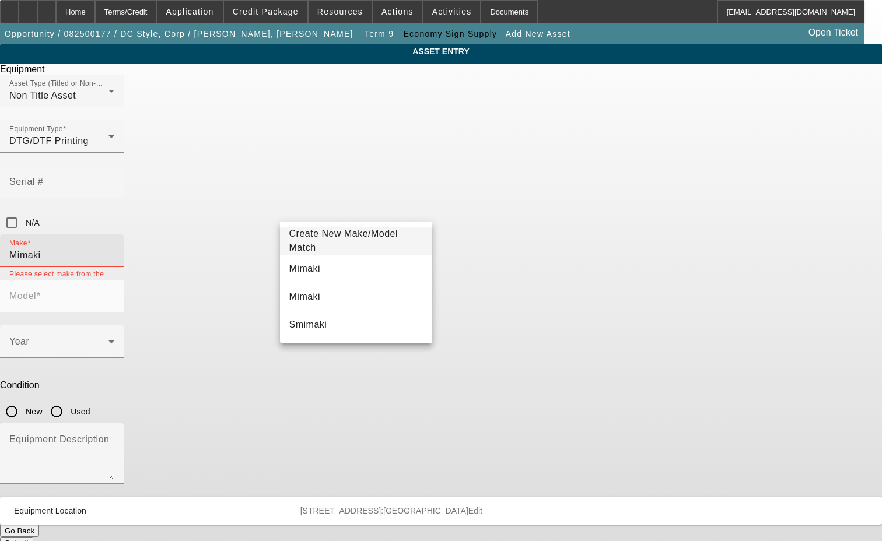
click at [328, 248] on span "Create New Make/Model Match" at bounding box center [356, 241] width 134 height 28
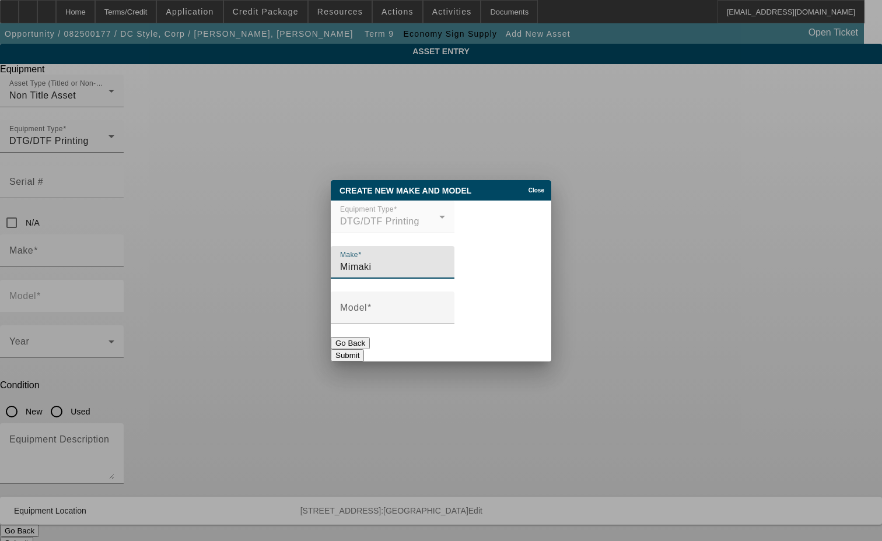
type input "Mimaki"
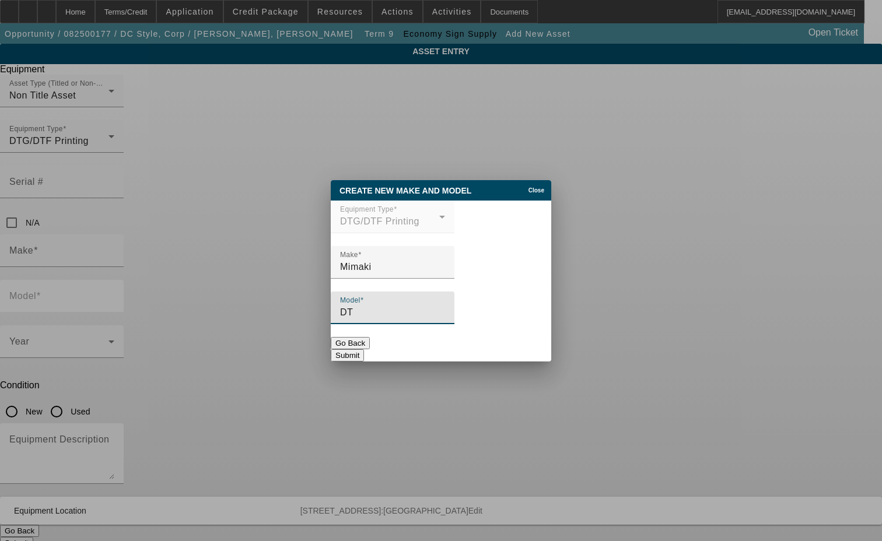
type input "D"
type input "2"
type input "Automatic 24" DTF Shaker Powder Machine"
click at [364, 349] on button "Submit" at bounding box center [347, 355] width 33 height 12
type input "Mimaki"
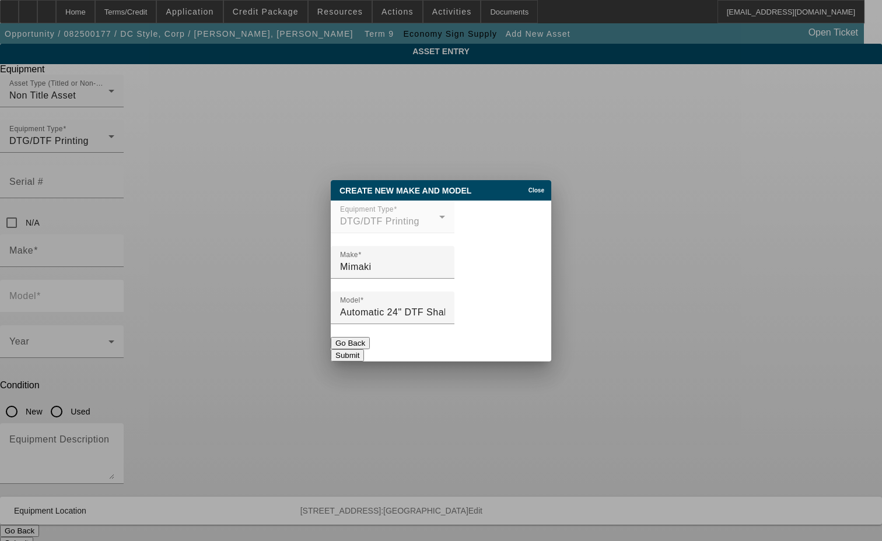
type input "Automatic 24" DTF Shaker Powder Machine"
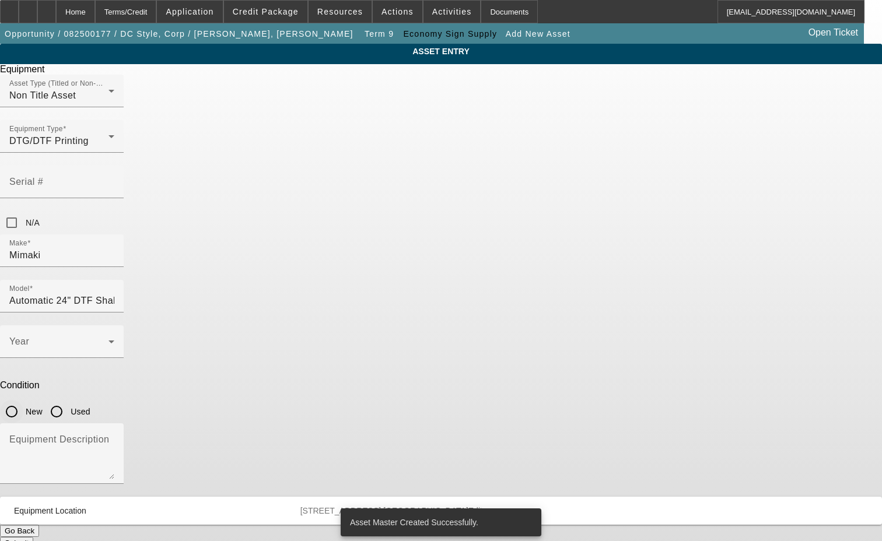
click at [23, 400] on input "New" at bounding box center [11, 411] width 23 height 23
radio input "true"
click at [108, 339] on span at bounding box center [58, 346] width 99 height 14
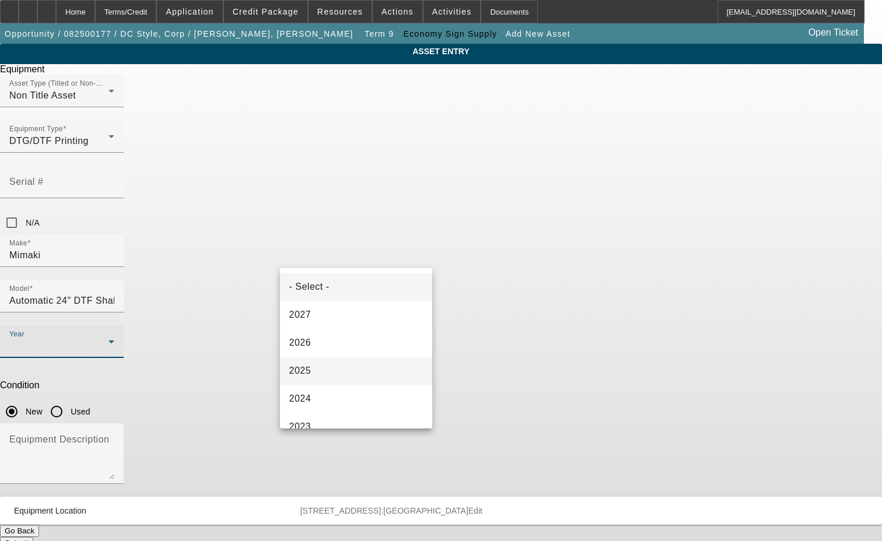
click at [320, 362] on mat-option "2025" at bounding box center [356, 371] width 153 height 28
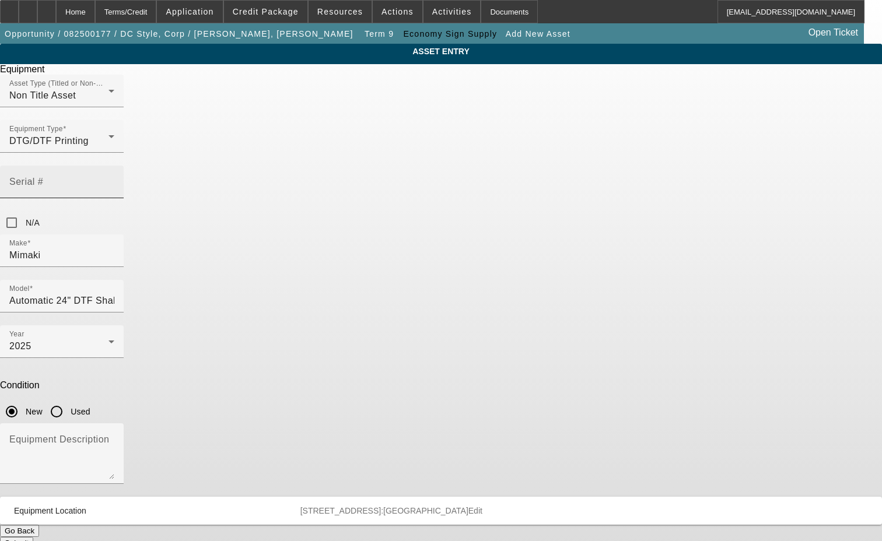
click at [43, 177] on mat-label "Serial #" at bounding box center [26, 182] width 34 height 10
click at [114, 180] on input "Serial #" at bounding box center [61, 187] width 105 height 14
type input "AFSF7E7B0918"
click at [33, 537] on button "Submit" at bounding box center [16, 543] width 33 height 12
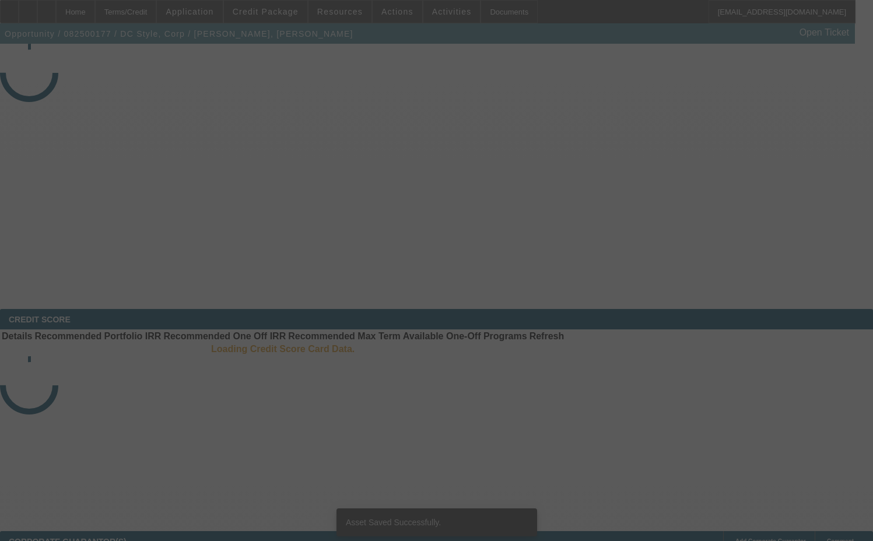
select select "3"
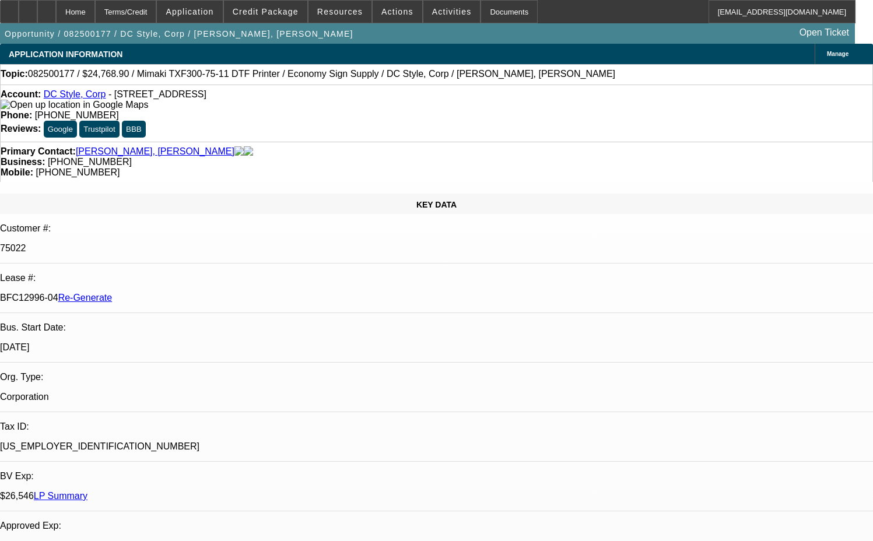
select select "0"
select select "6"
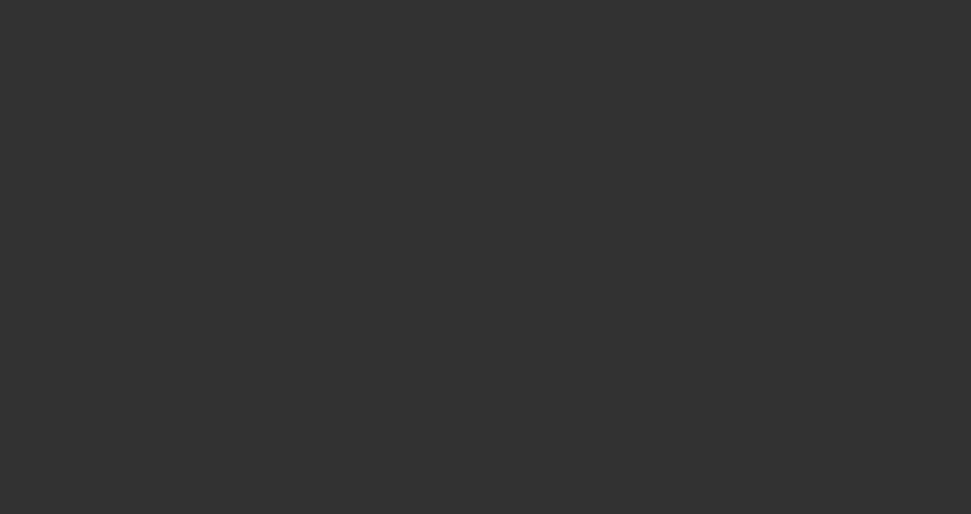
select select "3"
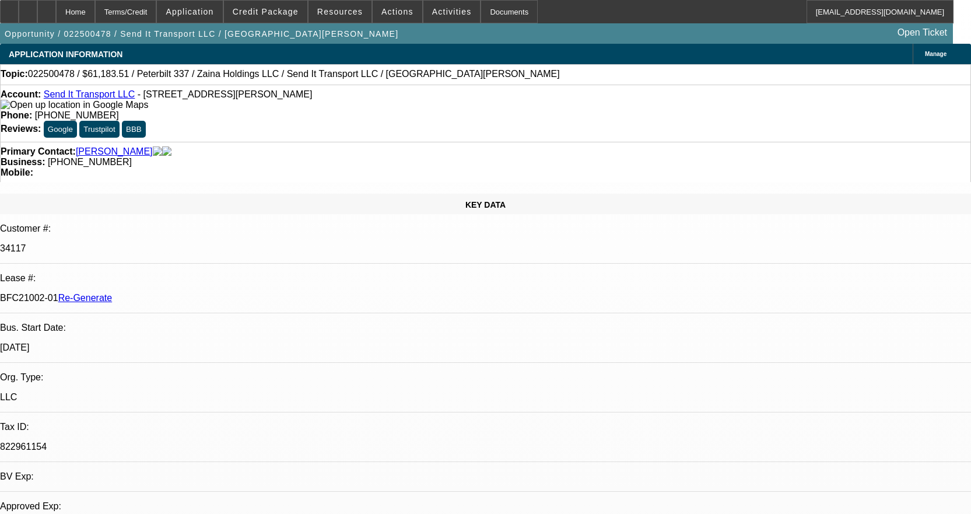
select select "0"
select select "2"
select select "0"
select select "6"
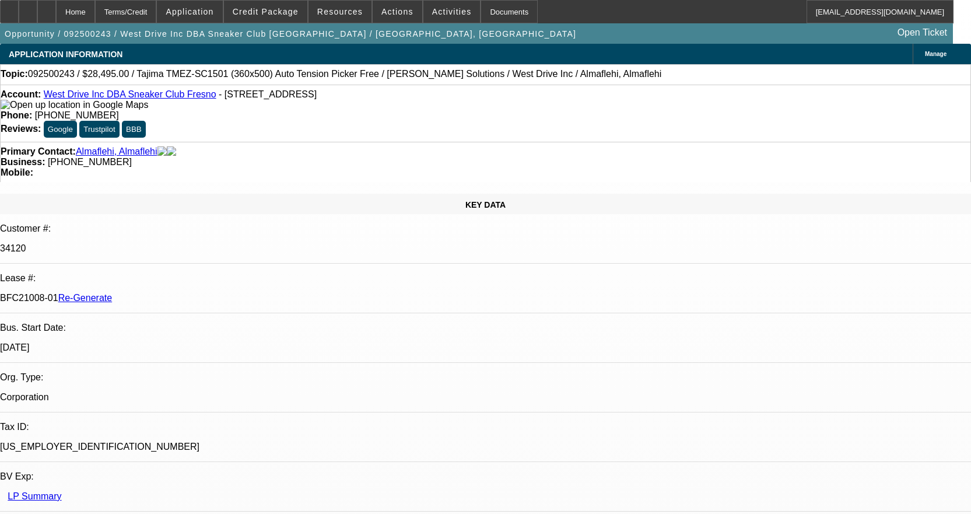
select select "3"
select select "0"
select select "2"
select select "0.1"
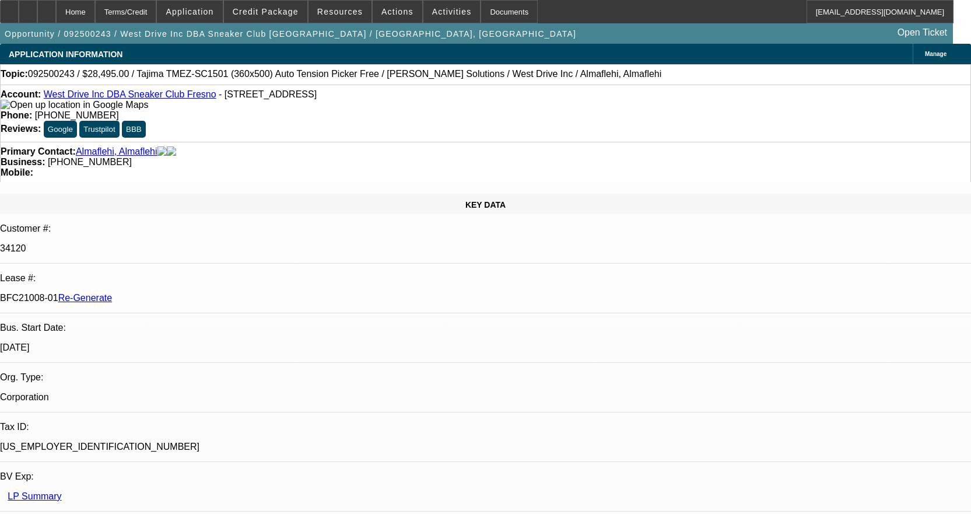
select select "4"
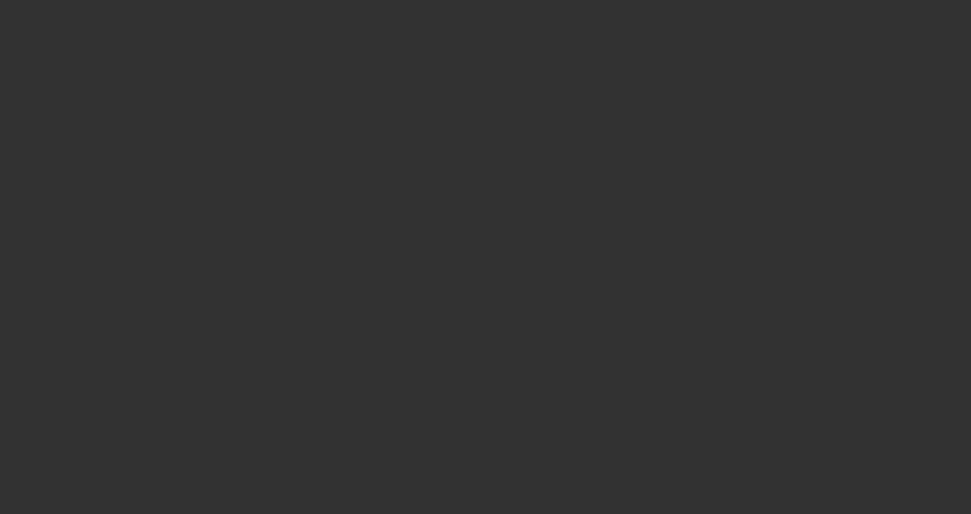
select select "3"
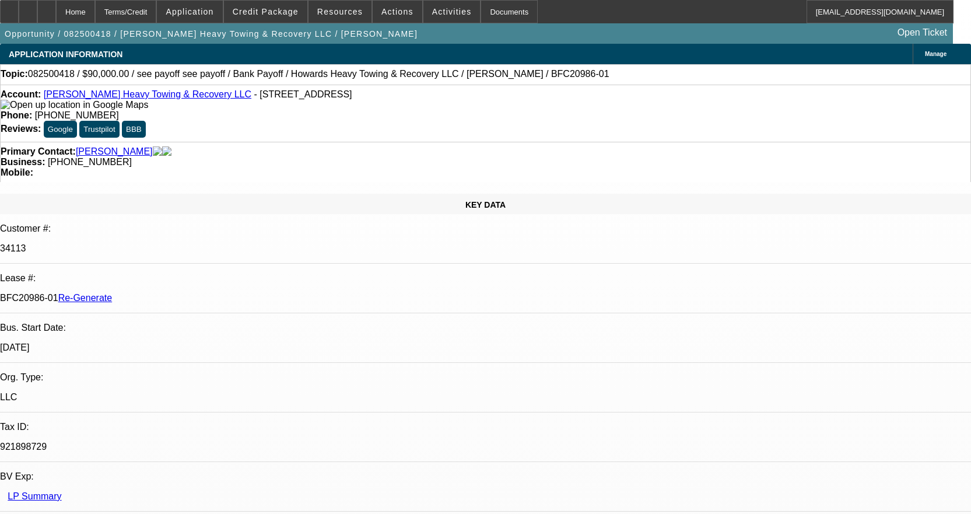
select select "0"
select select "2"
select select "0.1"
select select "4"
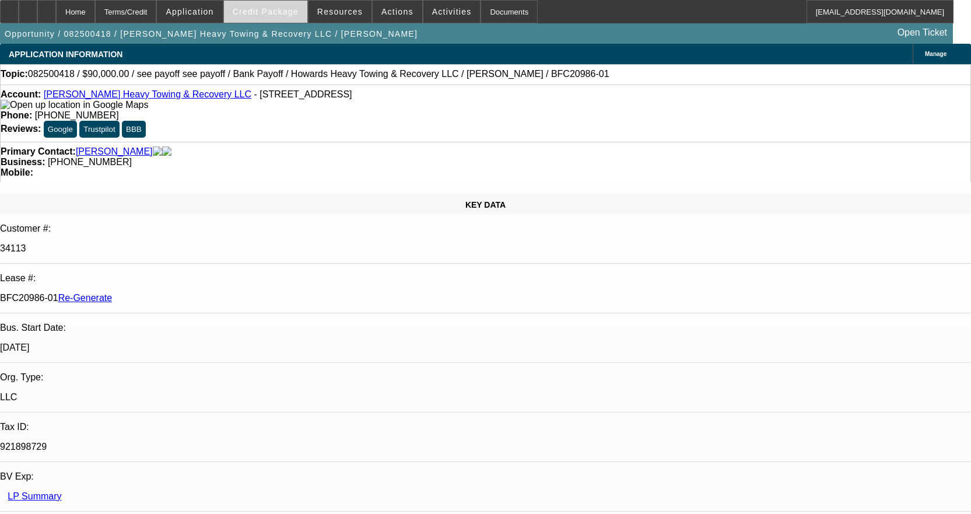
click at [266, 15] on span "Credit Package" at bounding box center [266, 11] width 66 height 9
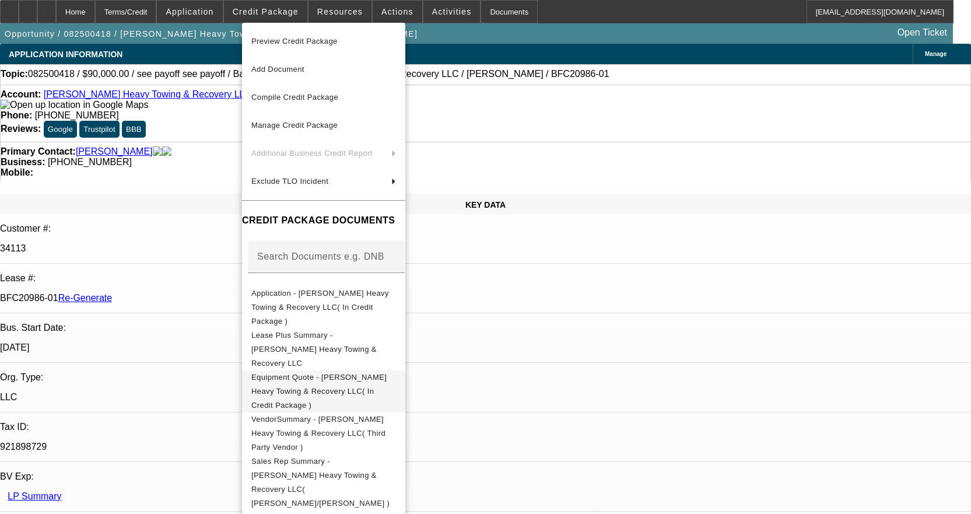
click at [387, 373] on span "Equipment Quote - [PERSON_NAME] Heavy Towing & Recovery LLC( In Credit Package )" at bounding box center [318, 391] width 135 height 37
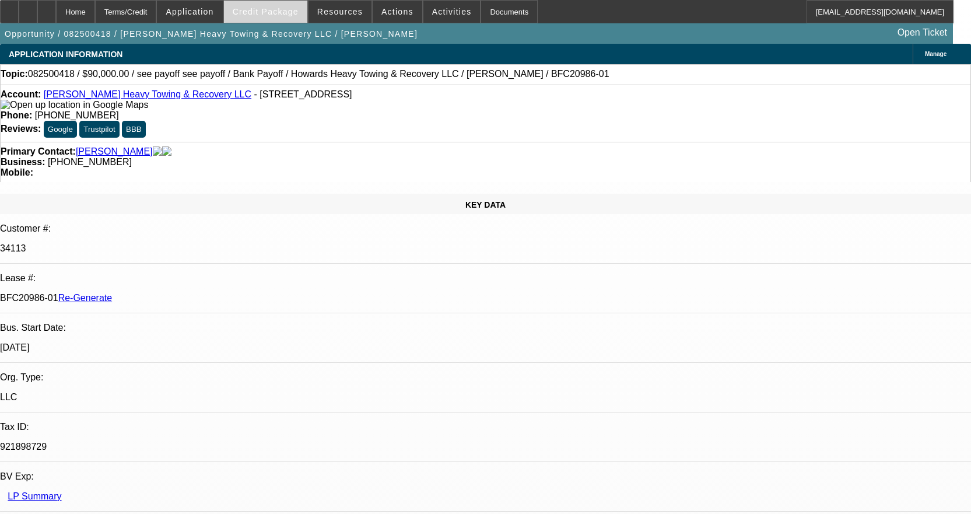
click at [286, 11] on span "Credit Package" at bounding box center [266, 11] width 66 height 9
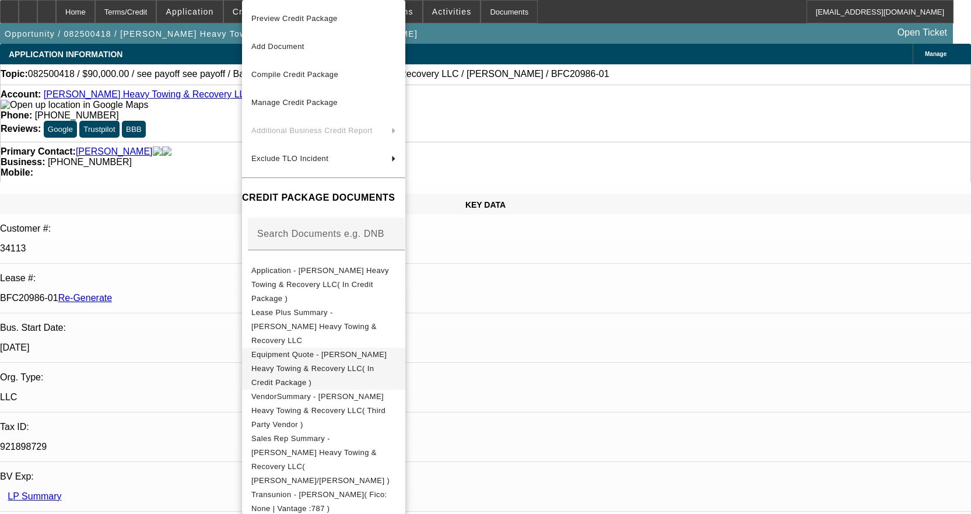
click at [377, 350] on span "Equipment Quote - [PERSON_NAME] Heavy Towing & Recovery LLC( In Credit Package )" at bounding box center [318, 368] width 135 height 37
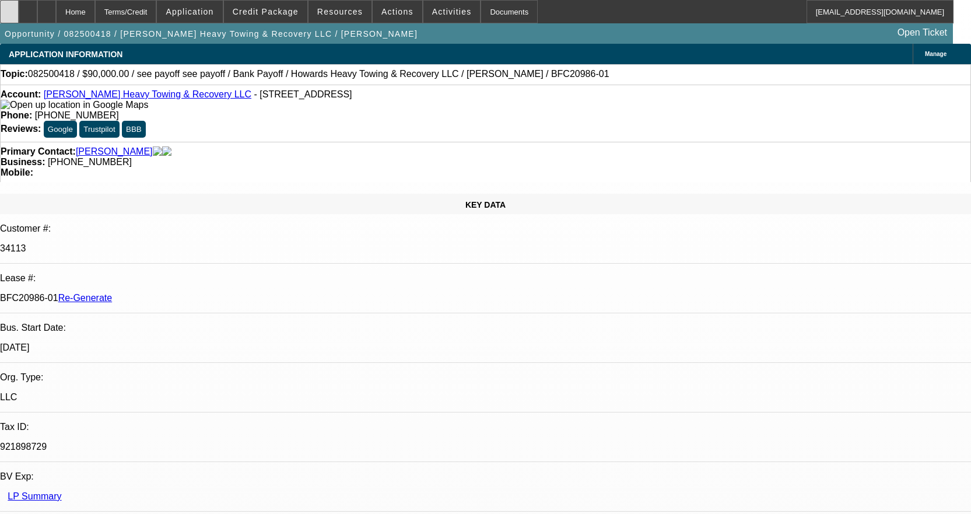
click at [19, 16] on div at bounding box center [9, 11] width 19 height 23
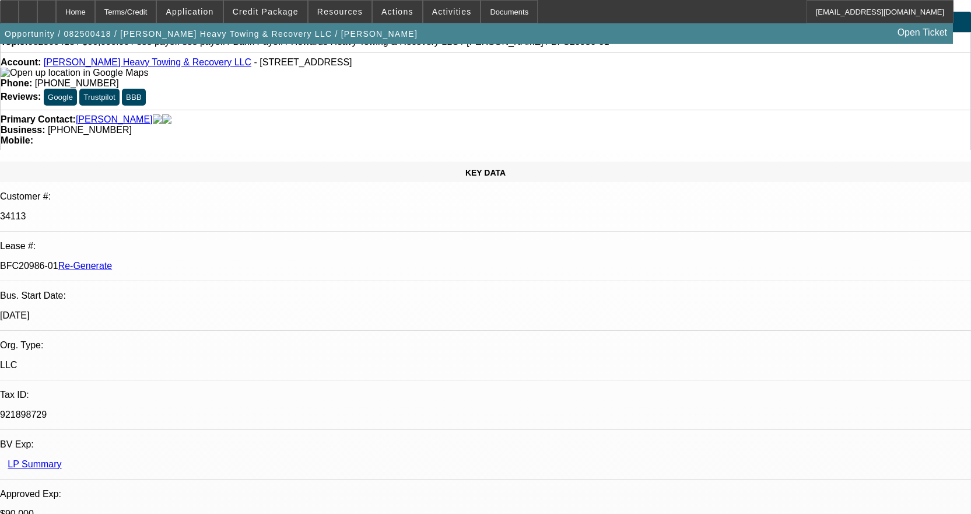
scroll to position [58, 0]
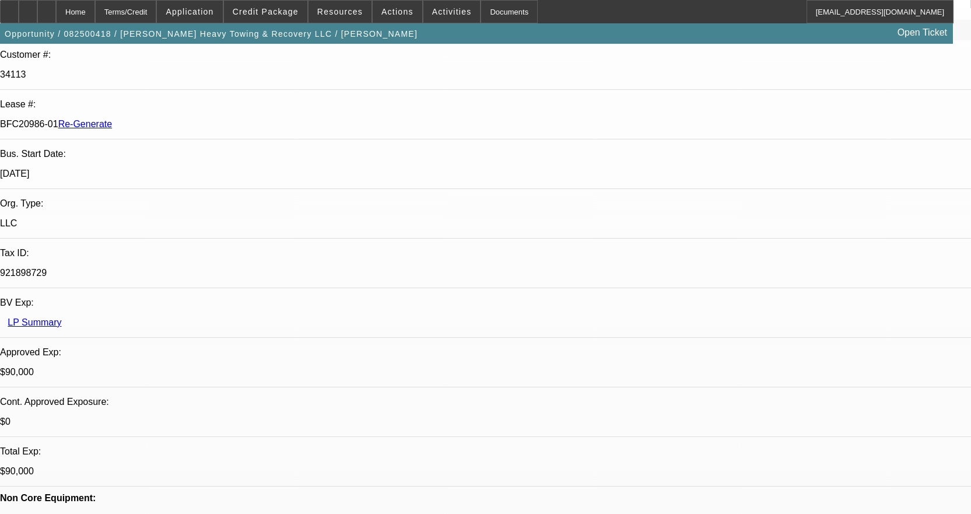
scroll to position [175, 0]
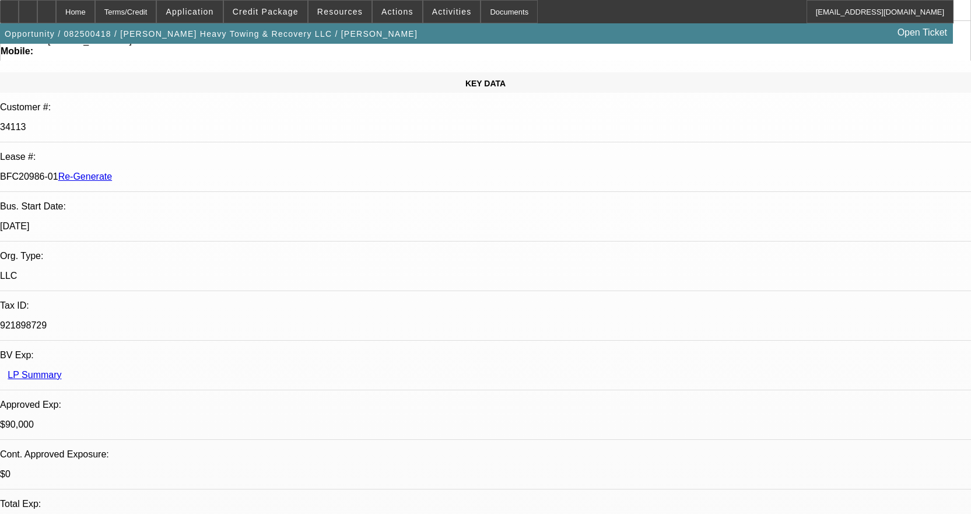
scroll to position [117, 0]
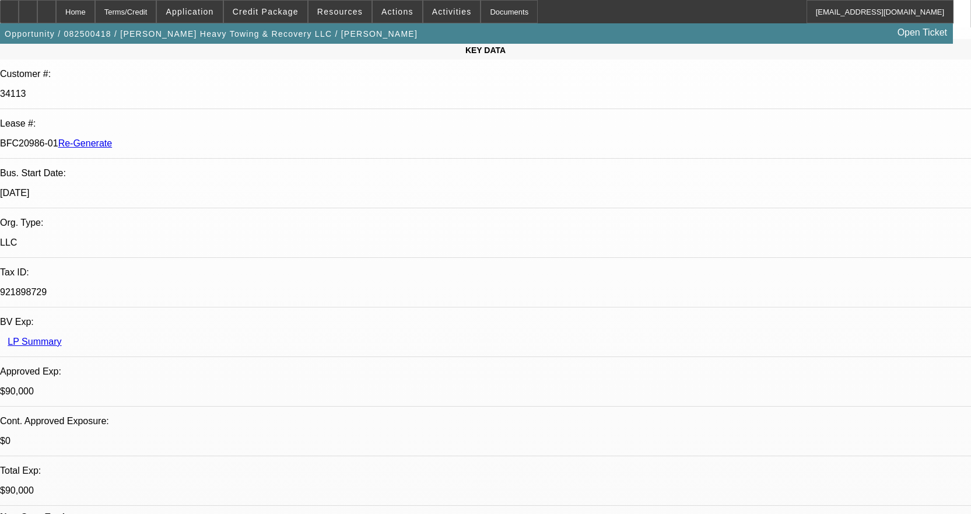
scroll to position [175, 0]
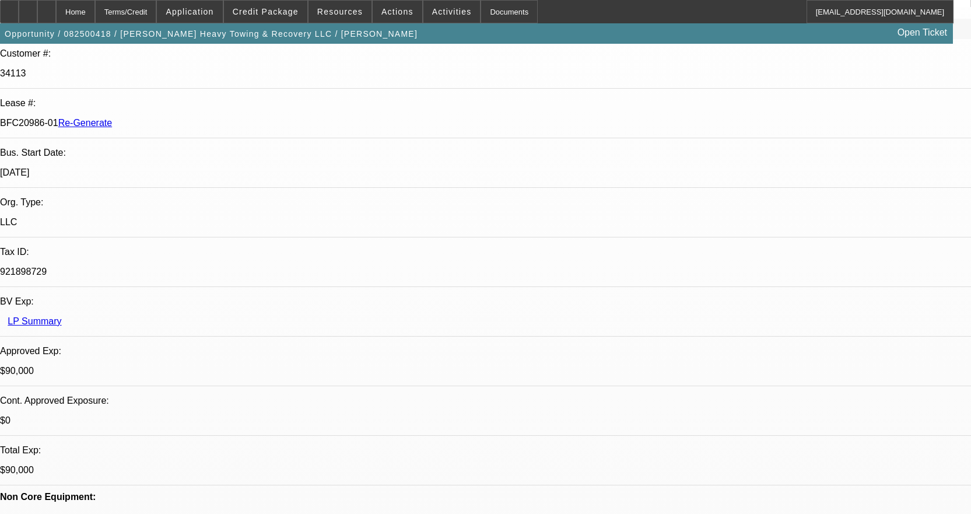
scroll to position [467, 0]
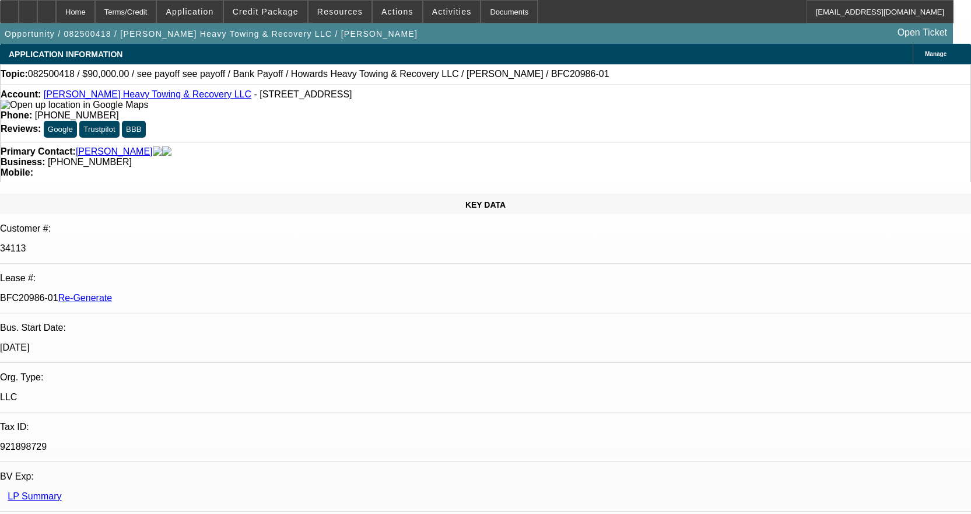
scroll to position [0, 0]
